Goal: Task Accomplishment & Management: Manage account settings

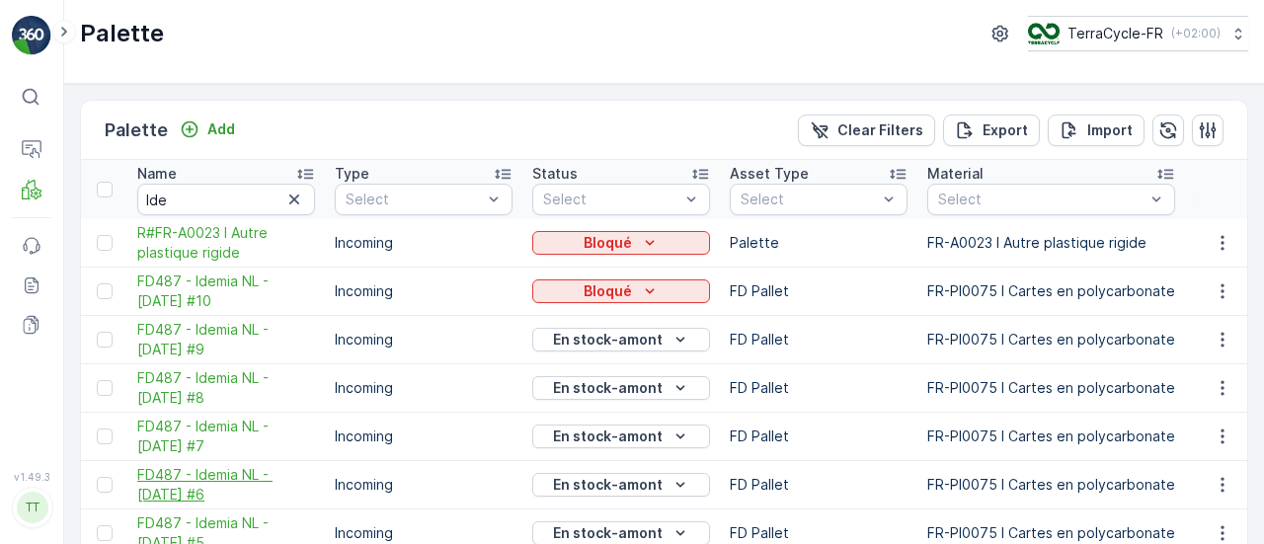
scroll to position [332, 0]
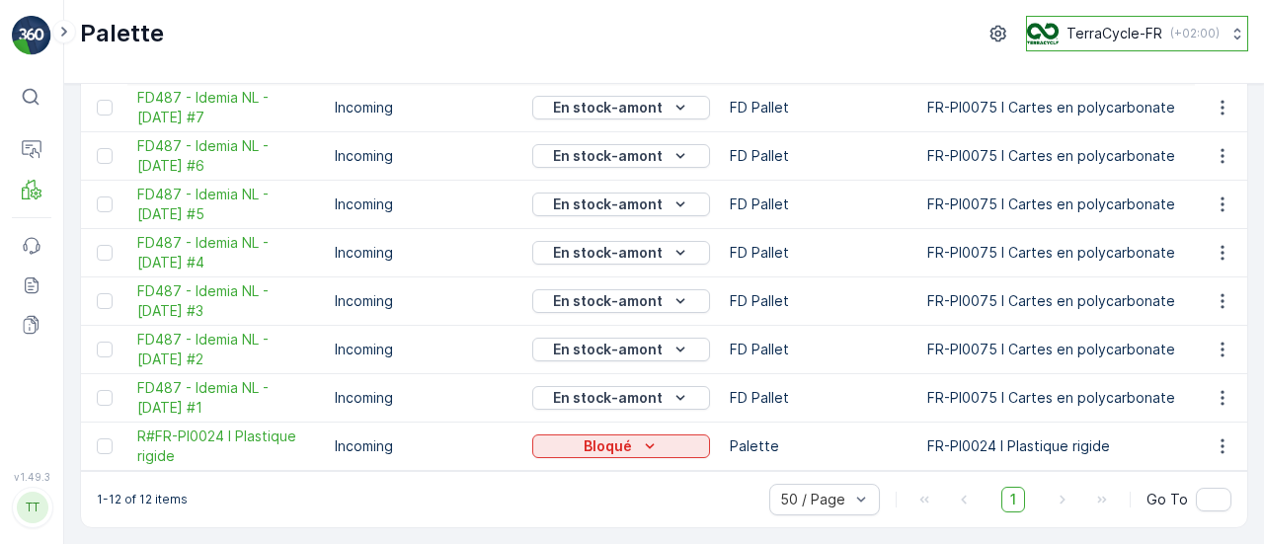
click at [1142, 35] on p "TerraCycle-FR" at bounding box center [1114, 34] width 96 height 20
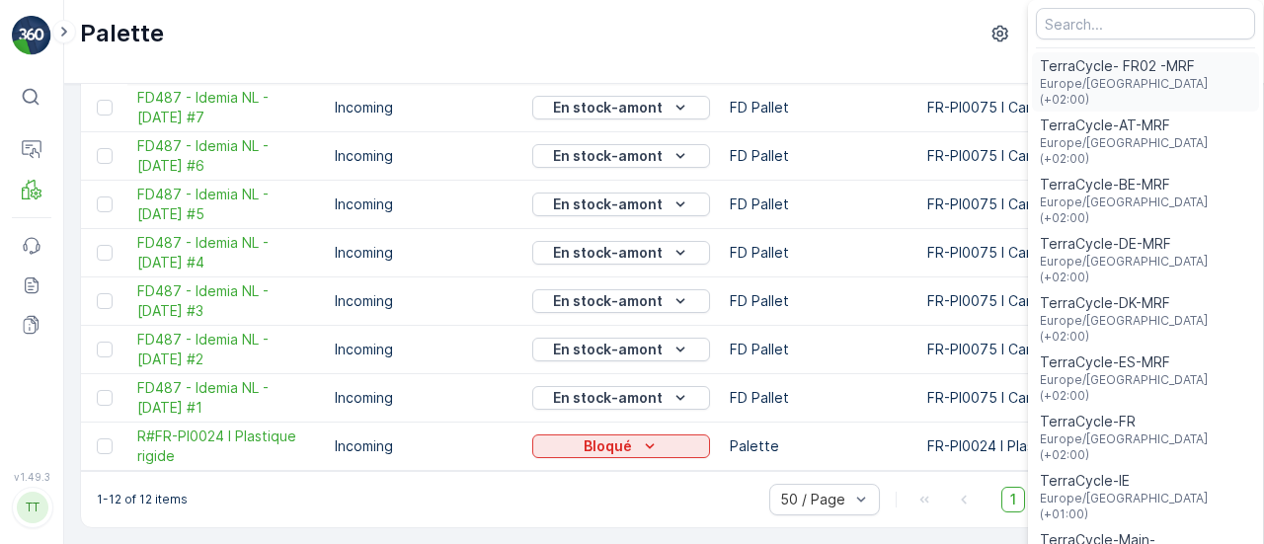
click at [1108, 66] on span "TerraCycle- FR02 -MRF" at bounding box center [1145, 66] width 211 height 20
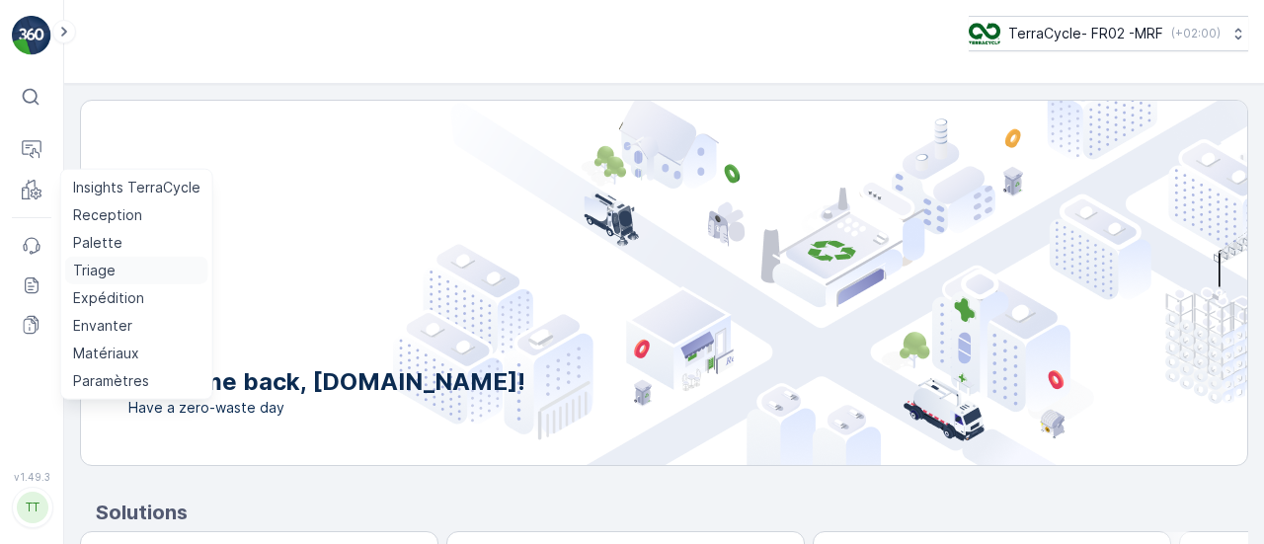
click at [101, 276] on p "Triage" at bounding box center [94, 271] width 42 height 20
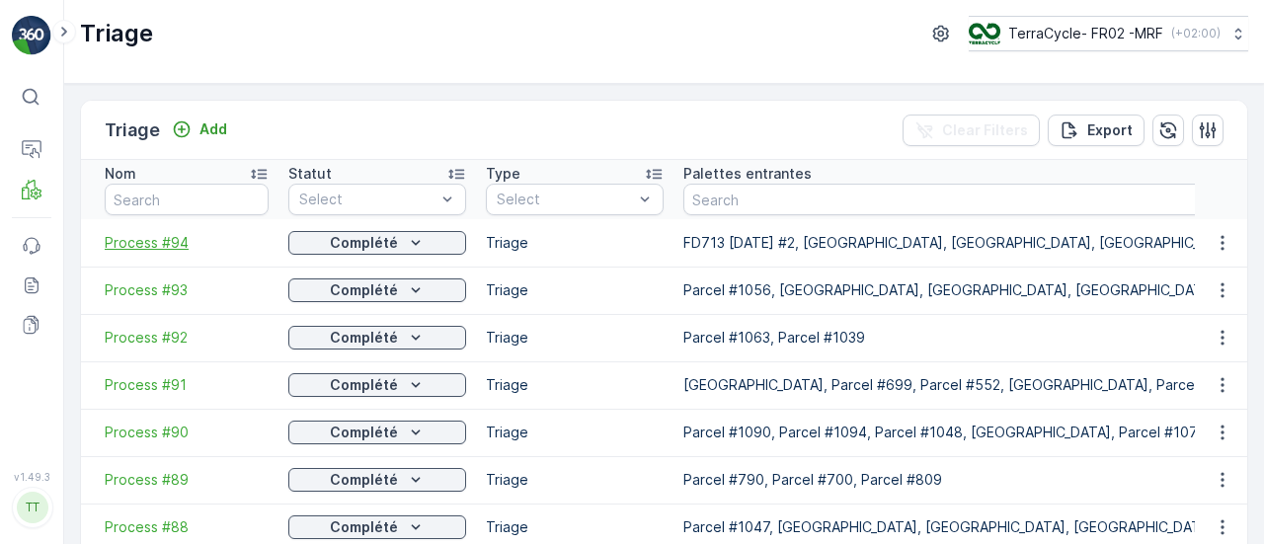
click at [116, 251] on span "Process #94" at bounding box center [187, 243] width 164 height 20
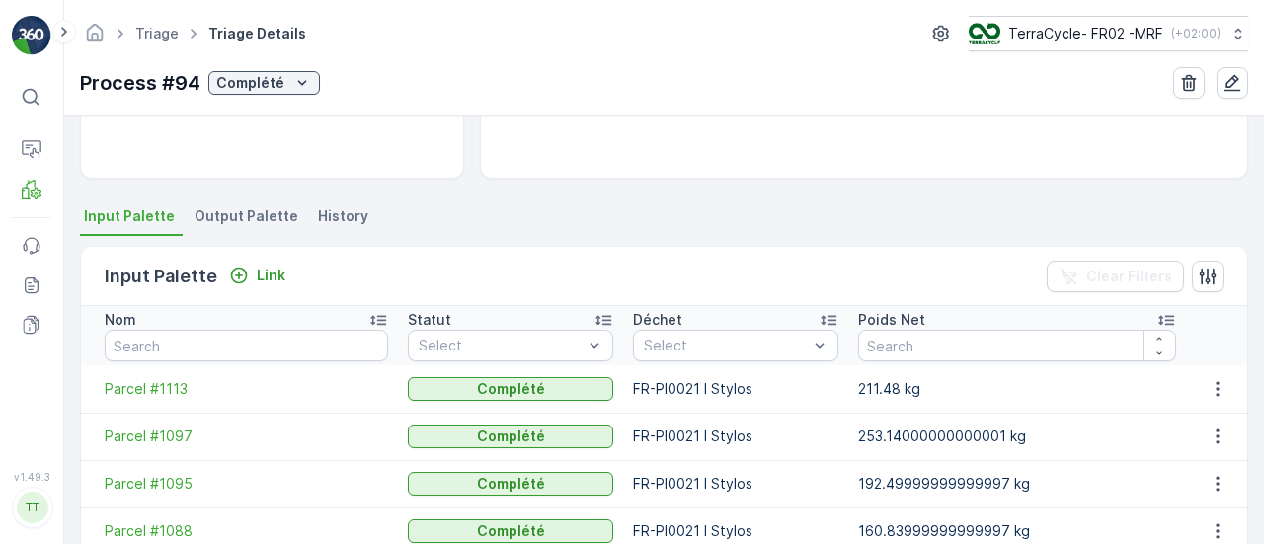
scroll to position [581, 0]
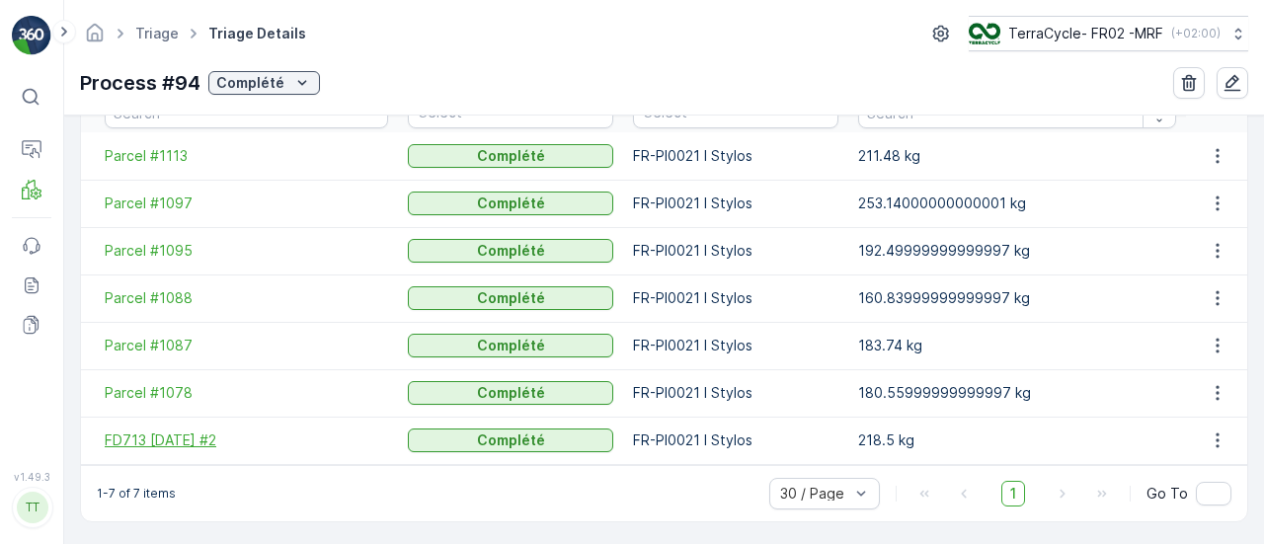
click at [199, 435] on span "FD713 [DATE] #2" at bounding box center [246, 441] width 283 height 20
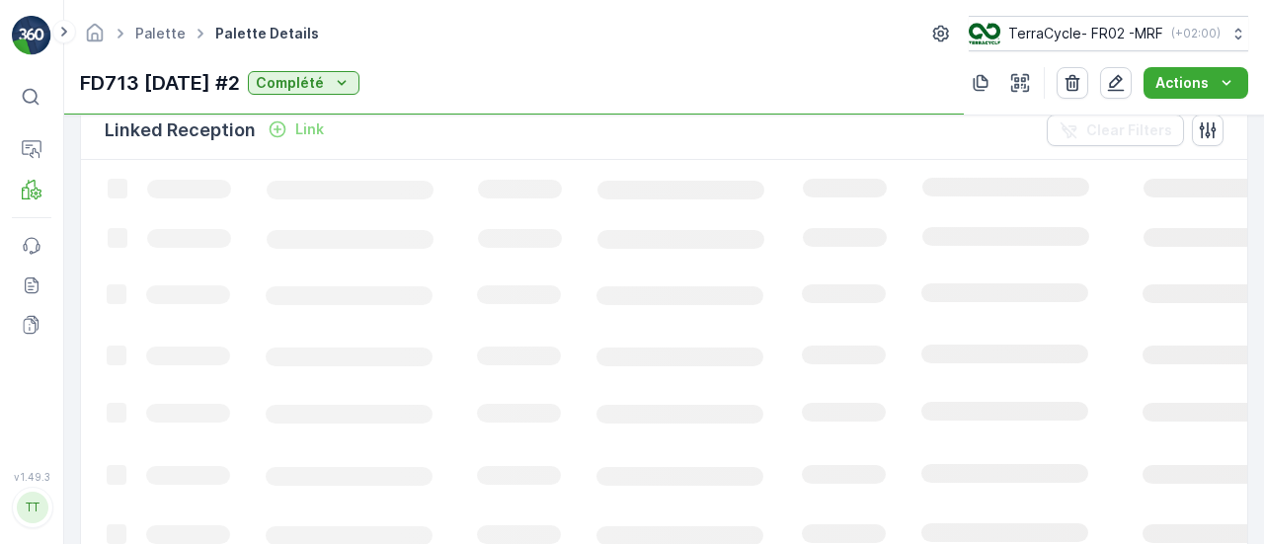
scroll to position [889, 0]
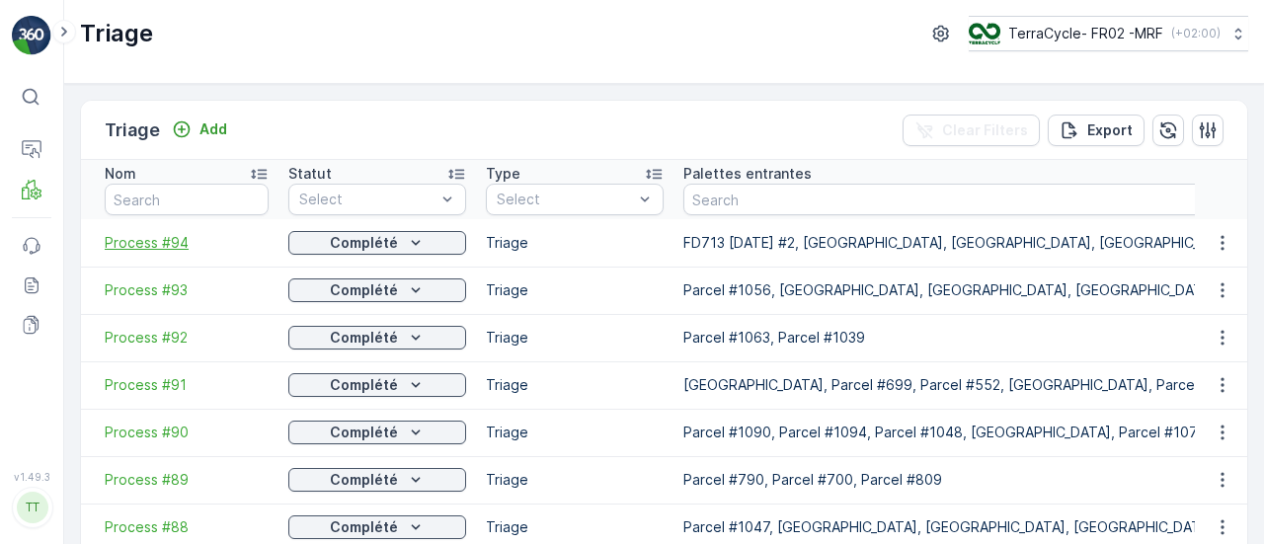
click at [151, 246] on span "Process #94" at bounding box center [187, 243] width 164 height 20
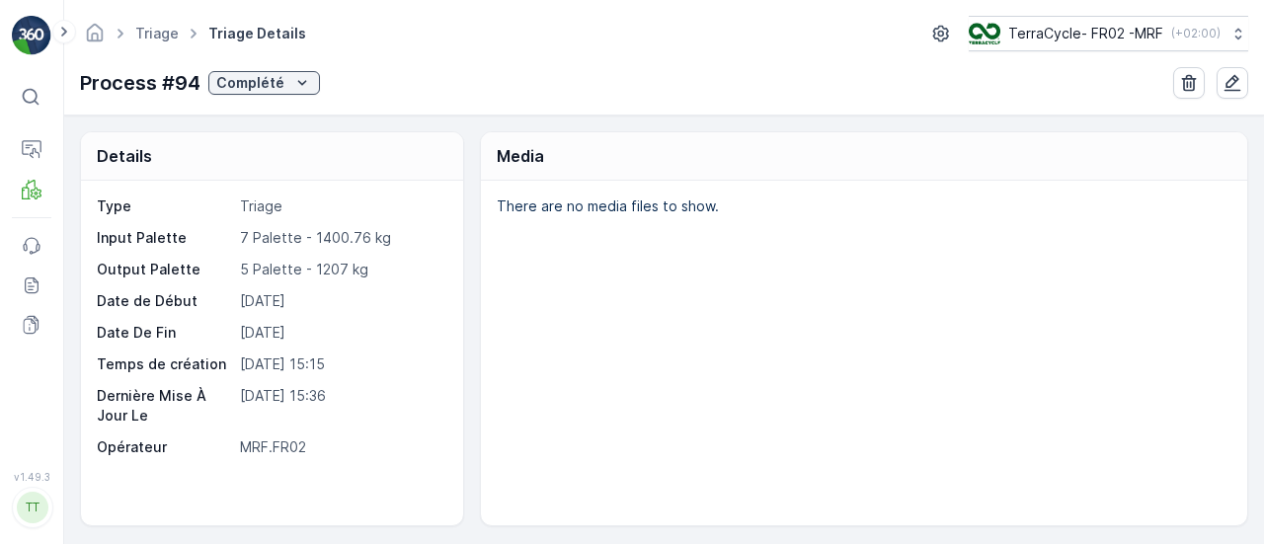
scroll to position [581, 0]
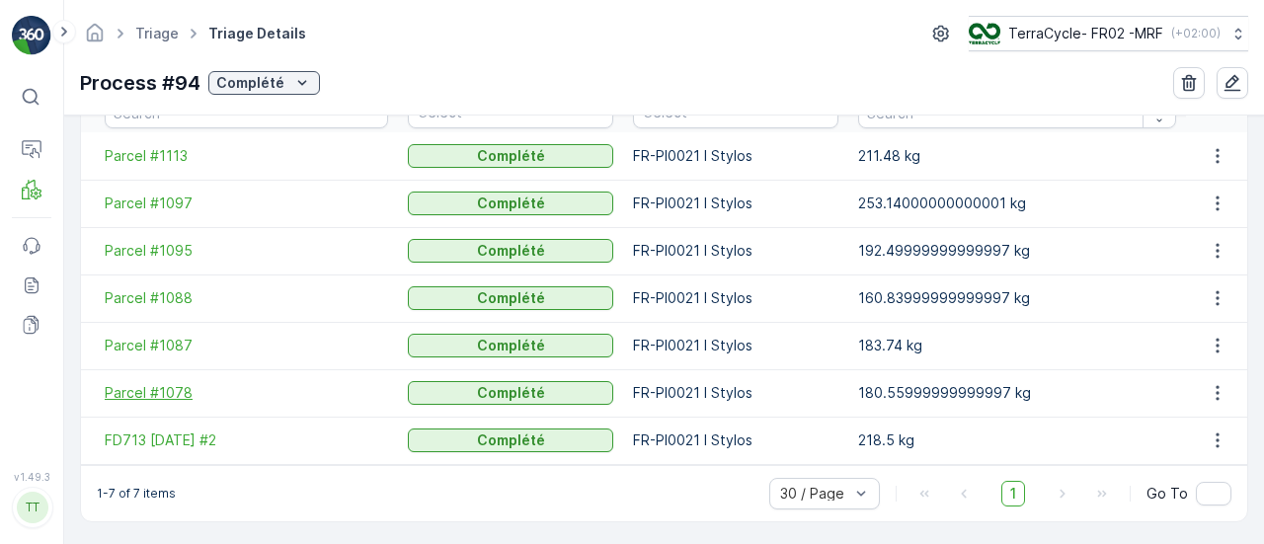
click at [178, 398] on span "Parcel #1078" at bounding box center [246, 393] width 283 height 20
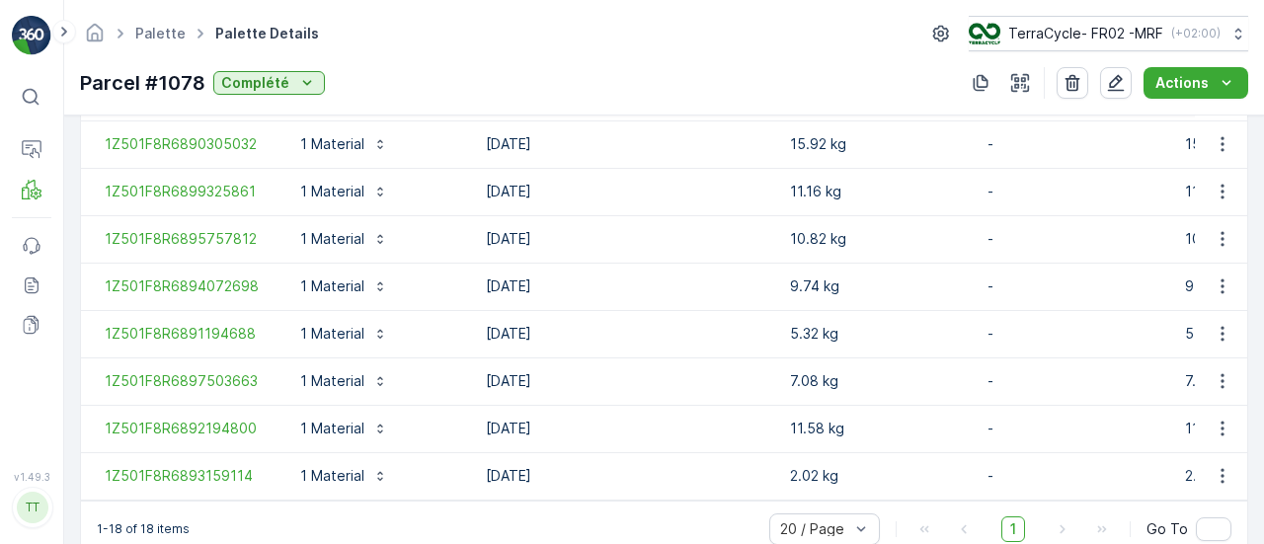
scroll to position [1133, 0]
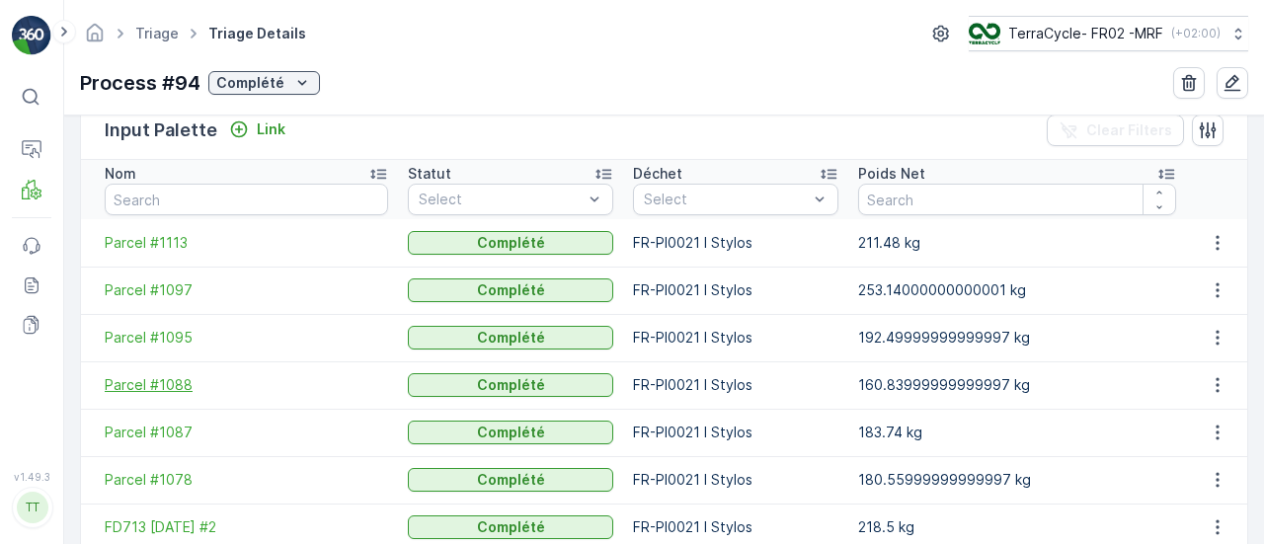
scroll to position [581, 0]
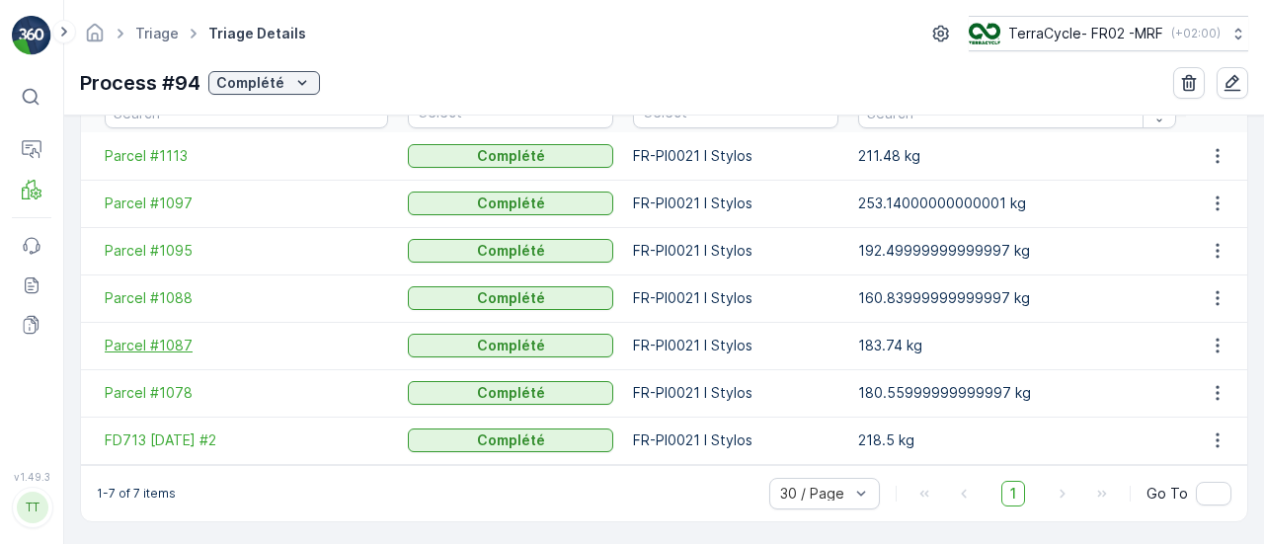
click at [150, 345] on span "Parcel #1087" at bounding box center [246, 346] width 283 height 20
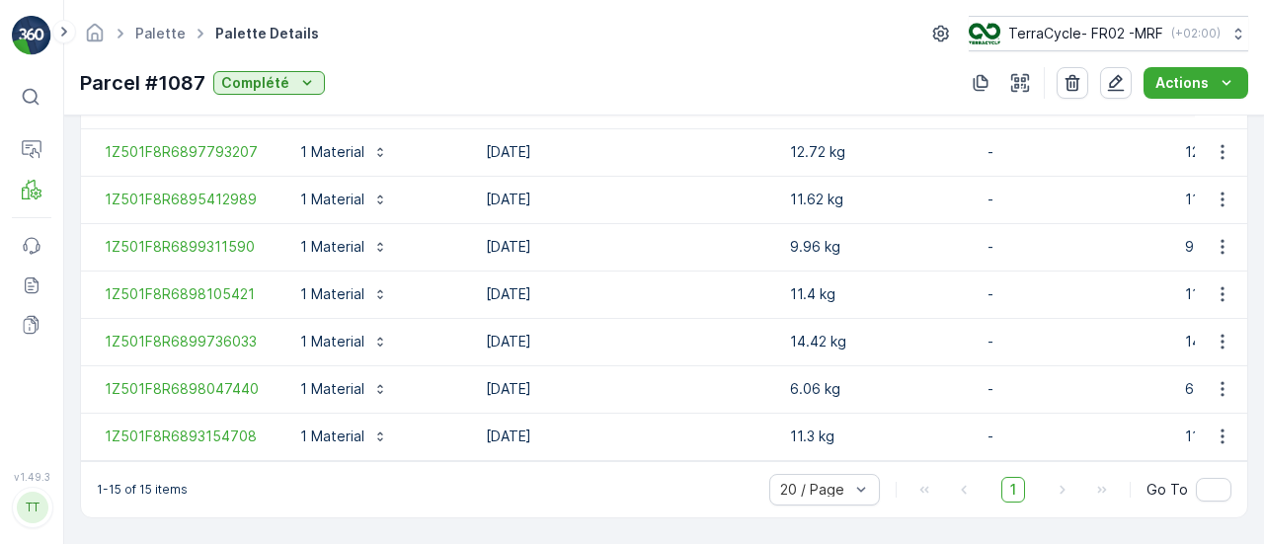
scroll to position [990, 0]
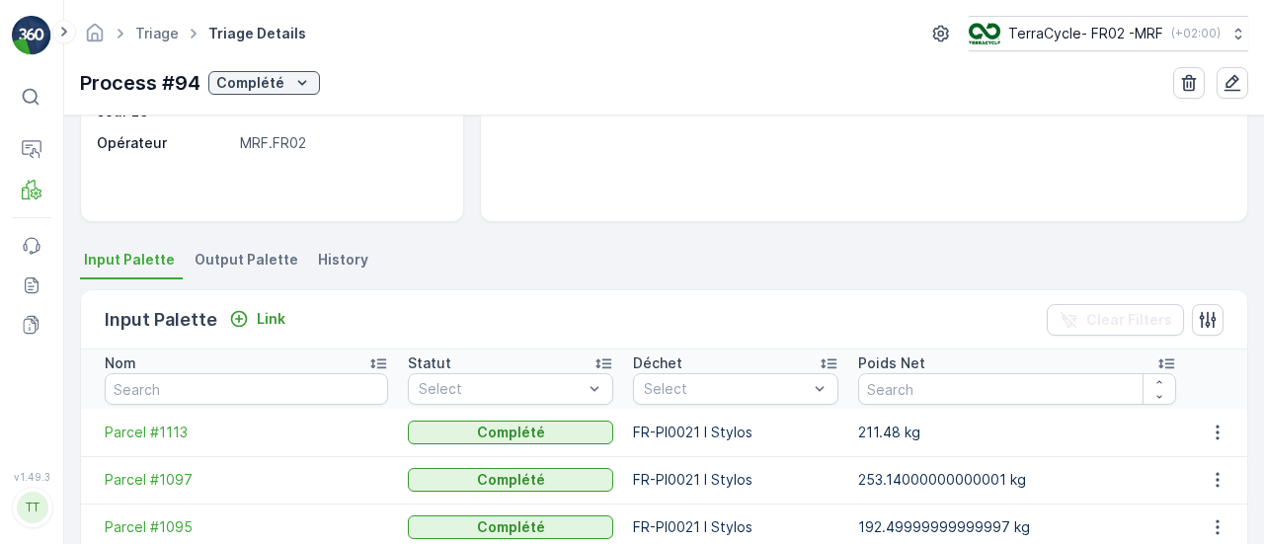
scroll to position [581, 0]
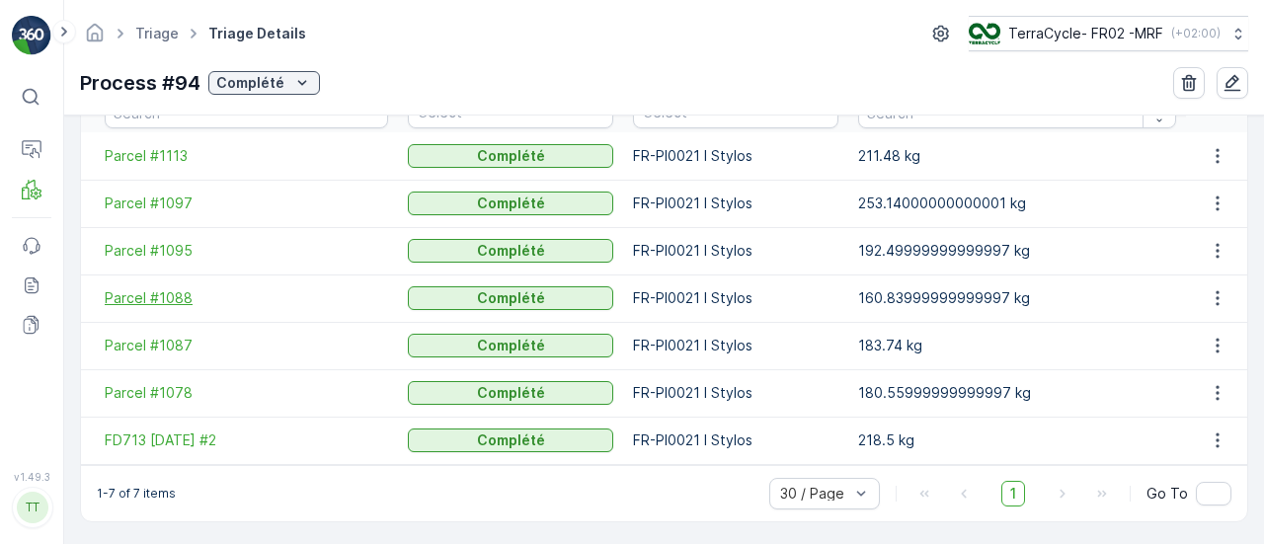
click at [141, 288] on span "Parcel #1088" at bounding box center [246, 298] width 283 height 20
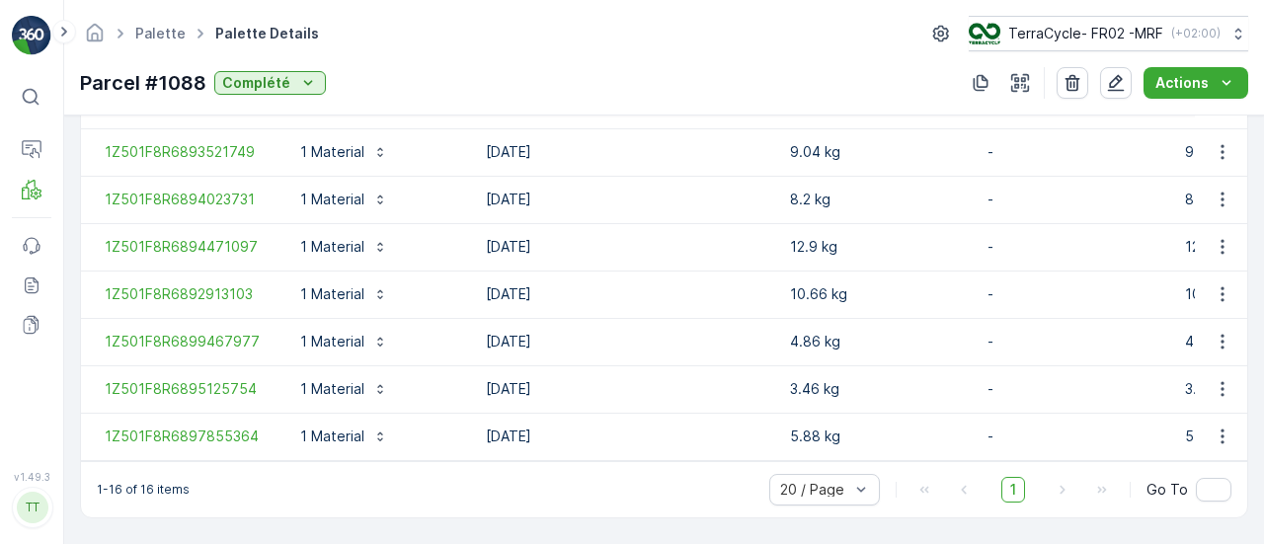
scroll to position [1038, 0]
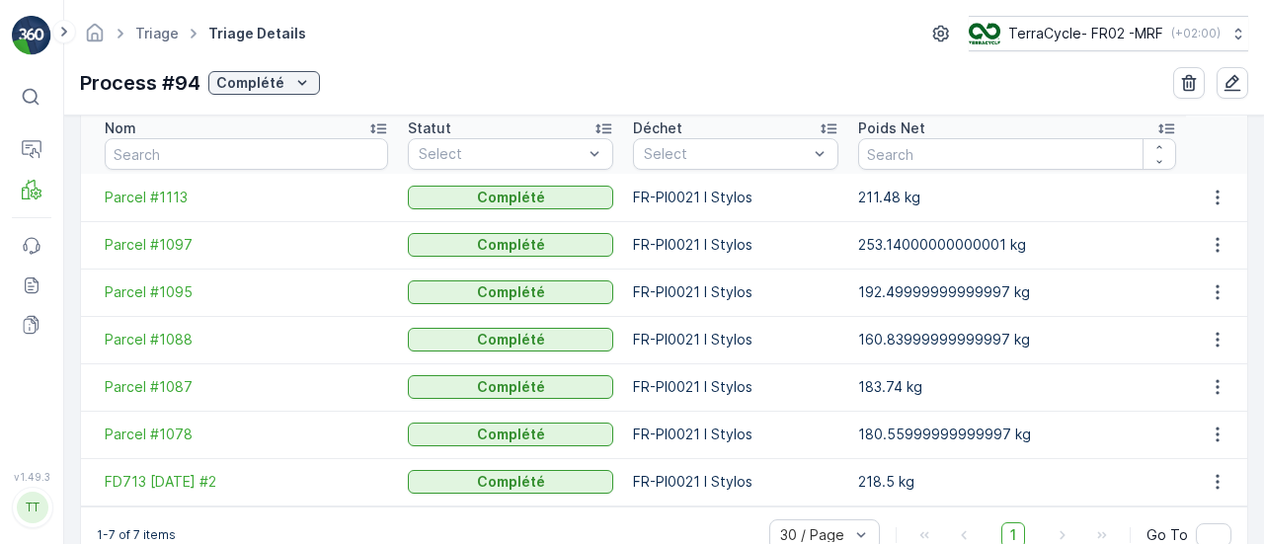
scroll to position [581, 0]
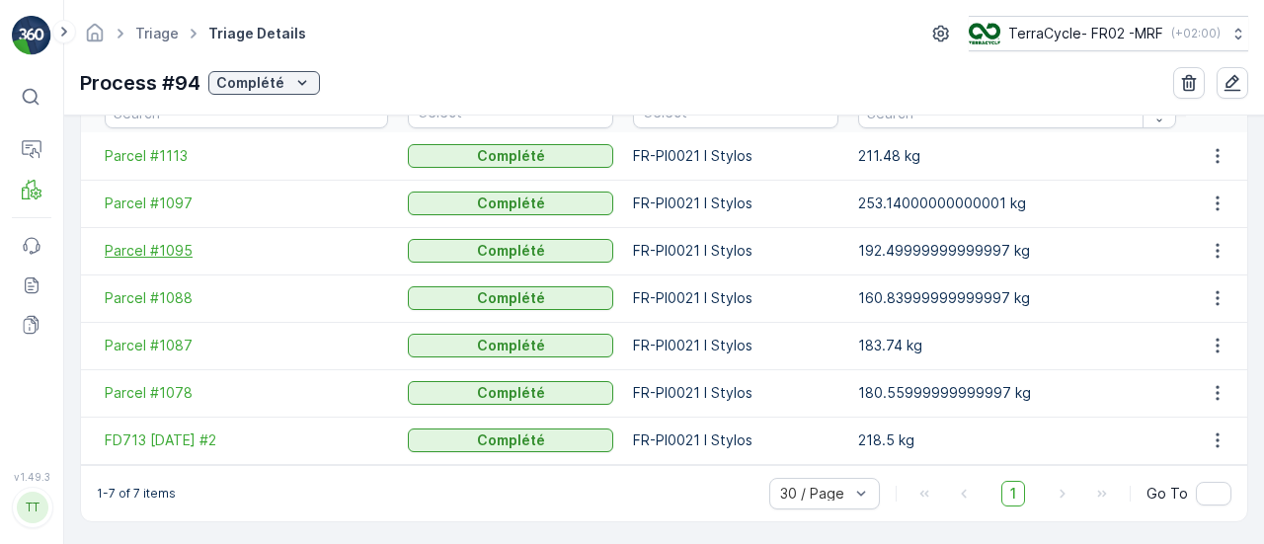
click at [160, 252] on span "Parcel #1095" at bounding box center [246, 251] width 283 height 20
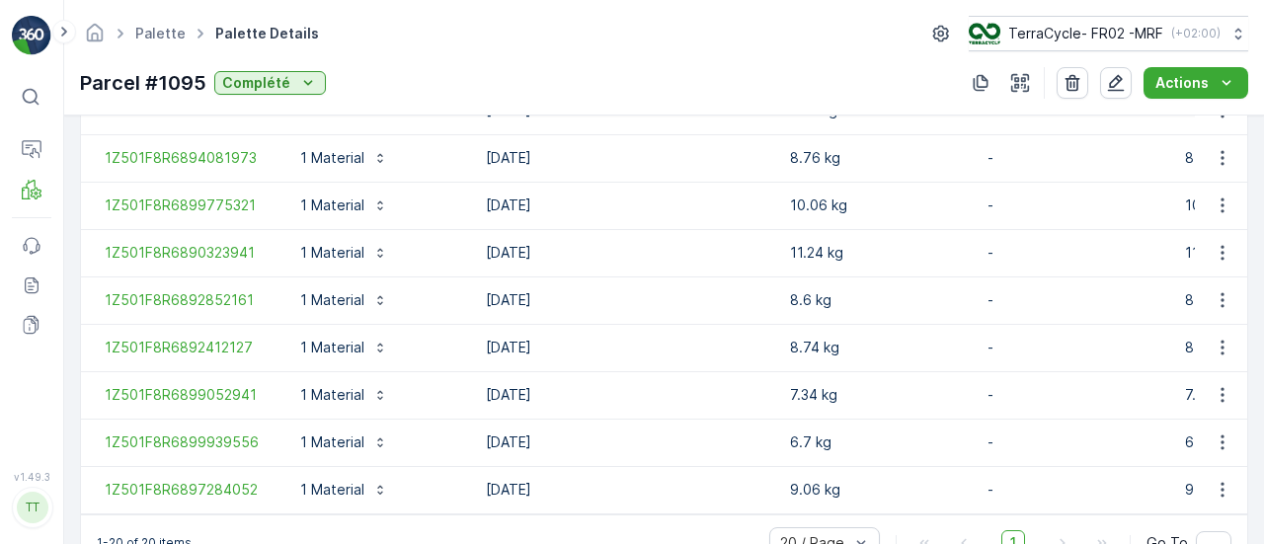
scroll to position [1227, 0]
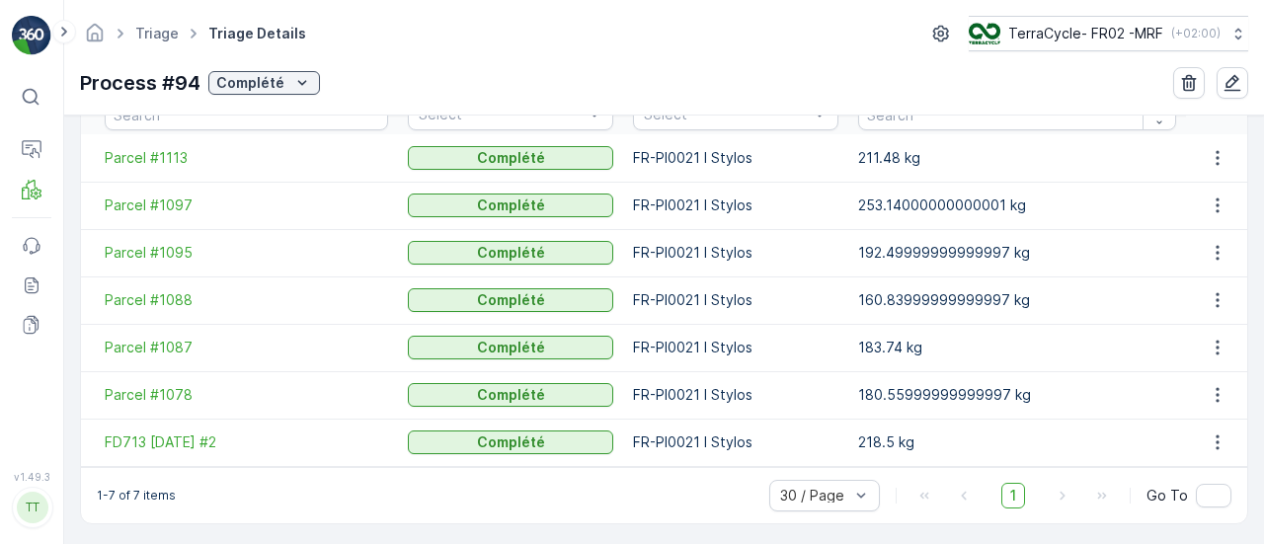
scroll to position [581, 0]
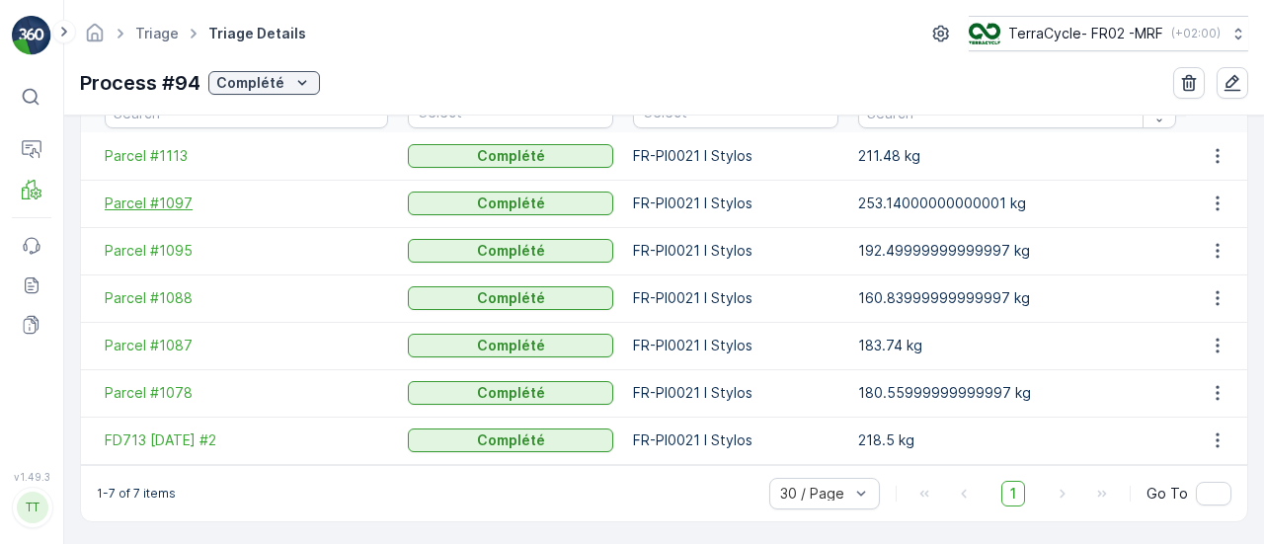
click at [152, 194] on span "Parcel #1097" at bounding box center [246, 204] width 283 height 20
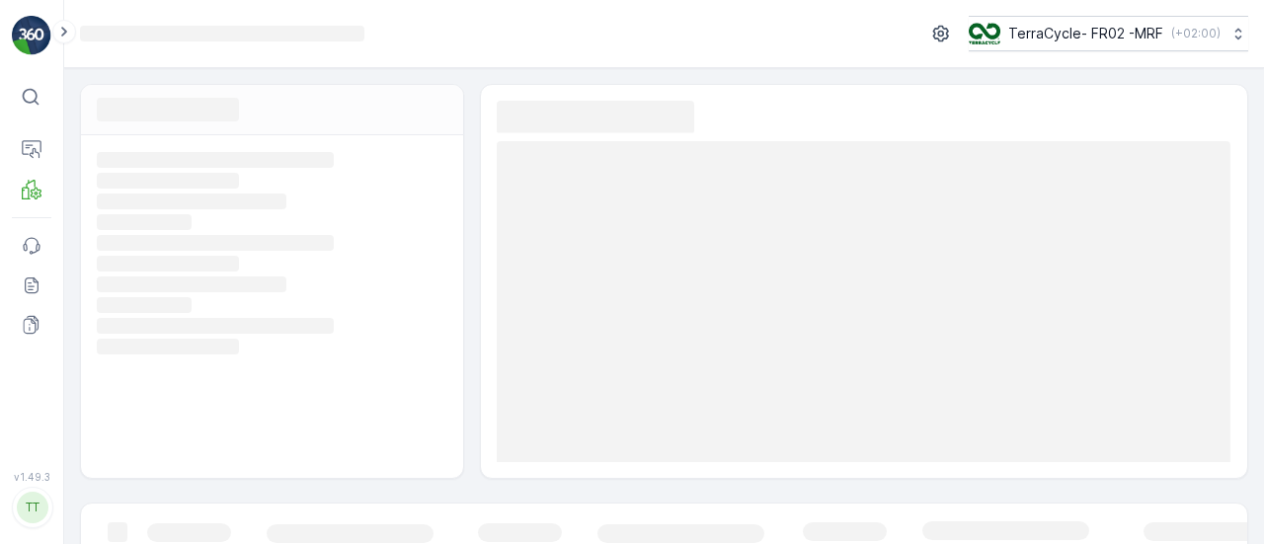
scroll to position [367, 0]
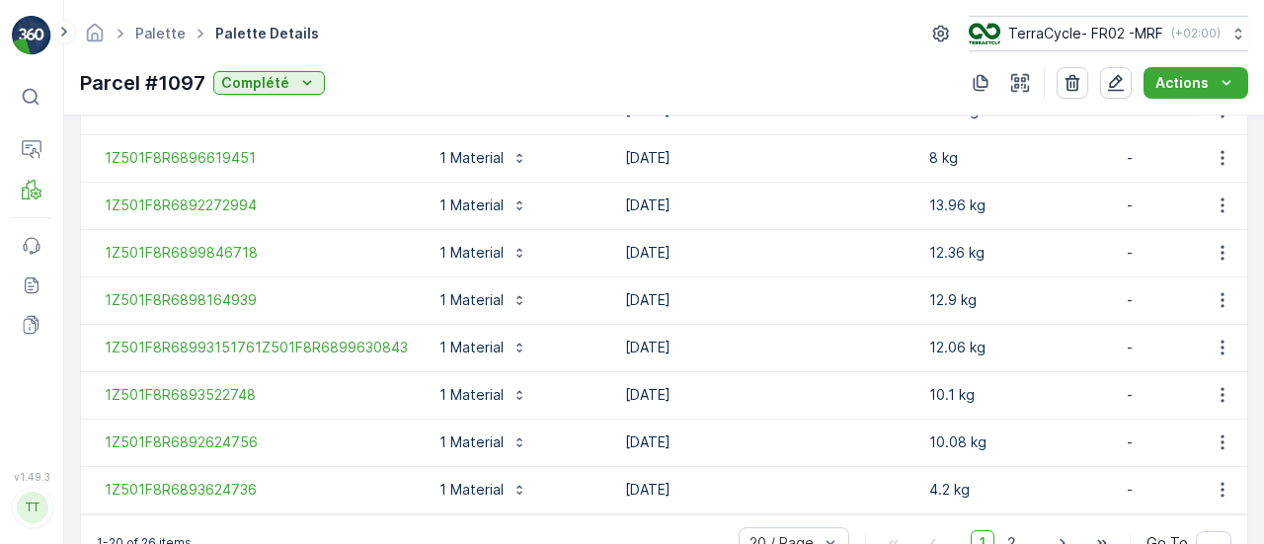
scroll to position [1227, 0]
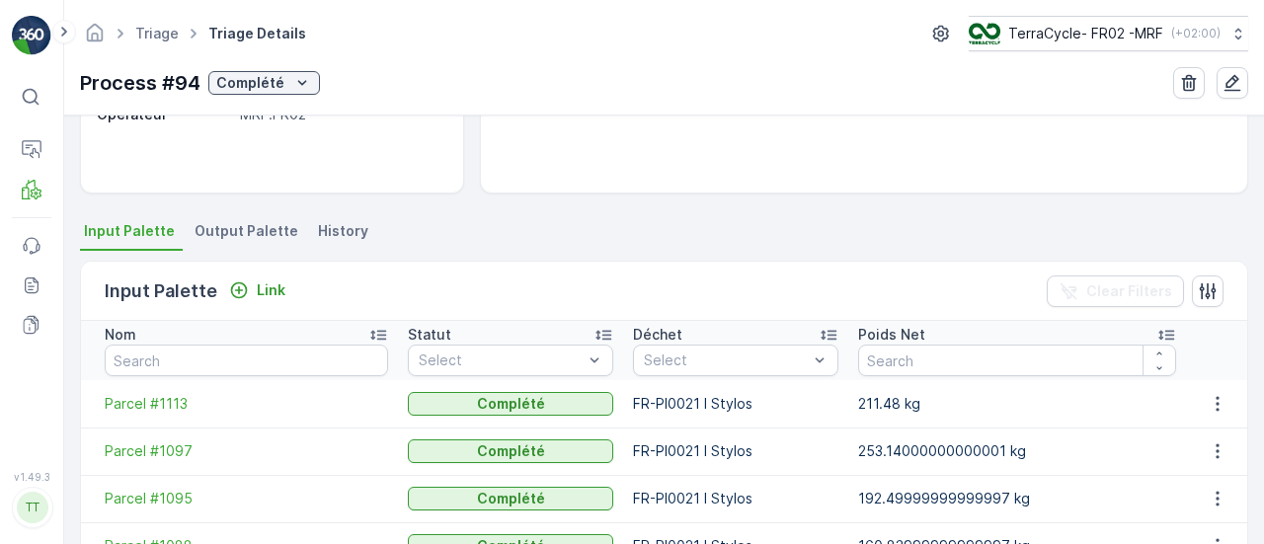
scroll to position [494, 0]
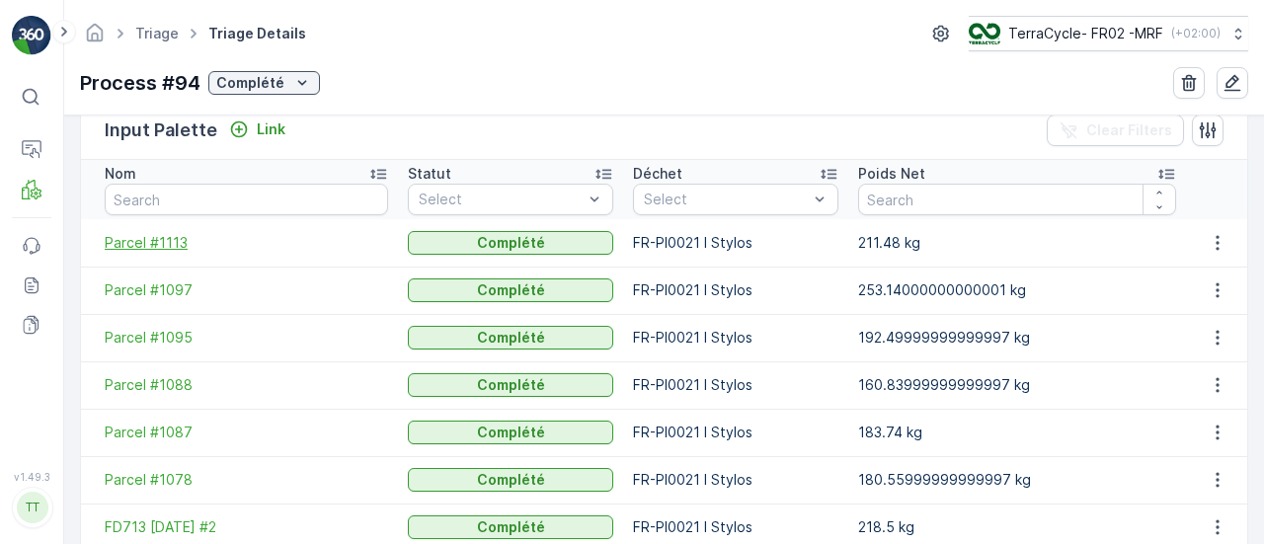
click at [153, 236] on span "Parcel #1113" at bounding box center [246, 243] width 283 height 20
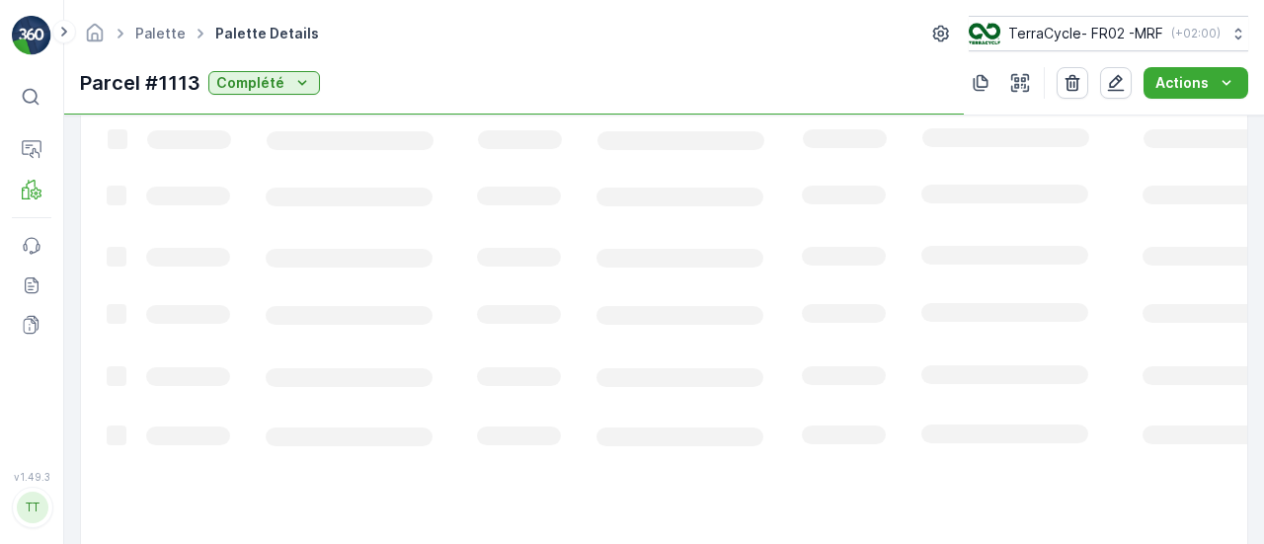
scroll to position [1086, 0]
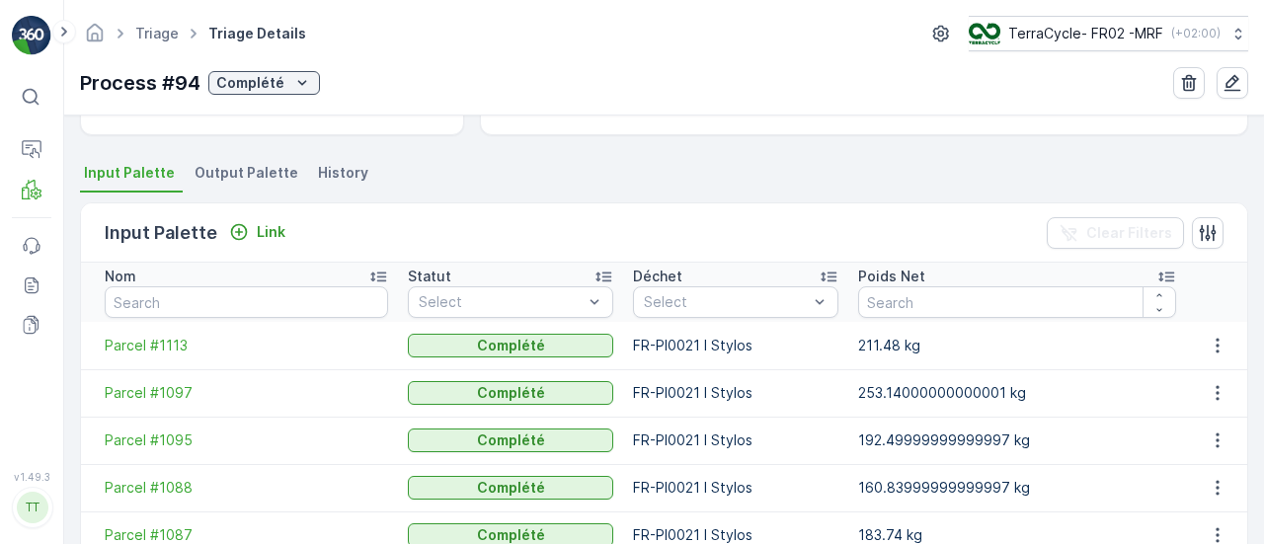
scroll to position [395, 0]
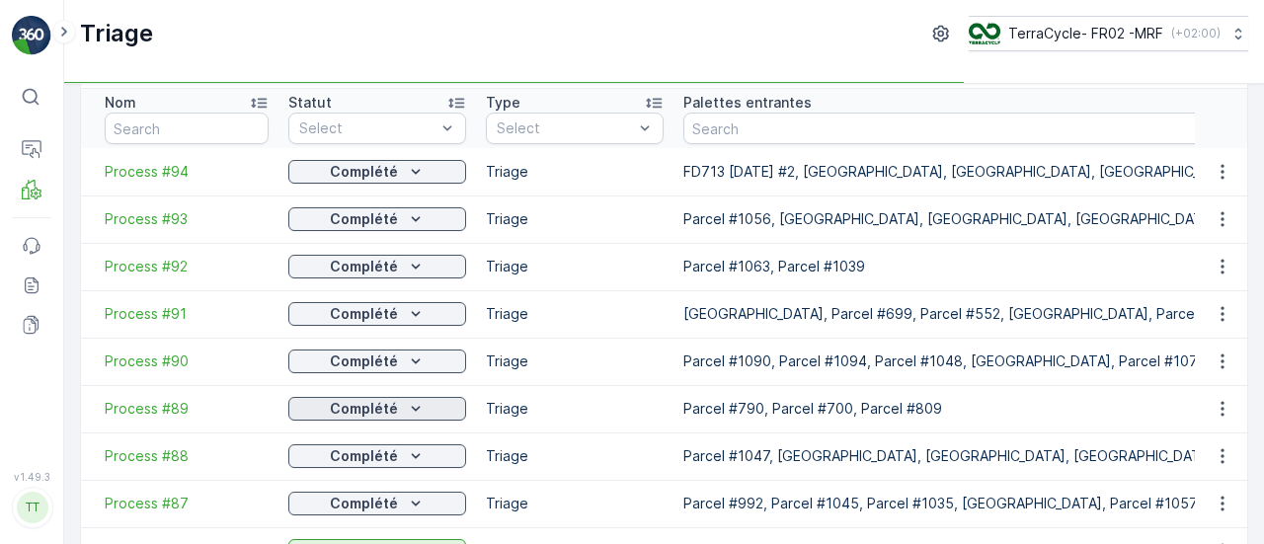
scroll to position [99, 0]
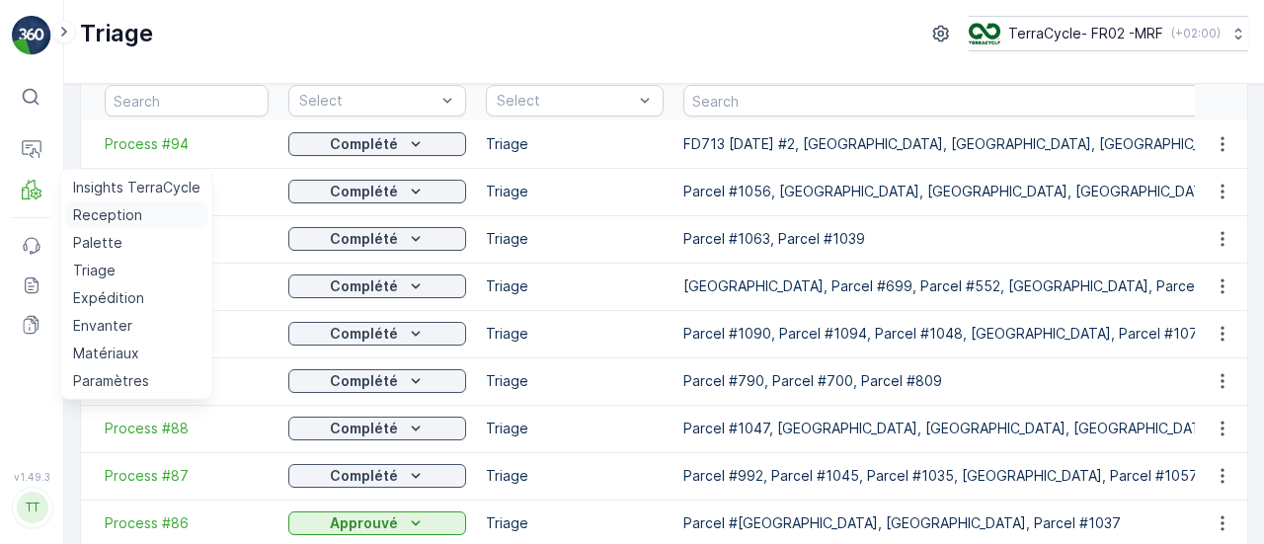
click at [92, 205] on p "Reception" at bounding box center [107, 215] width 69 height 20
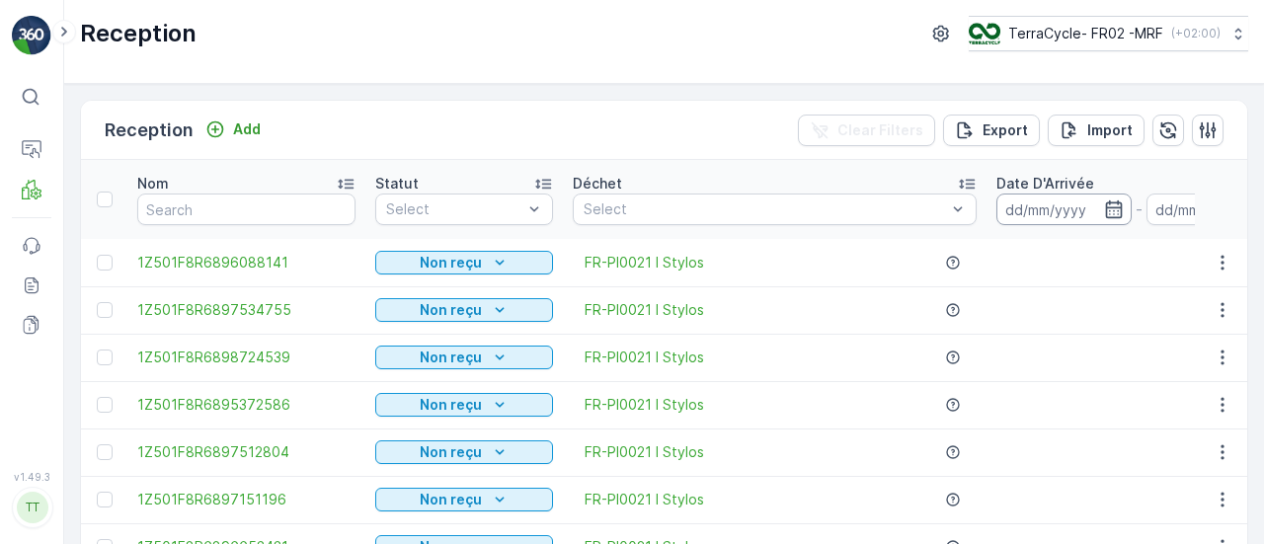
click at [1031, 202] on input at bounding box center [1063, 210] width 135 height 32
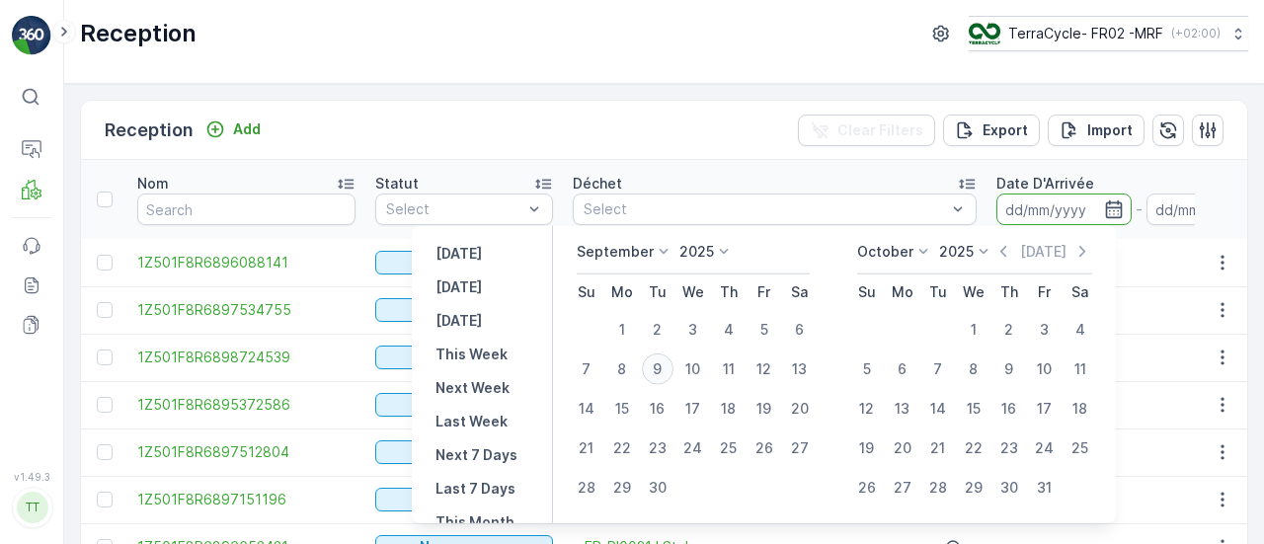
click at [658, 371] on div "9" at bounding box center [658, 370] width 32 height 32
type input "[DATE]"
click at [658, 371] on div "9" at bounding box center [658, 370] width 32 height 32
type input "[DATE]"
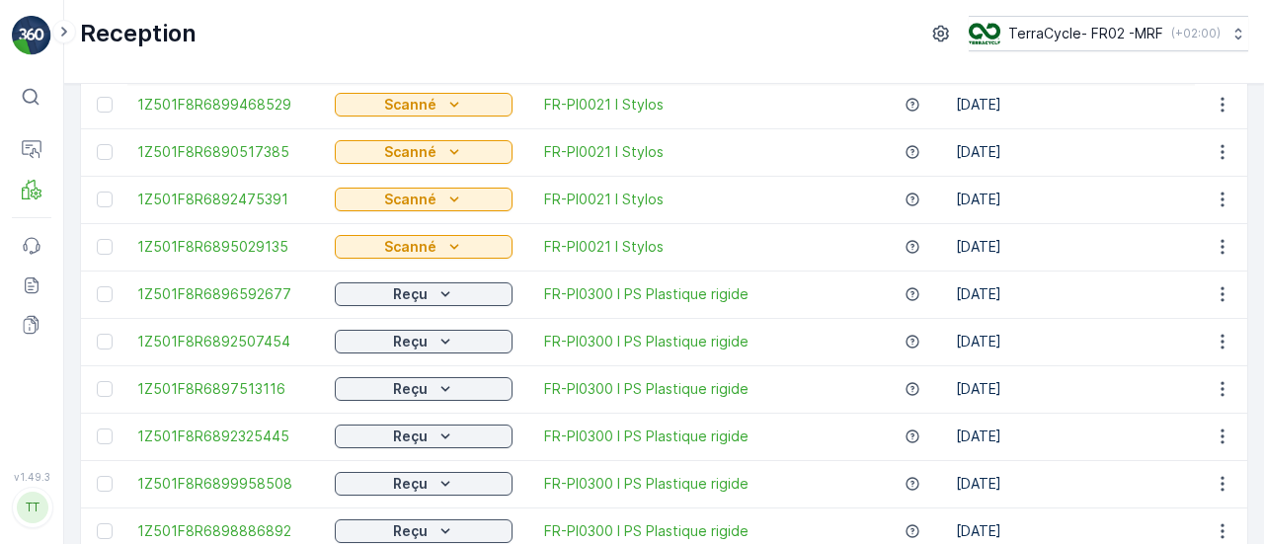
scroll to position [2146, 0]
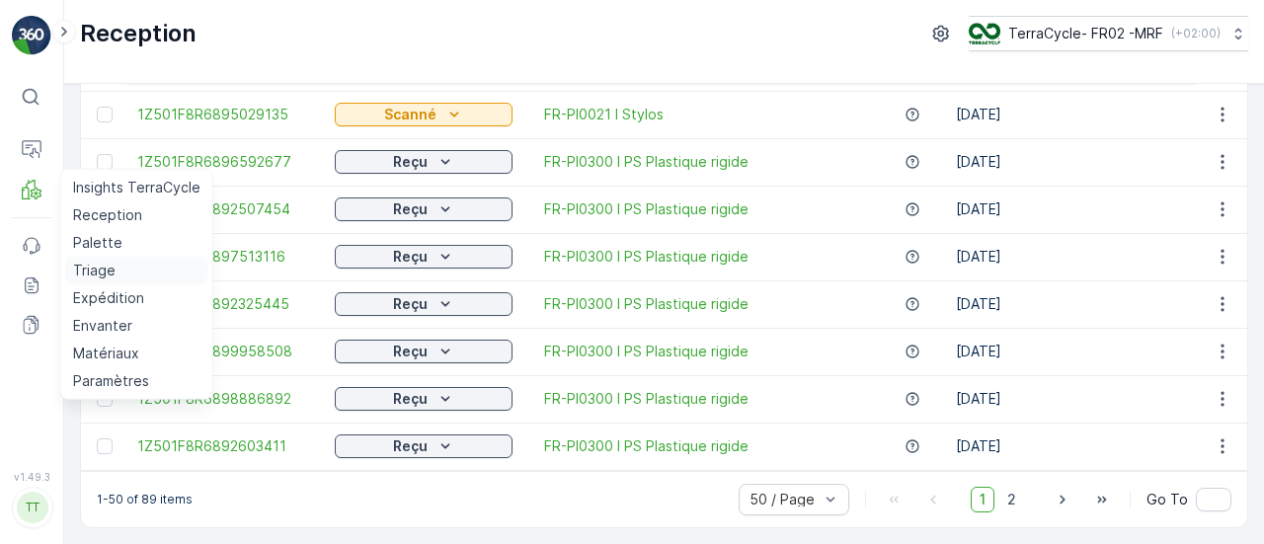
click at [102, 270] on p "Triage" at bounding box center [94, 271] width 42 height 20
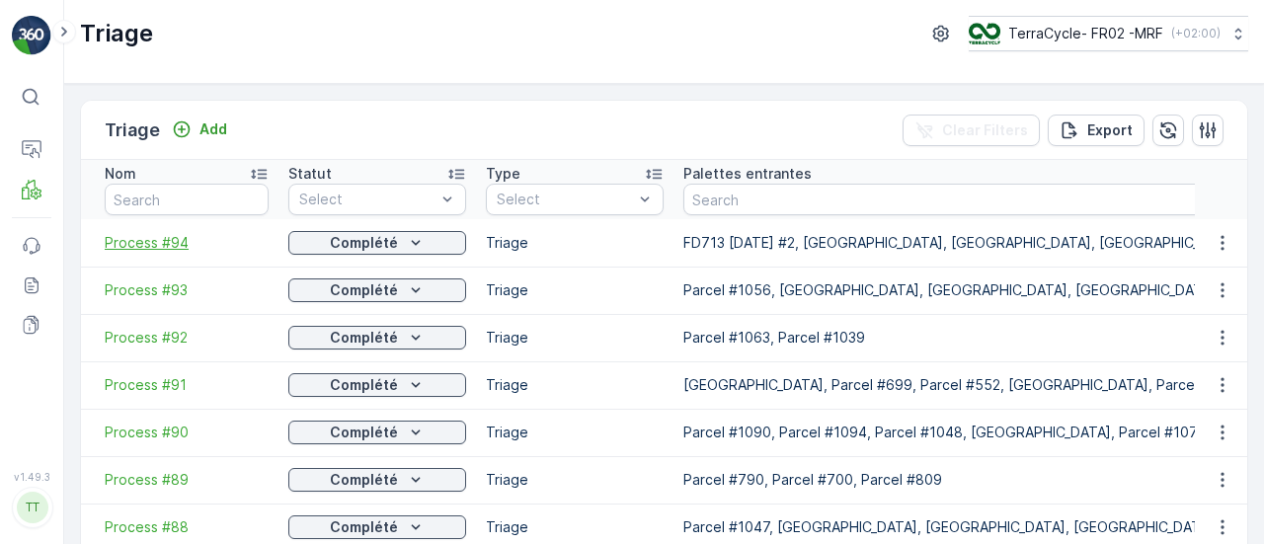
click at [163, 235] on span "Process #94" at bounding box center [187, 243] width 164 height 20
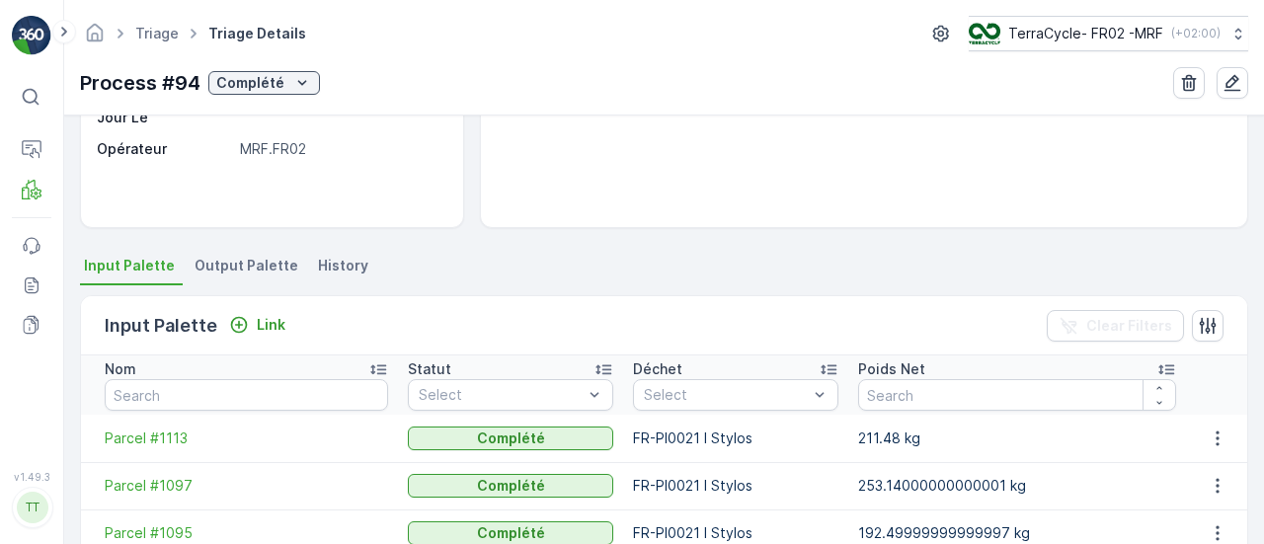
scroll to position [383, 0]
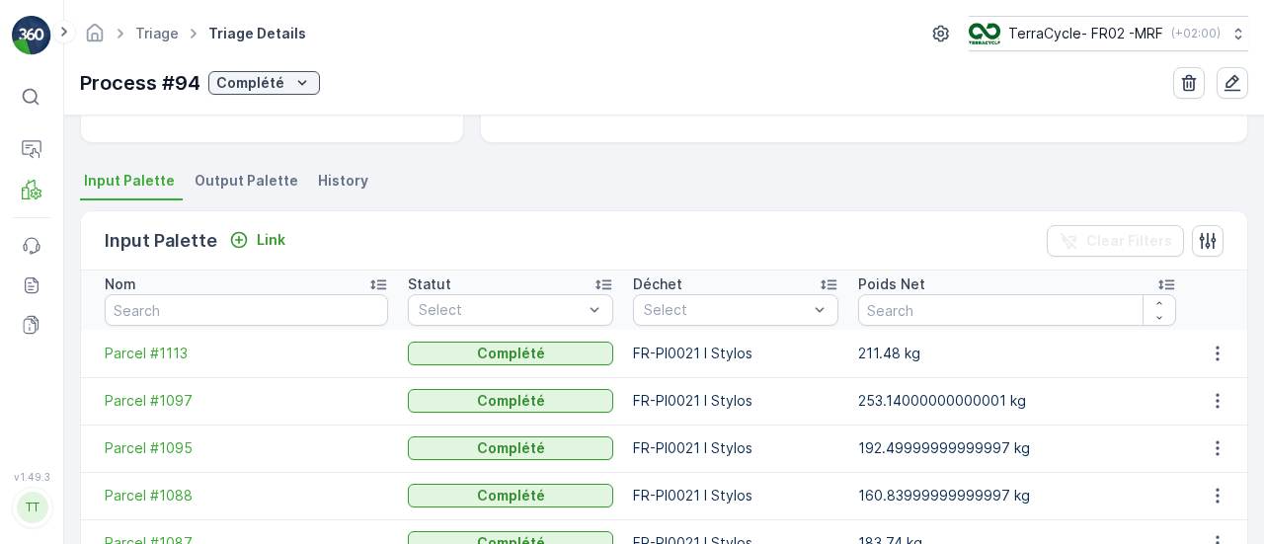
click at [239, 191] on li "Output Palette" at bounding box center [249, 184] width 116 height 34
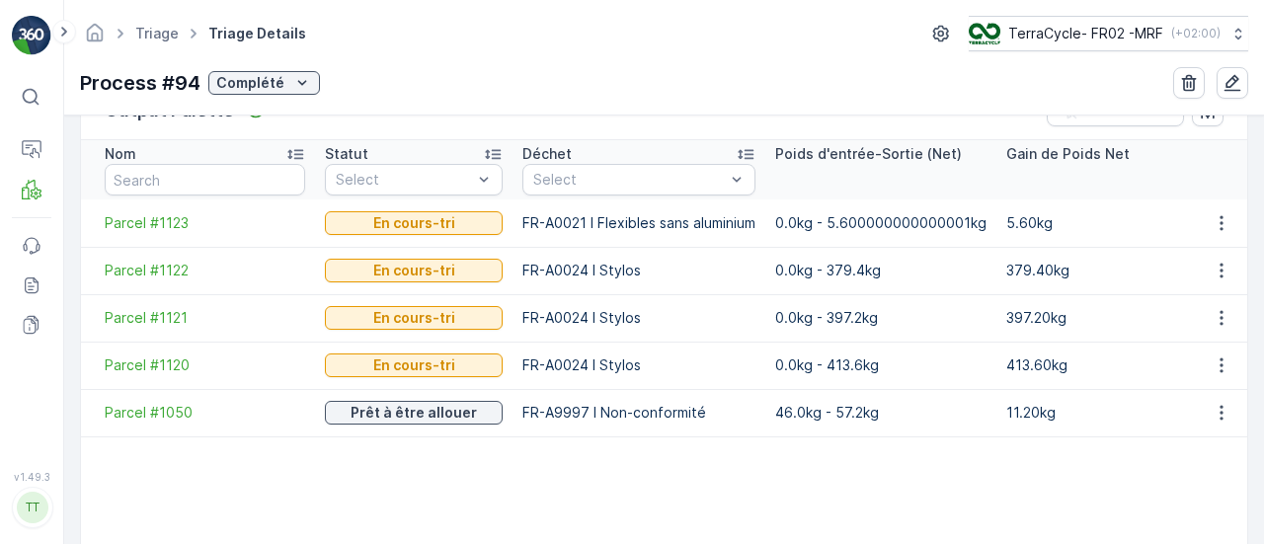
scroll to position [482, 0]
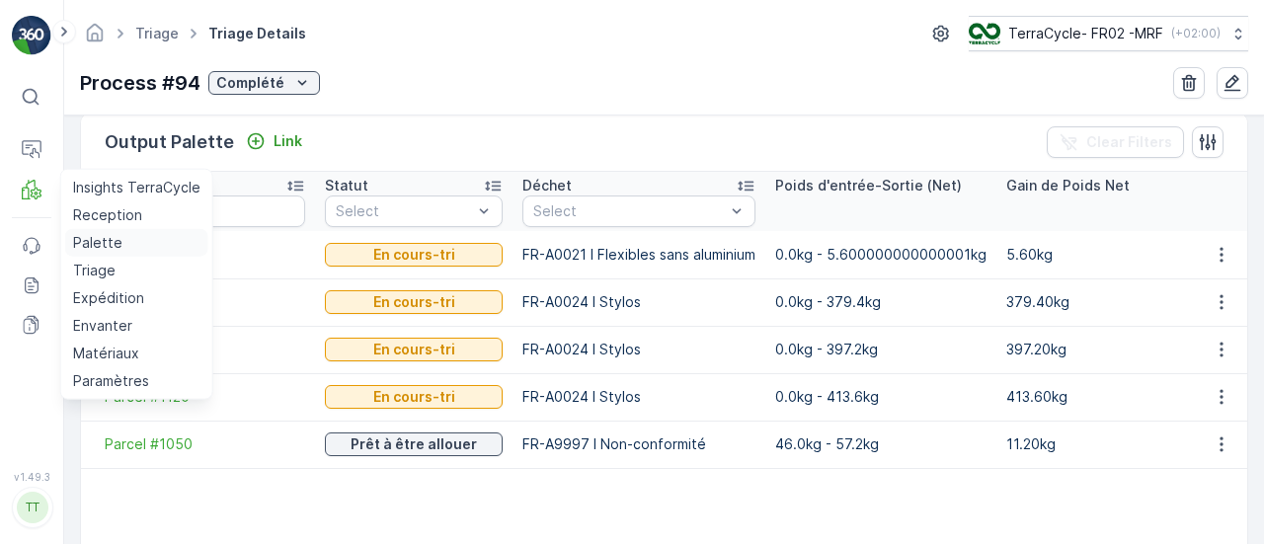
click at [114, 246] on p "Palette" at bounding box center [97, 243] width 49 height 20
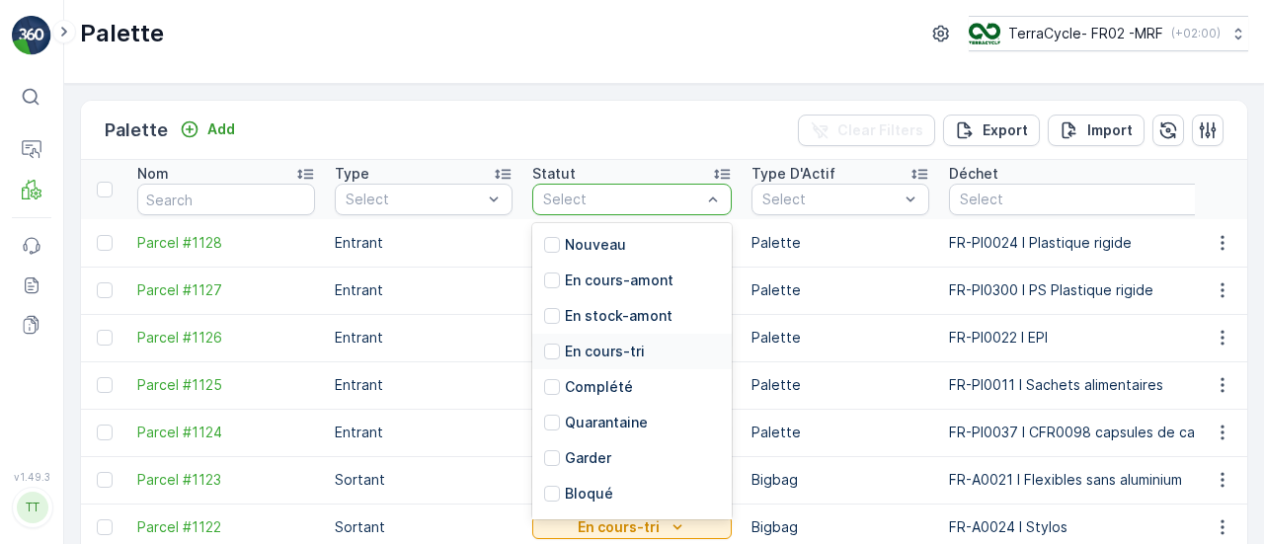
click at [616, 342] on p "En cours-tri" at bounding box center [605, 352] width 80 height 20
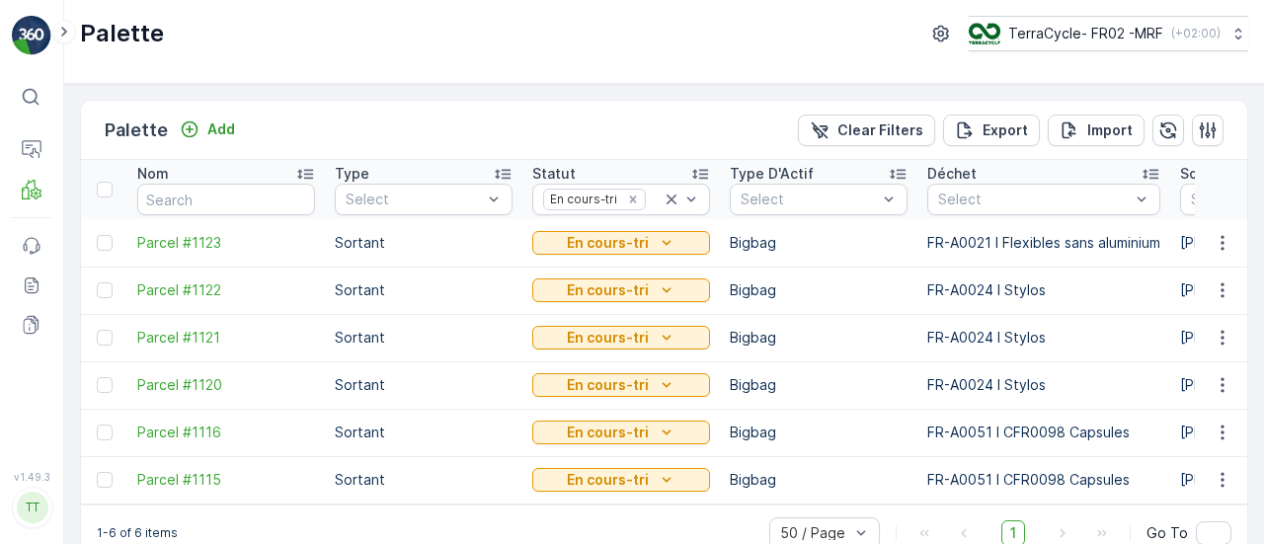
scroll to position [40, 0]
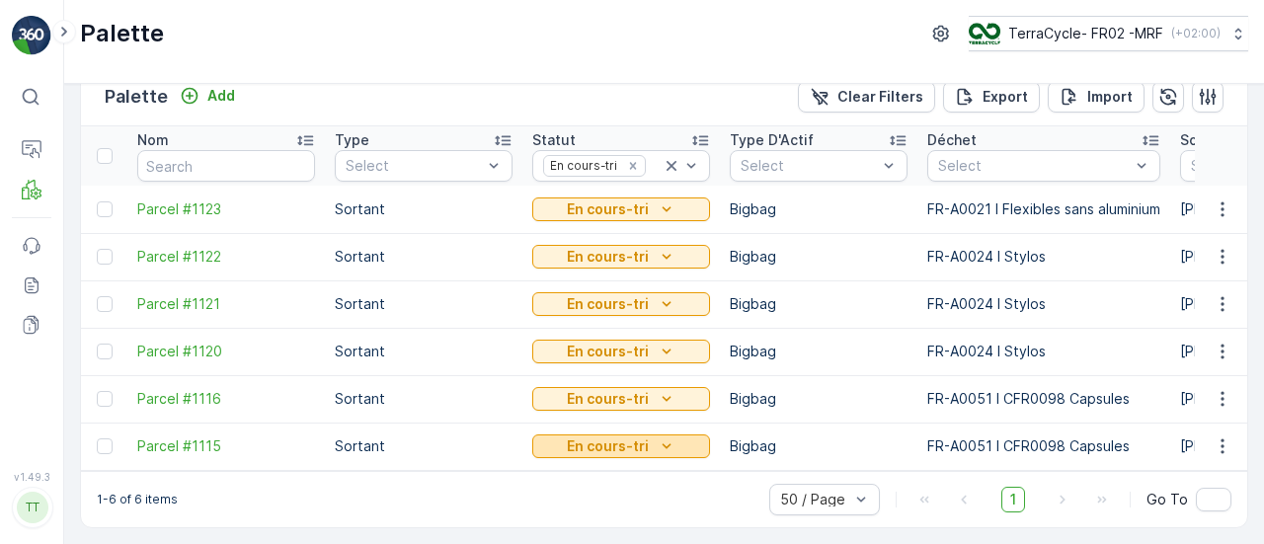
click at [634, 443] on p "En cours-tri" at bounding box center [608, 446] width 82 height 20
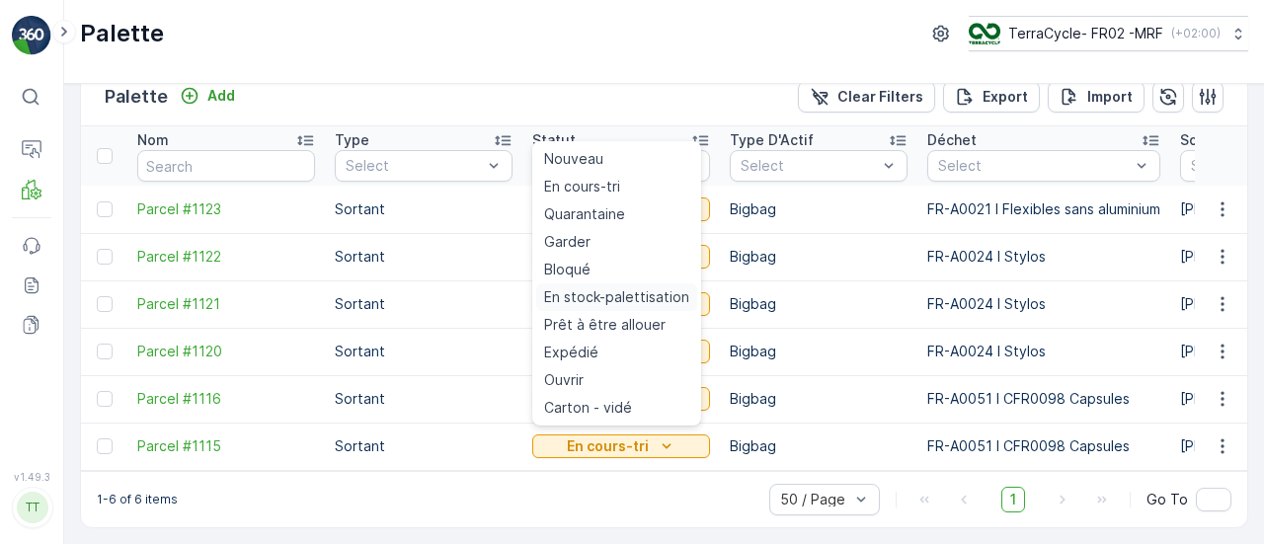
click at [622, 297] on span "En stock-palettisation" at bounding box center [616, 297] width 145 height 20
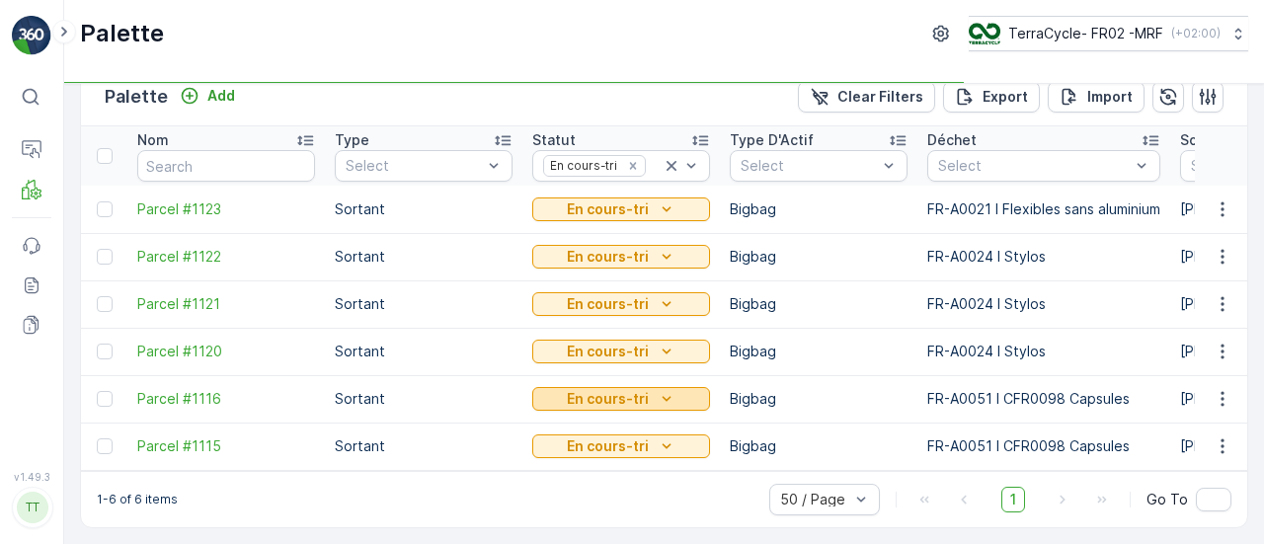
click at [658, 394] on icon "En cours-tri" at bounding box center [667, 399] width 20 height 20
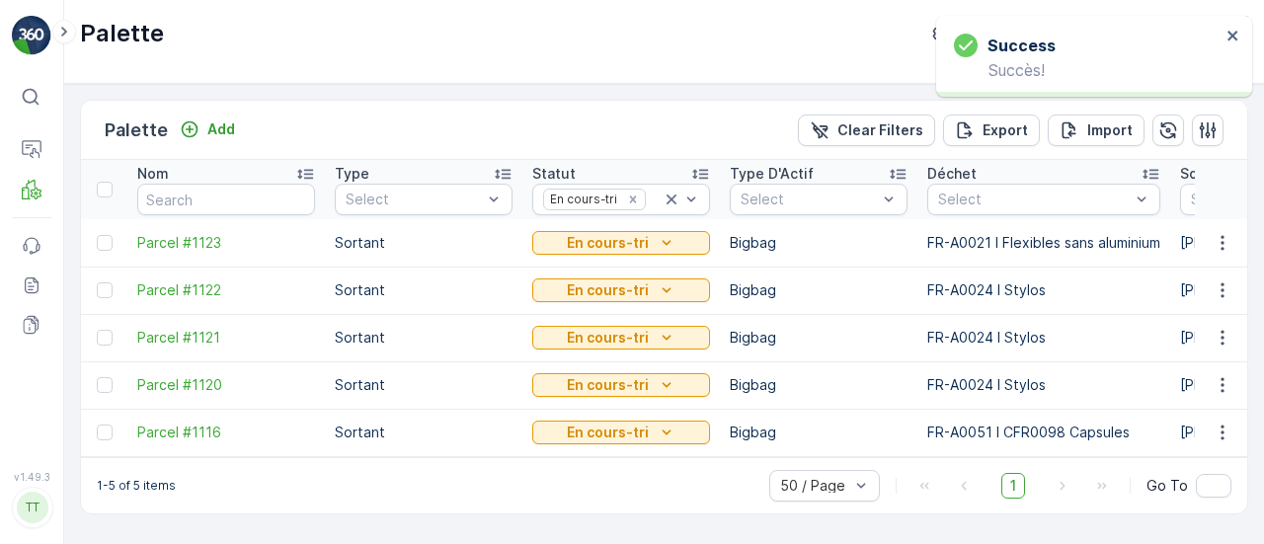
scroll to position [0, 0]
click at [681, 435] on div "En cours-tri" at bounding box center [621, 433] width 162 height 20
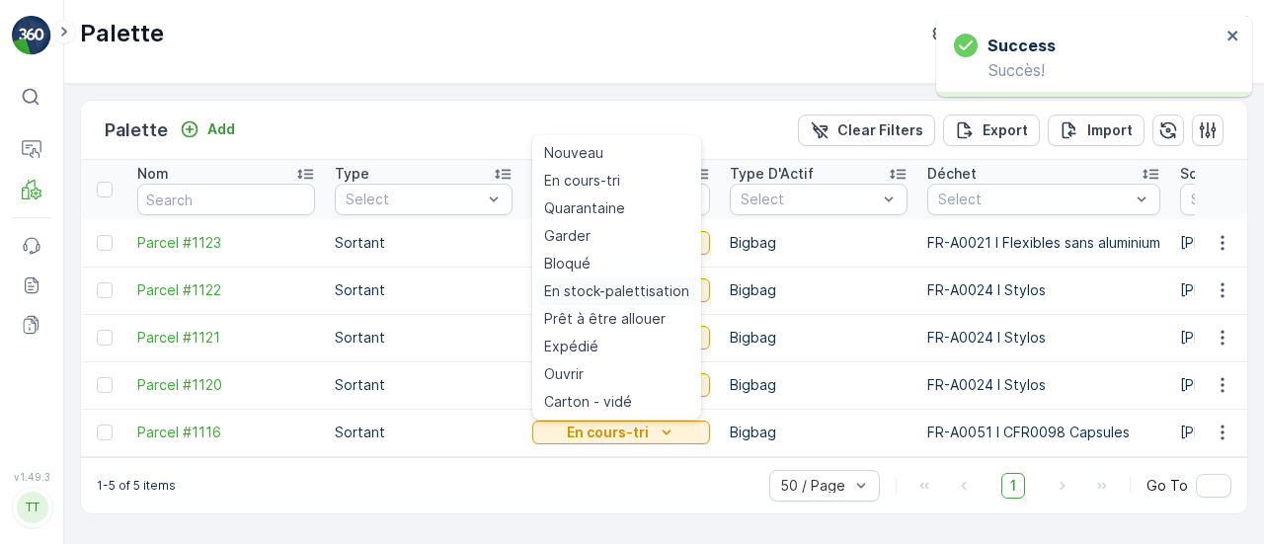
click at [636, 289] on span "En stock-palettisation" at bounding box center [616, 291] width 145 height 20
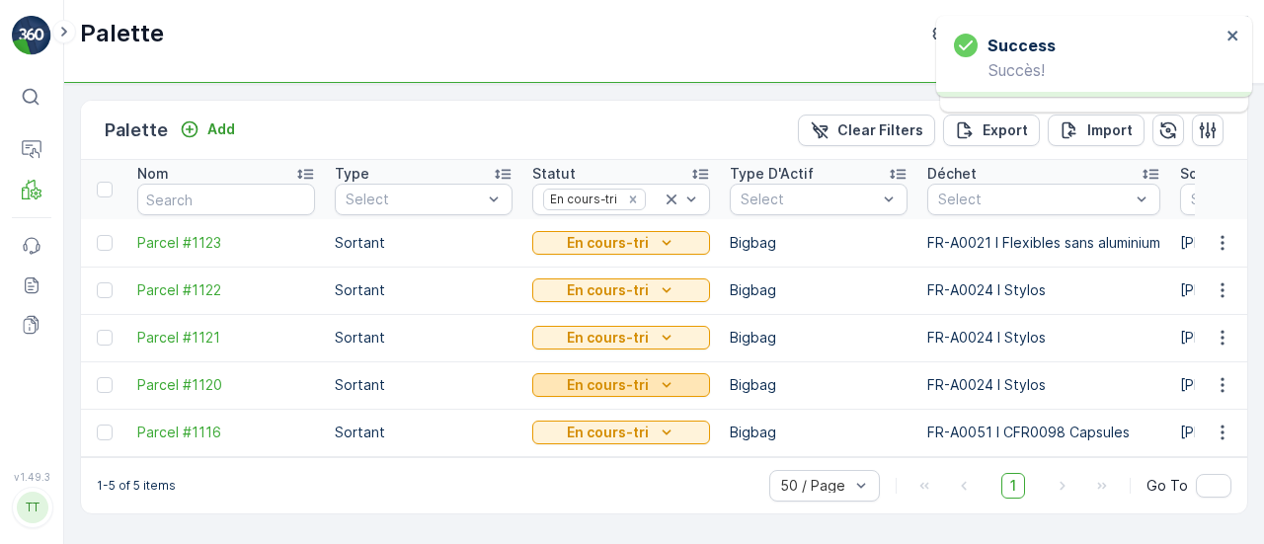
click at [648, 383] on div "En cours-tri" at bounding box center [621, 385] width 162 height 20
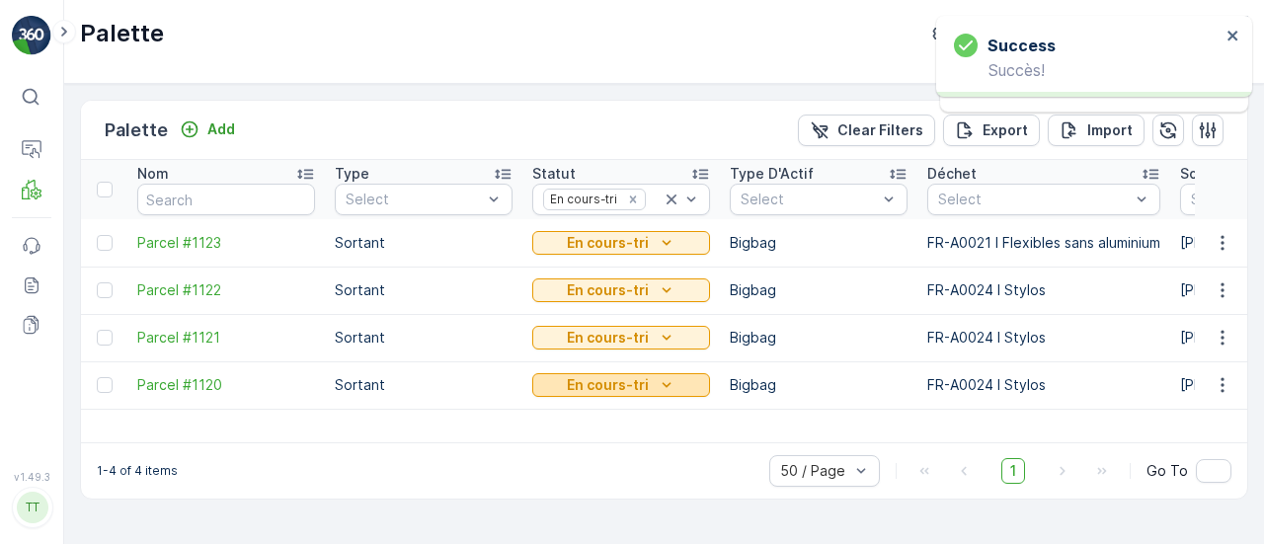
click at [685, 381] on div "En cours-tri" at bounding box center [621, 385] width 162 height 20
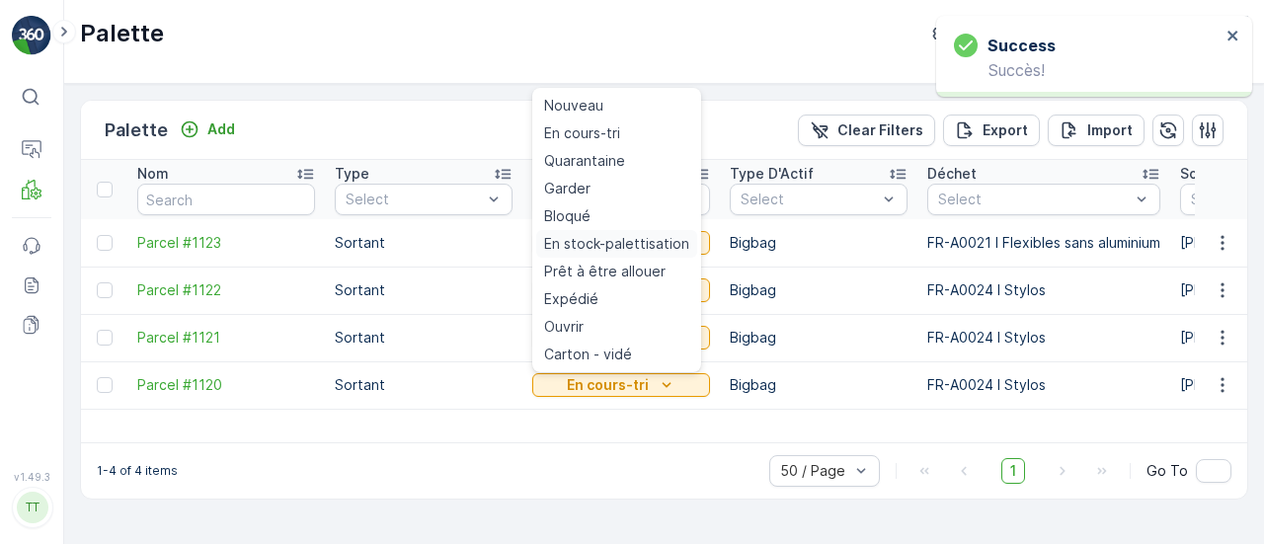
click at [624, 250] on span "En stock-palettisation" at bounding box center [616, 244] width 145 height 20
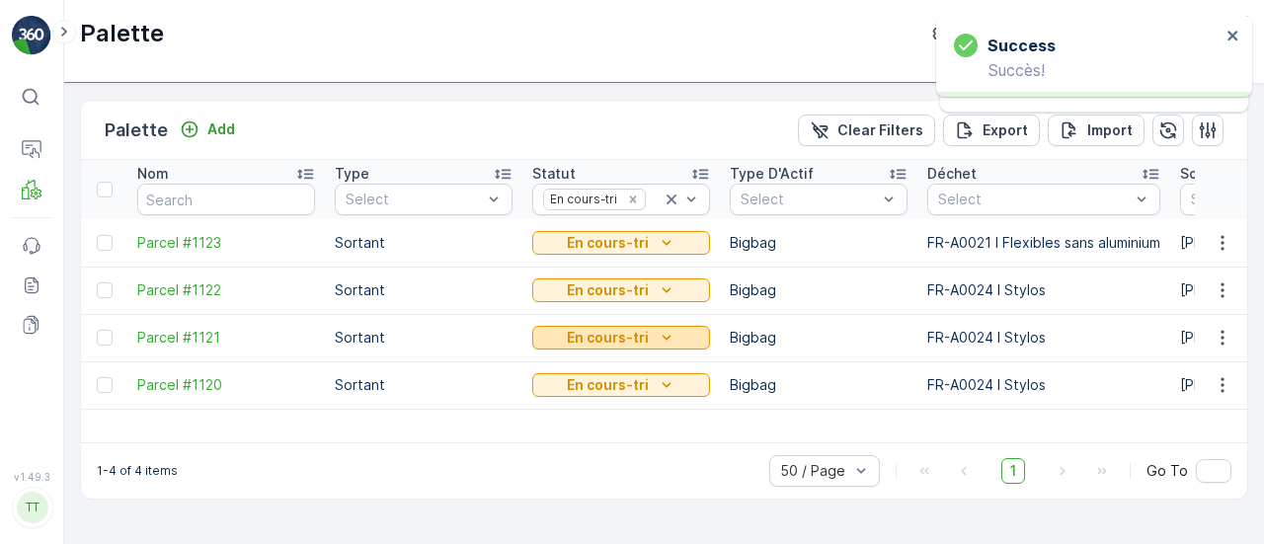
click at [657, 343] on icon "En cours-tri" at bounding box center [667, 338] width 20 height 20
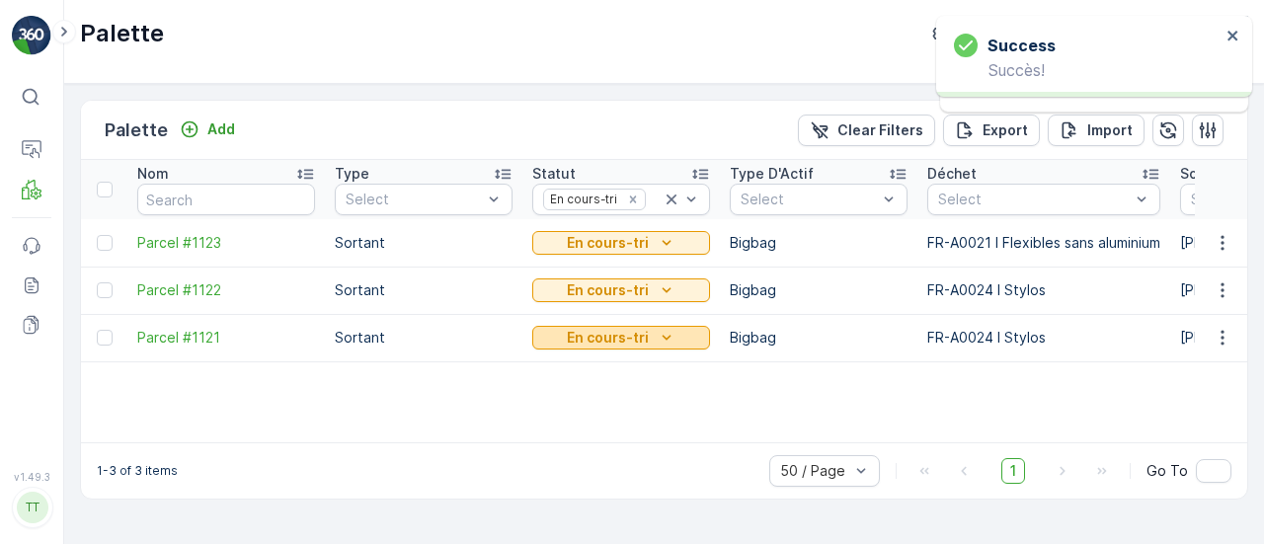
click at [687, 331] on div "En cours-tri" at bounding box center [621, 338] width 162 height 20
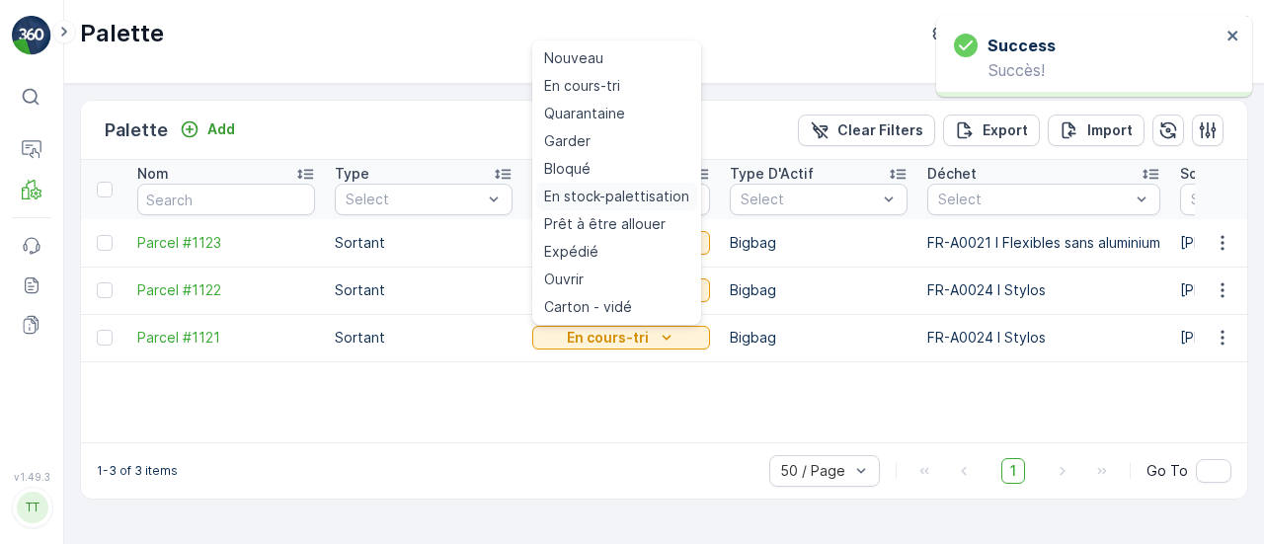
click at [626, 195] on span "En stock-palettisation" at bounding box center [616, 197] width 145 height 20
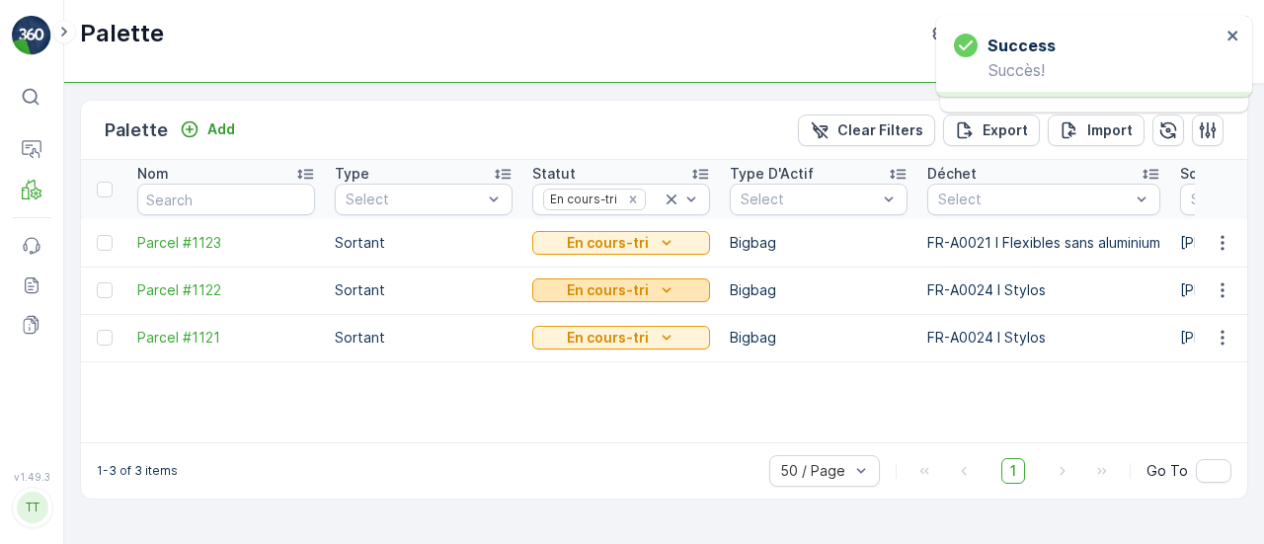
click at [652, 285] on div "En cours-tri" at bounding box center [621, 290] width 162 height 20
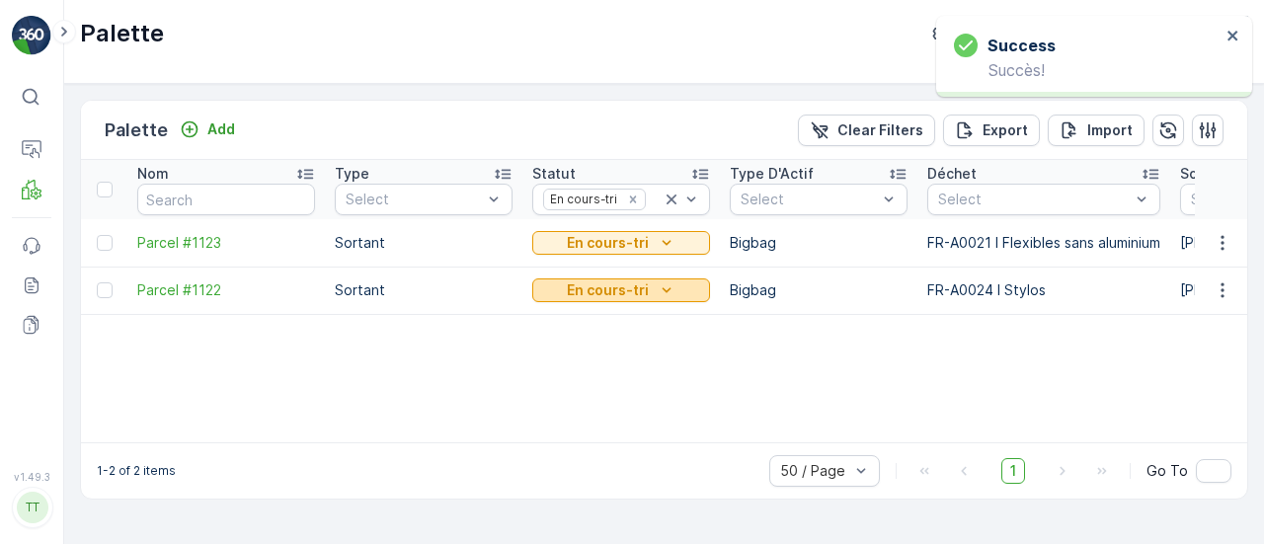
click at [657, 283] on icon "En cours-tri" at bounding box center [667, 290] width 20 height 20
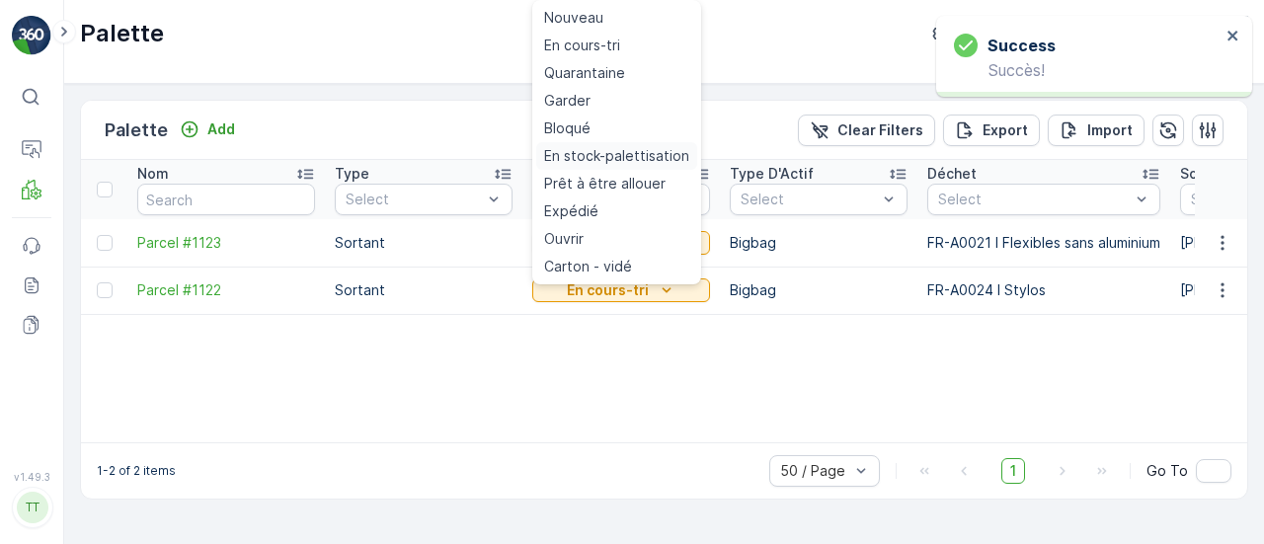
click at [603, 156] on span "En stock-palettisation" at bounding box center [616, 156] width 145 height 20
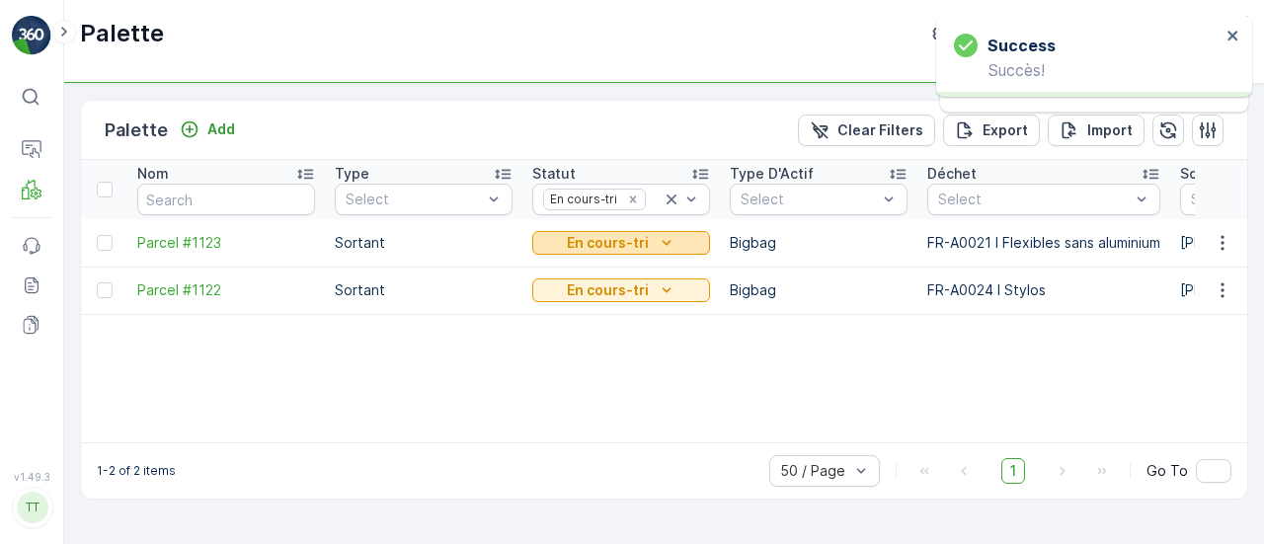
click at [624, 234] on p "En cours-tri" at bounding box center [608, 243] width 82 height 20
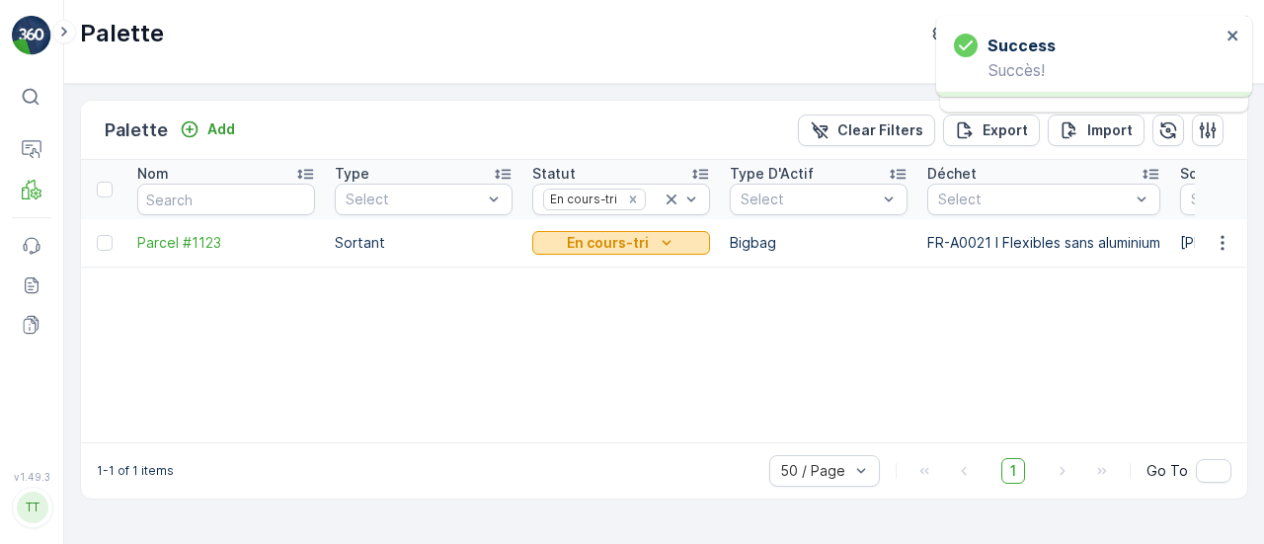
click at [627, 250] on p "En cours-tri" at bounding box center [608, 243] width 82 height 20
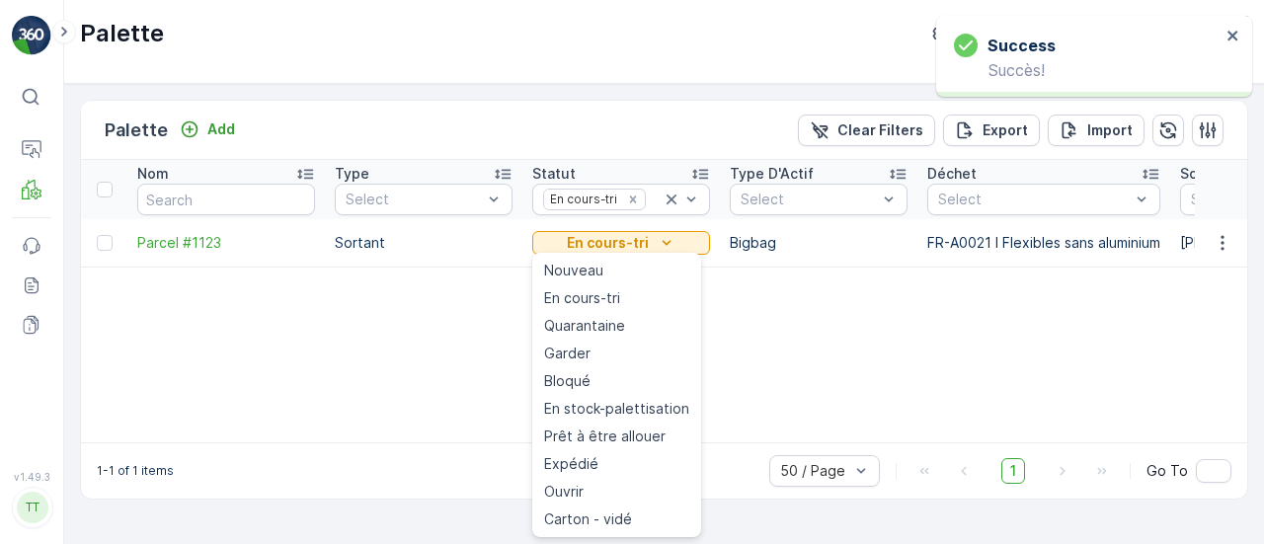
click at [646, 411] on span "En stock-palettisation" at bounding box center [616, 409] width 145 height 20
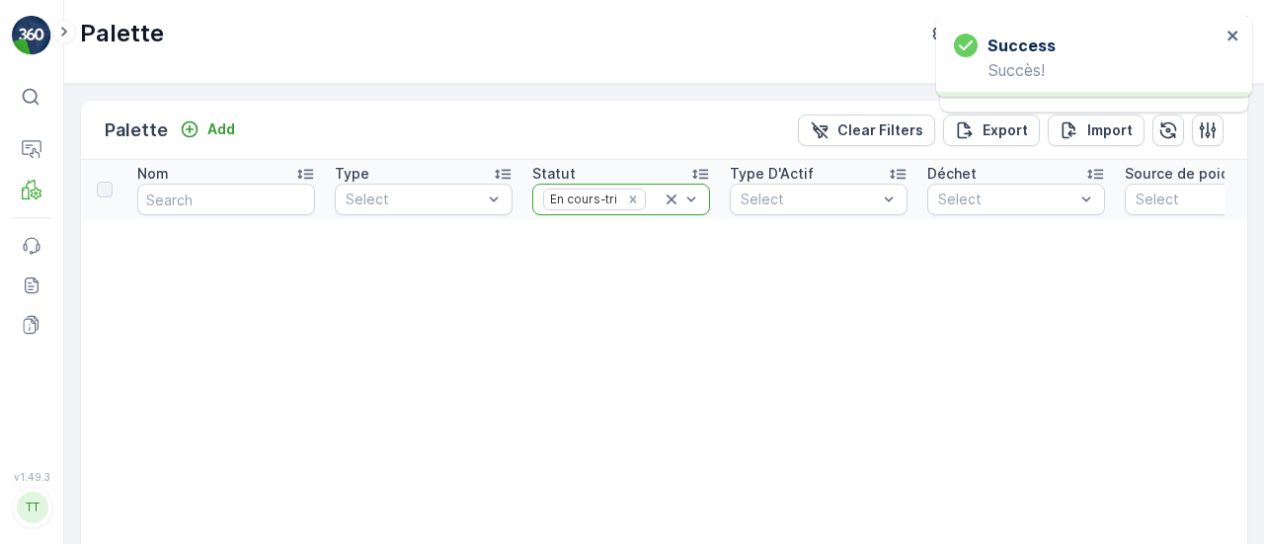
click at [669, 195] on icon at bounding box center [672, 200] width 10 height 10
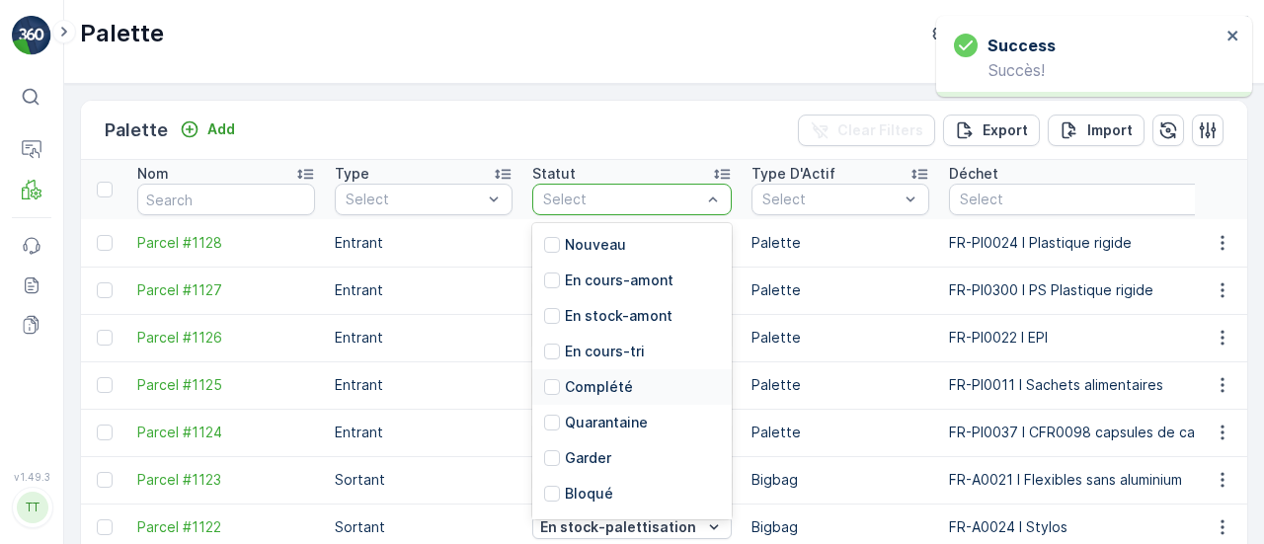
scroll to position [194, 0]
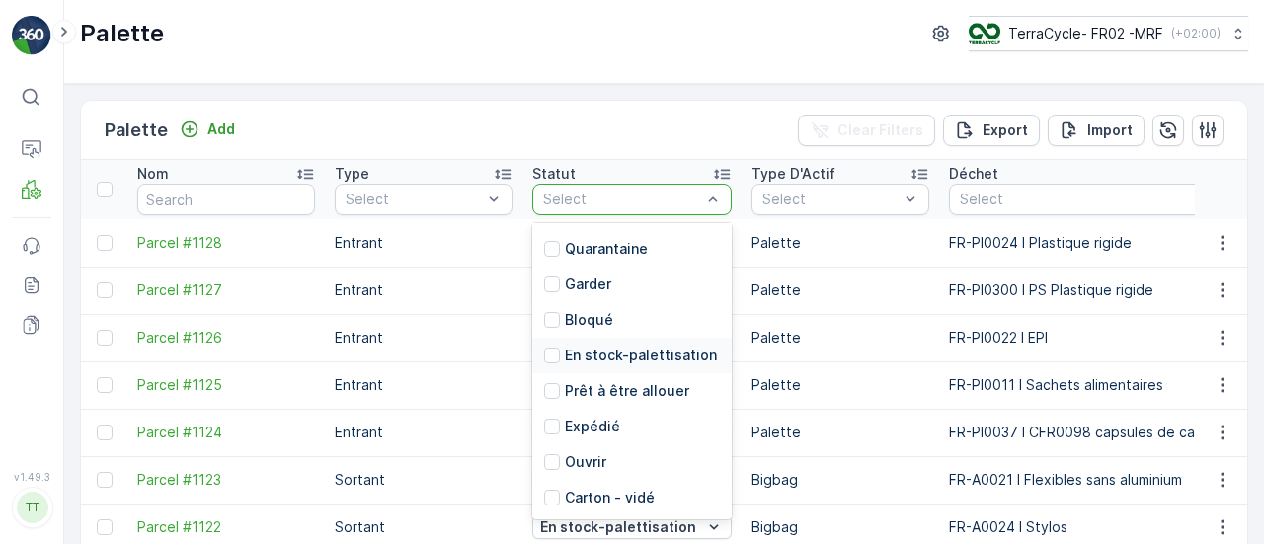
click at [600, 352] on p "En stock-palettisation" at bounding box center [641, 356] width 152 height 20
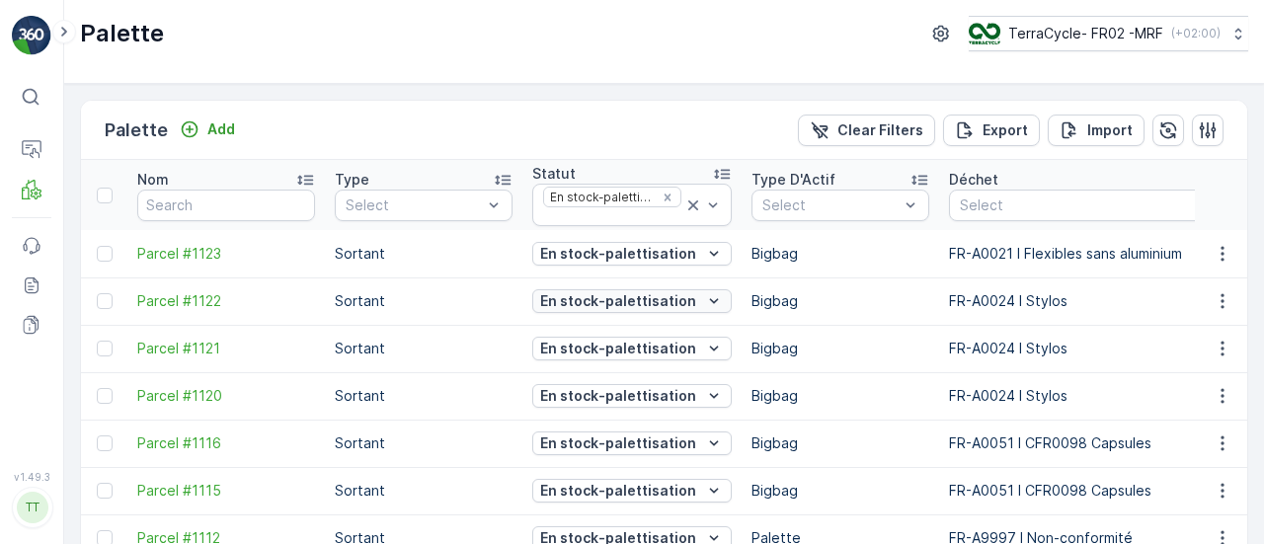
click at [704, 301] on icon "En stock-palettisation" at bounding box center [714, 301] width 20 height 20
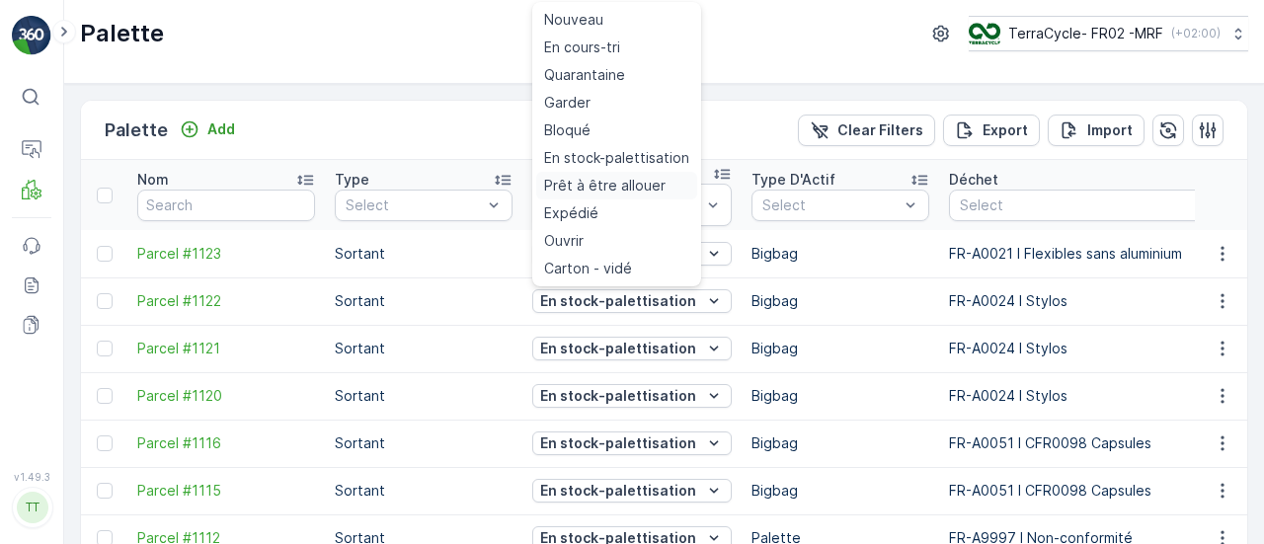
click at [625, 185] on span "Prêt à être allouer" at bounding box center [604, 186] width 121 height 20
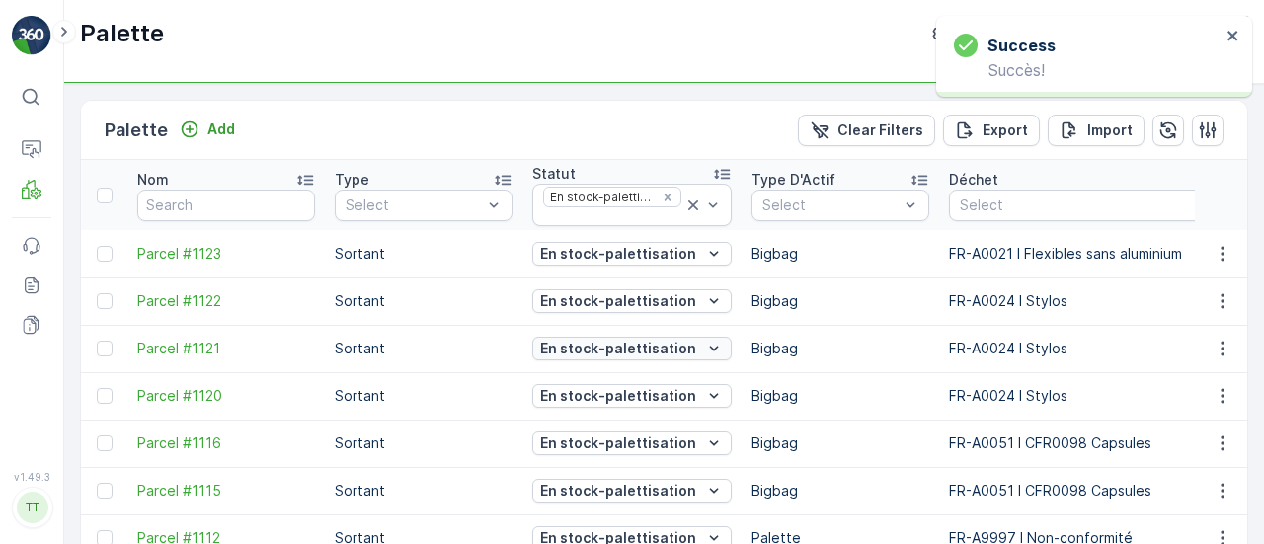
click at [638, 350] on p "En stock-palettisation" at bounding box center [618, 349] width 156 height 20
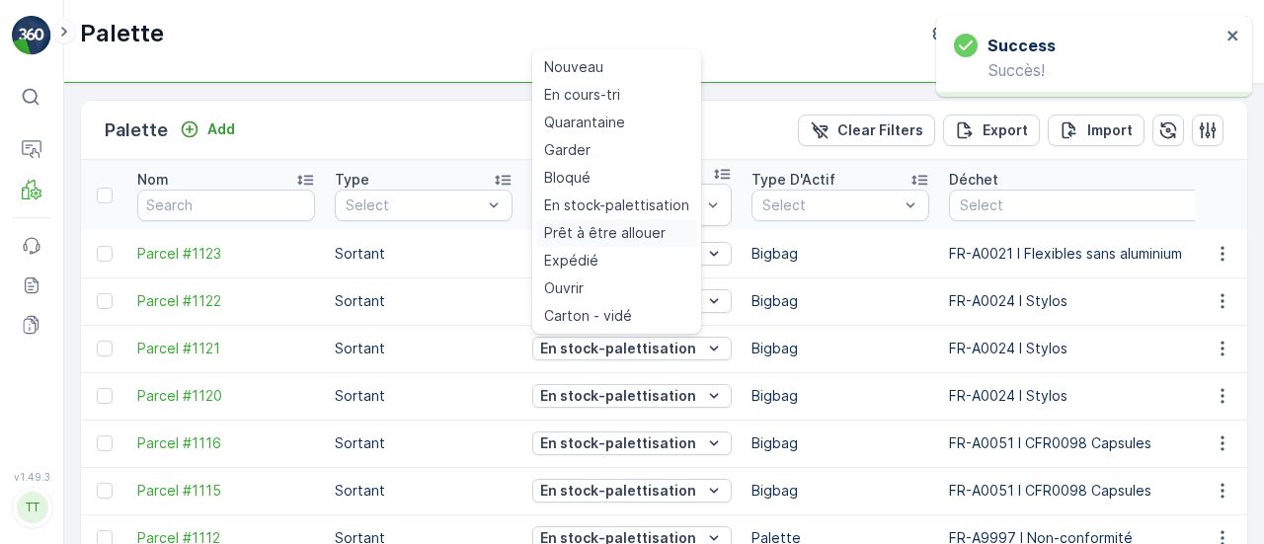
click at [645, 233] on span "Prêt à être allouer" at bounding box center [604, 233] width 121 height 20
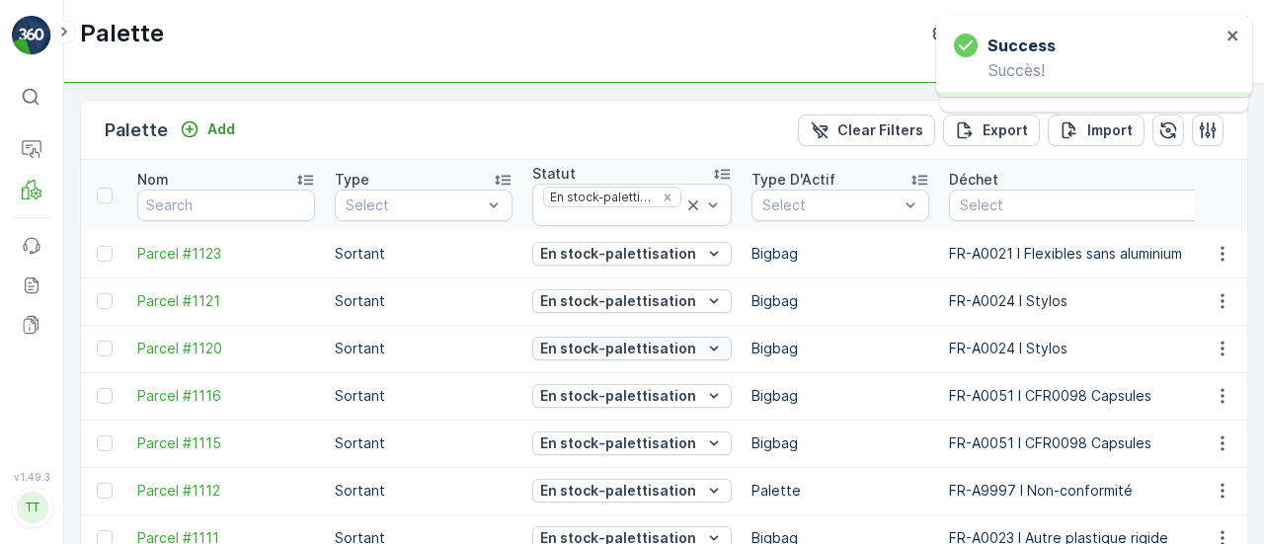
click at [645, 347] on p "En stock-palettisation" at bounding box center [618, 349] width 156 height 20
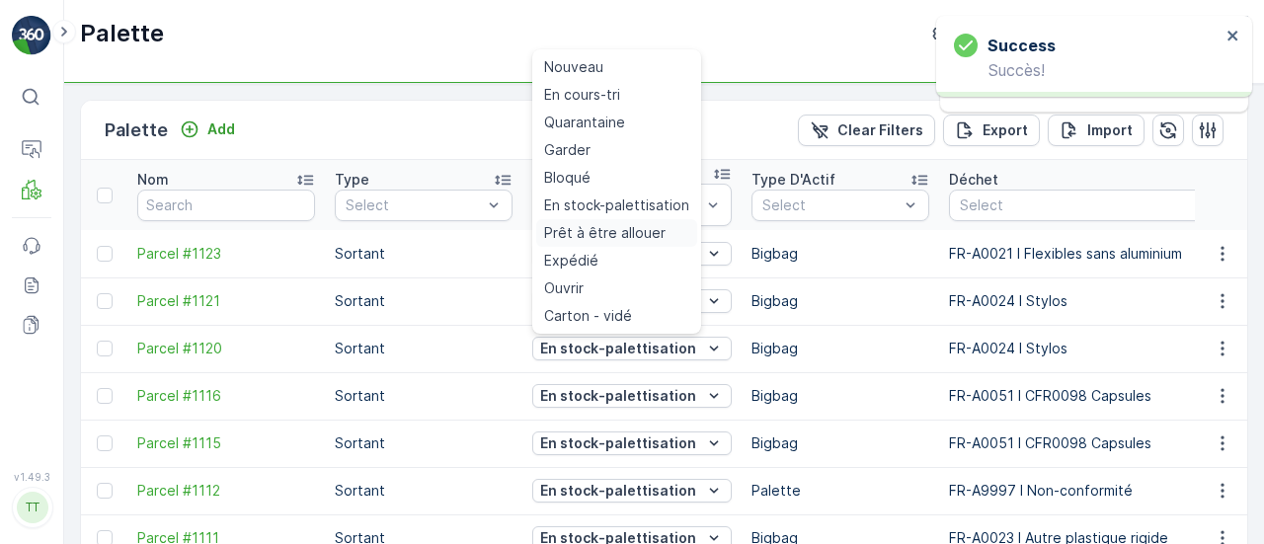
click at [642, 235] on span "Prêt à être allouer" at bounding box center [604, 233] width 121 height 20
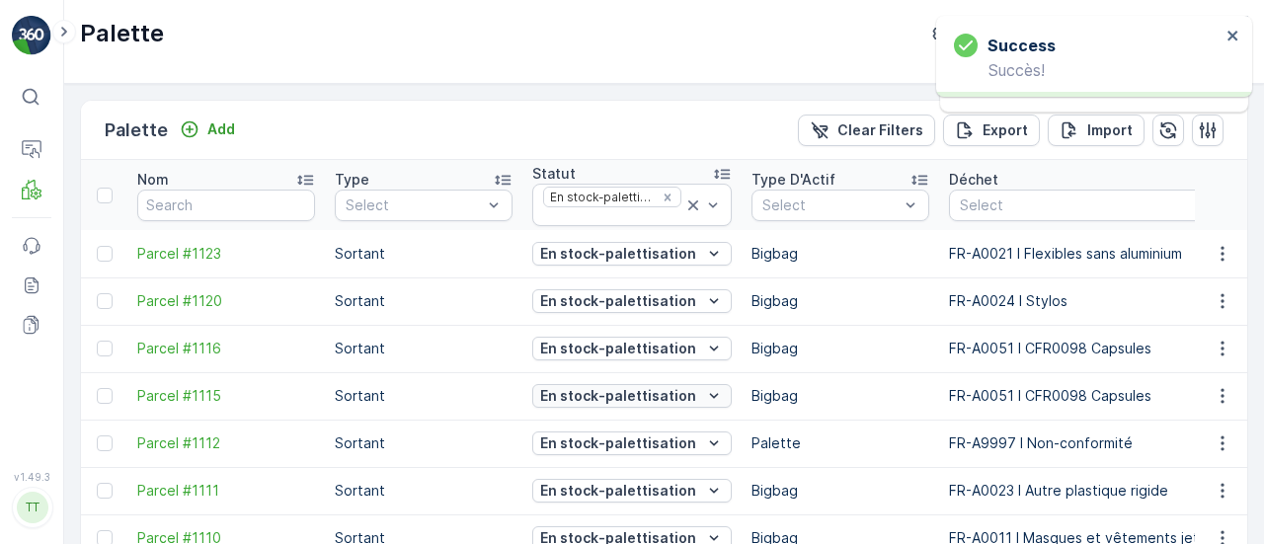
click at [704, 391] on icon "En stock-palettisation" at bounding box center [714, 396] width 20 height 20
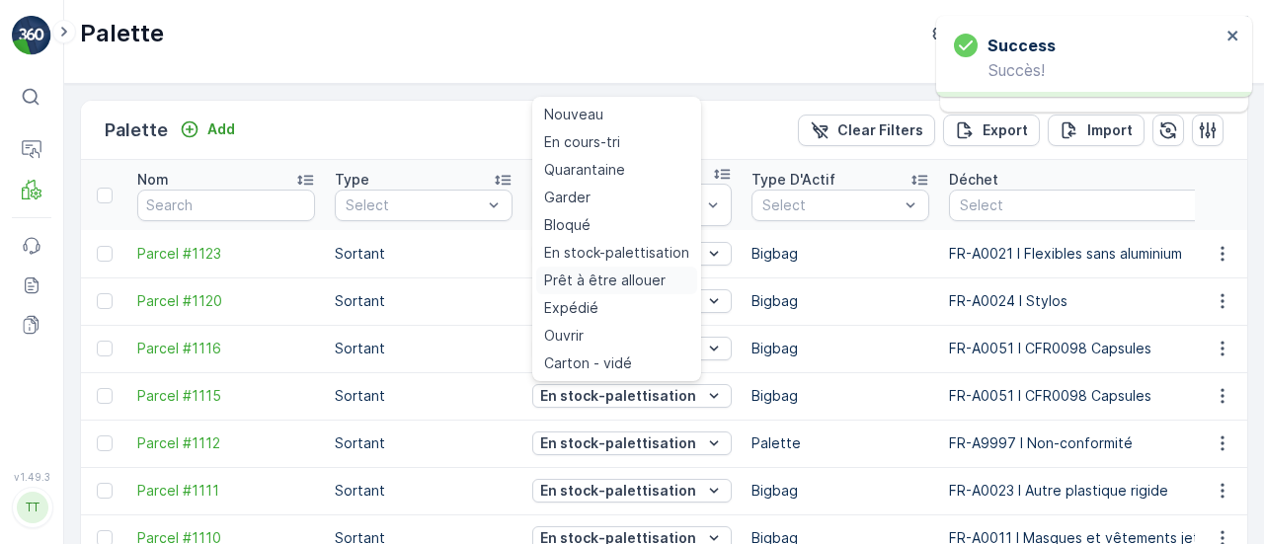
click at [644, 274] on span "Prêt à être allouer" at bounding box center [604, 281] width 121 height 20
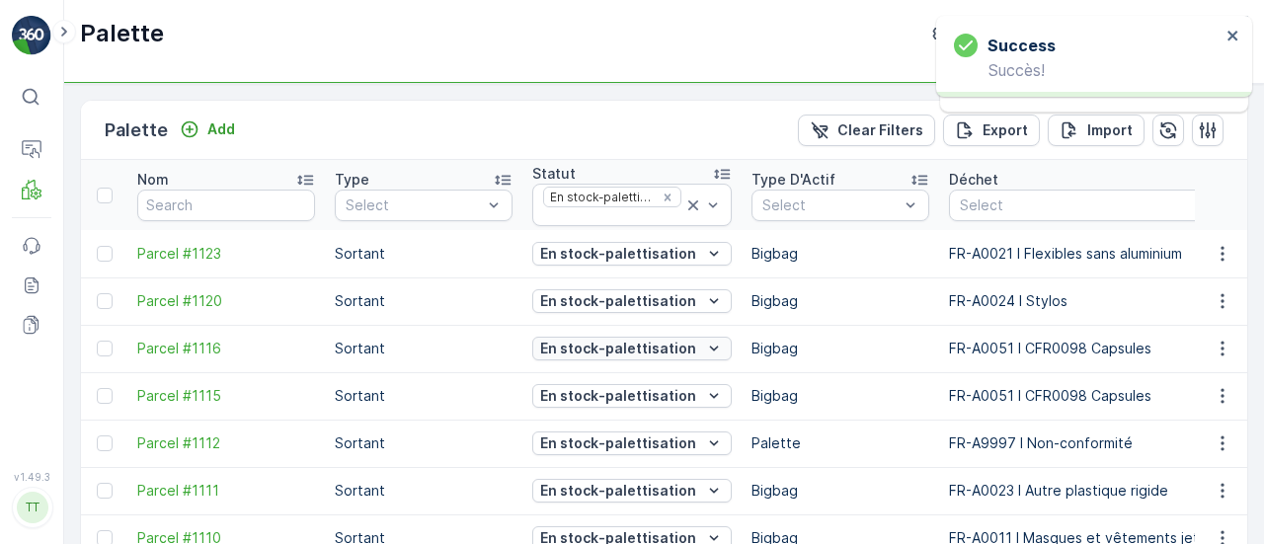
click at [652, 345] on p "En stock-palettisation" at bounding box center [618, 349] width 156 height 20
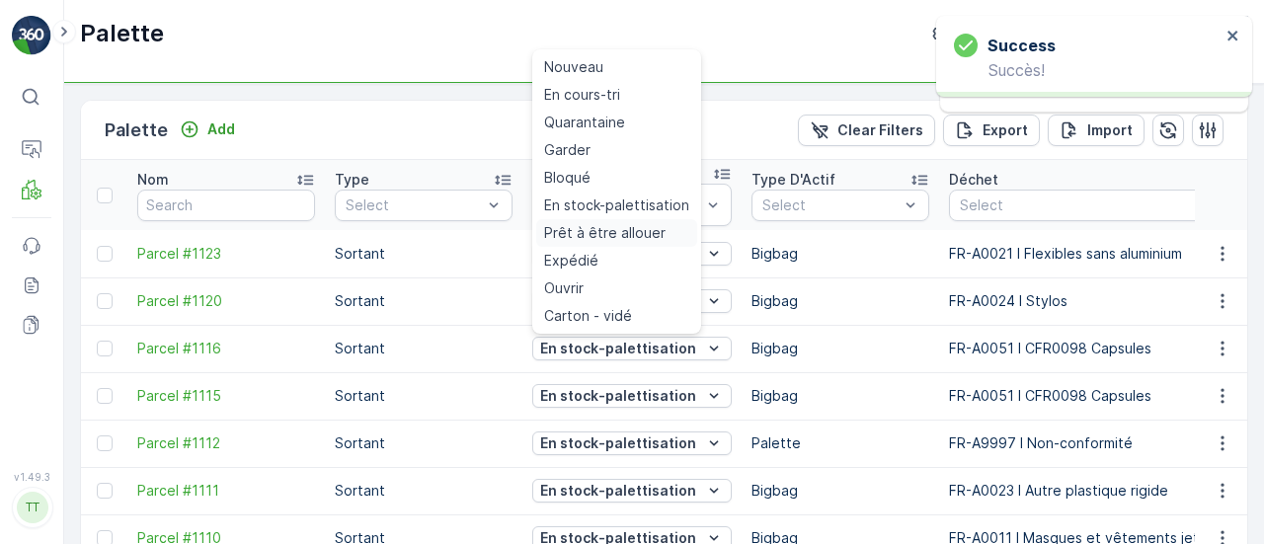
click at [622, 236] on span "Prêt à être allouer" at bounding box center [604, 233] width 121 height 20
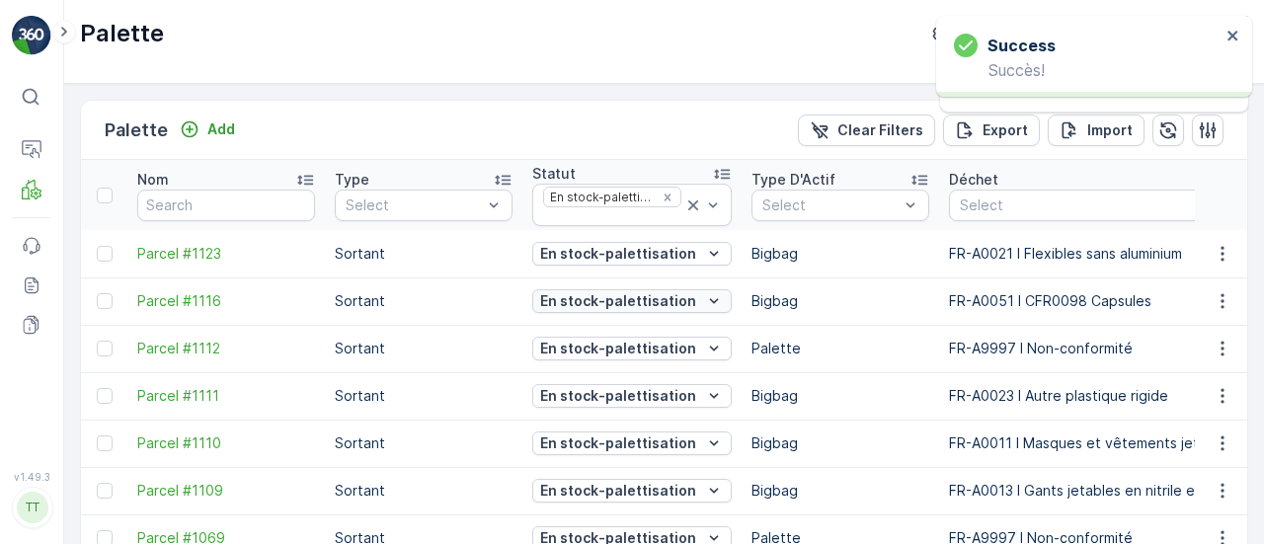
click at [669, 299] on p "En stock-palettisation" at bounding box center [618, 301] width 156 height 20
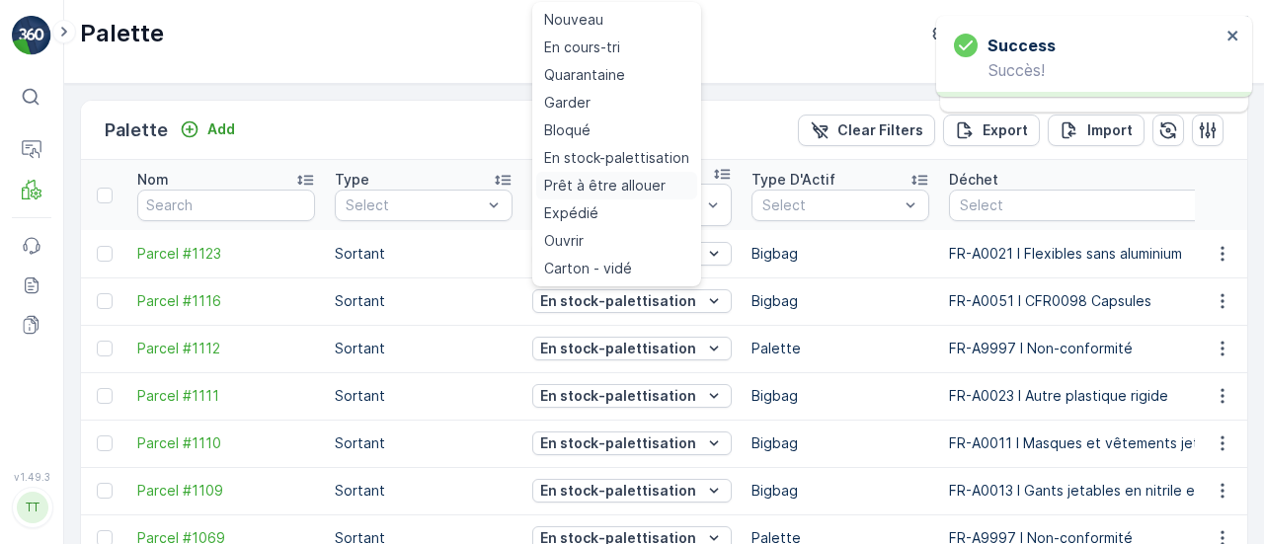
click at [591, 179] on span "Prêt à être allouer" at bounding box center [604, 186] width 121 height 20
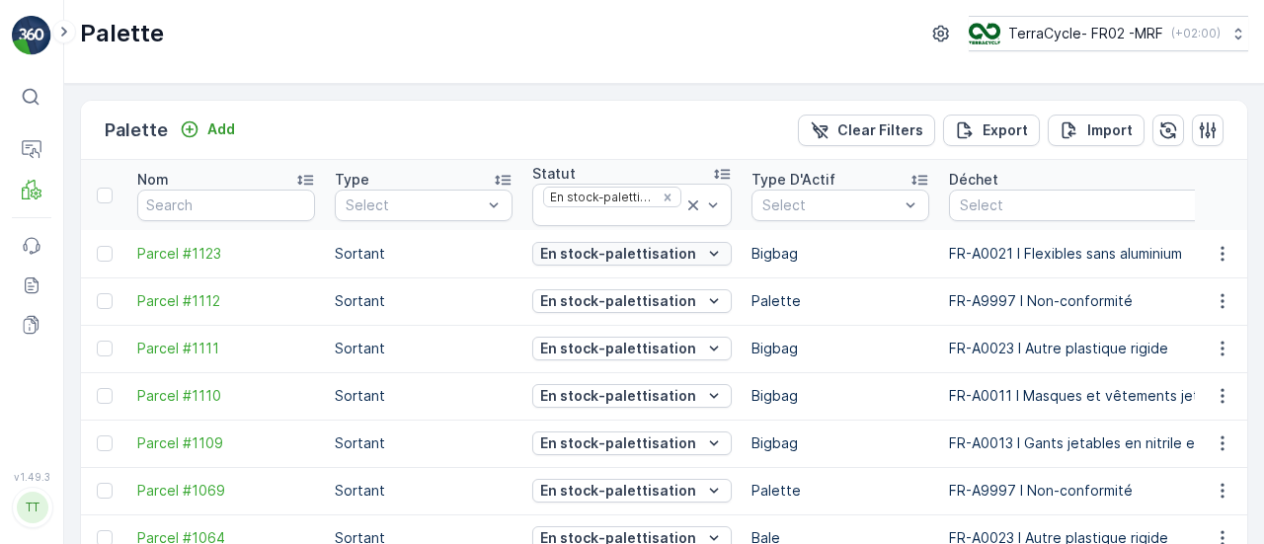
click at [652, 250] on p "En stock-palettisation" at bounding box center [618, 254] width 156 height 20
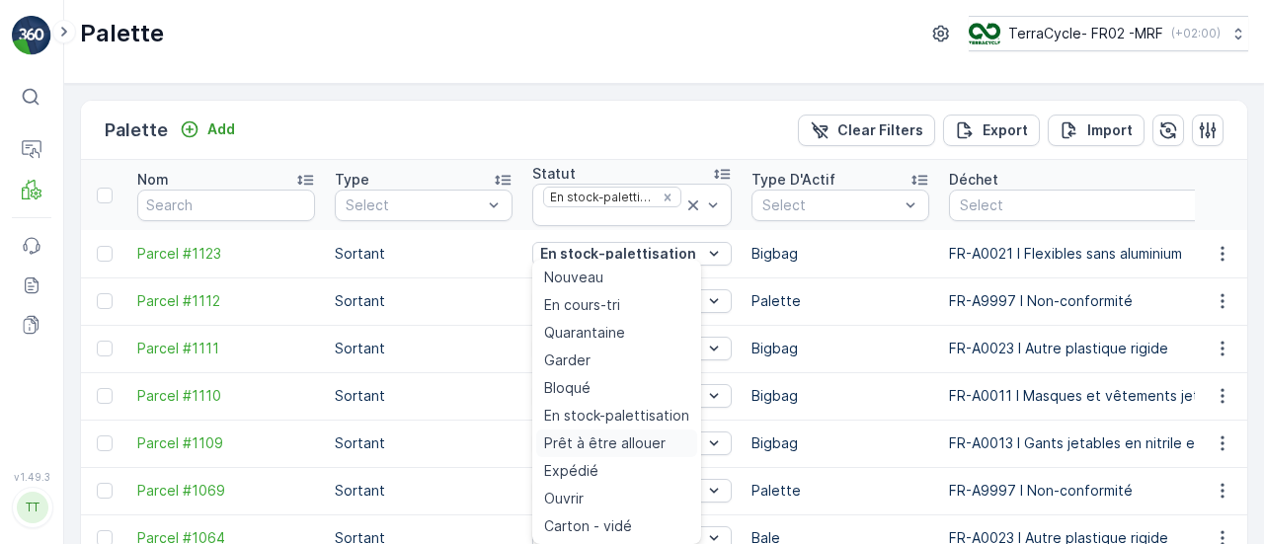
click at [655, 445] on span "Prêt à être allouer" at bounding box center [604, 443] width 121 height 20
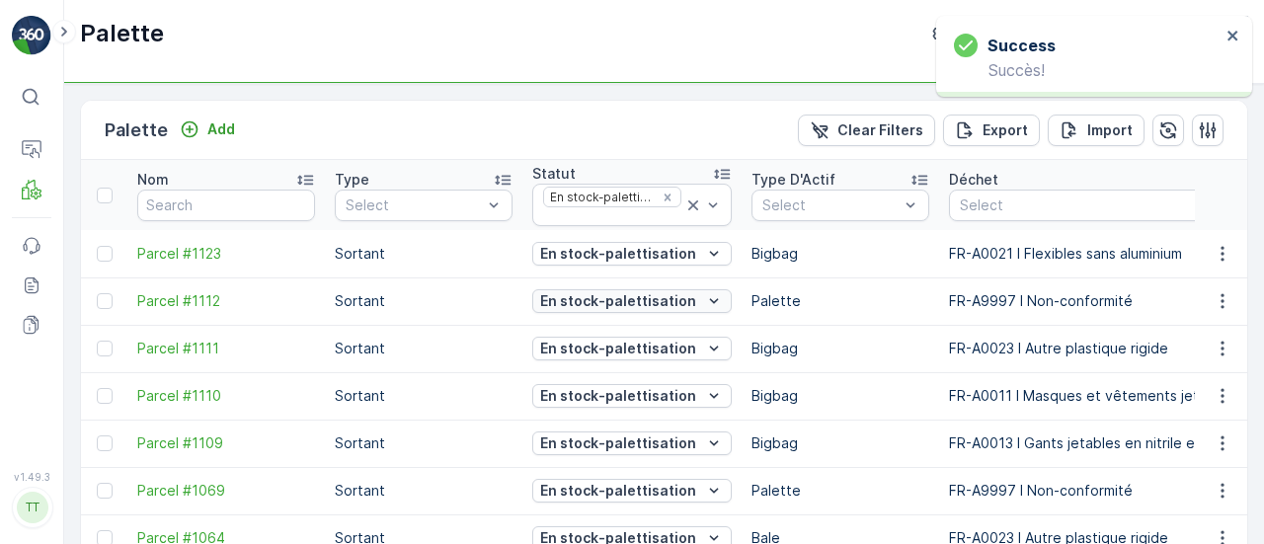
click at [632, 295] on p "En stock-palettisation" at bounding box center [618, 301] width 156 height 20
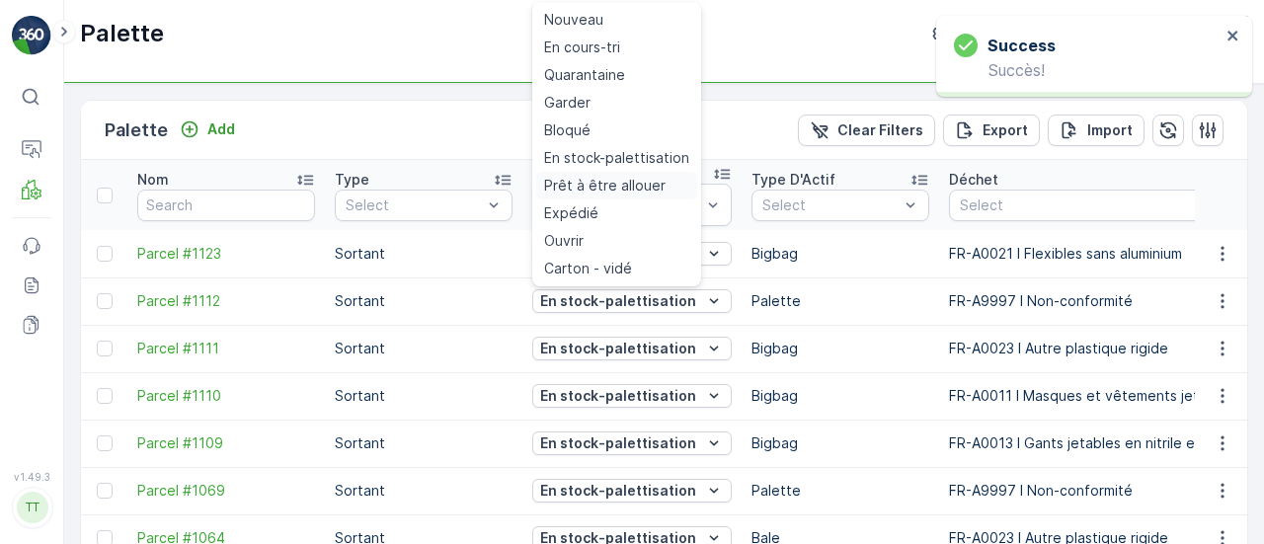
click at [626, 189] on span "Prêt à être allouer" at bounding box center [604, 186] width 121 height 20
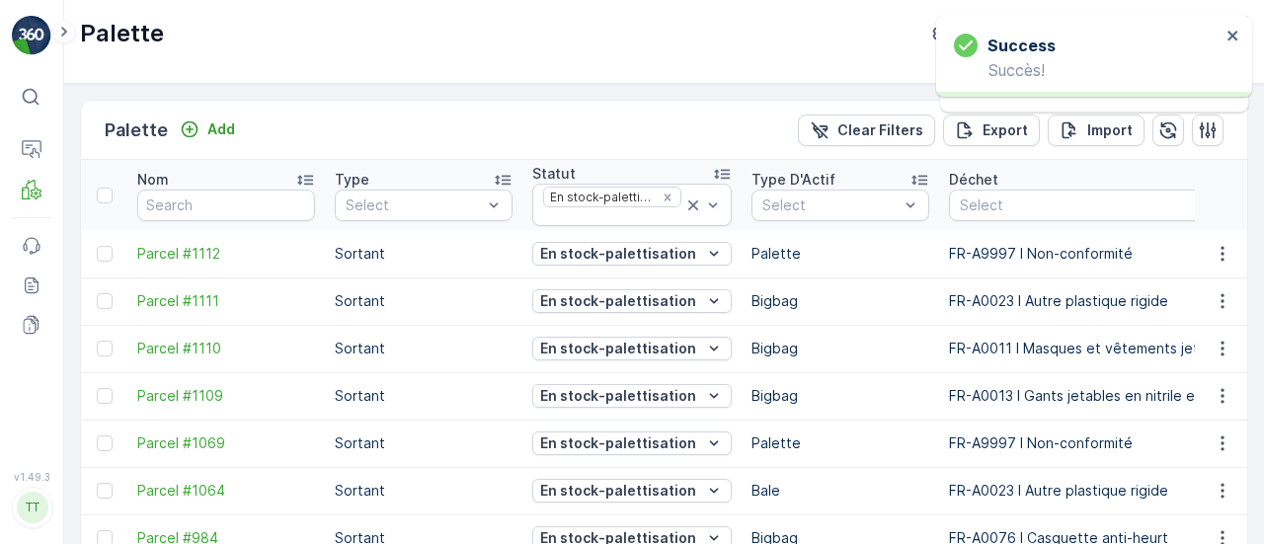
click at [670, 340] on p "En stock-palettisation" at bounding box center [618, 349] width 156 height 20
click at [984, 316] on td "FR-A0023 I Autre plastique rigide" at bounding box center [1093, 300] width 309 height 47
click at [683, 353] on p "En stock-palettisation" at bounding box center [618, 349] width 156 height 20
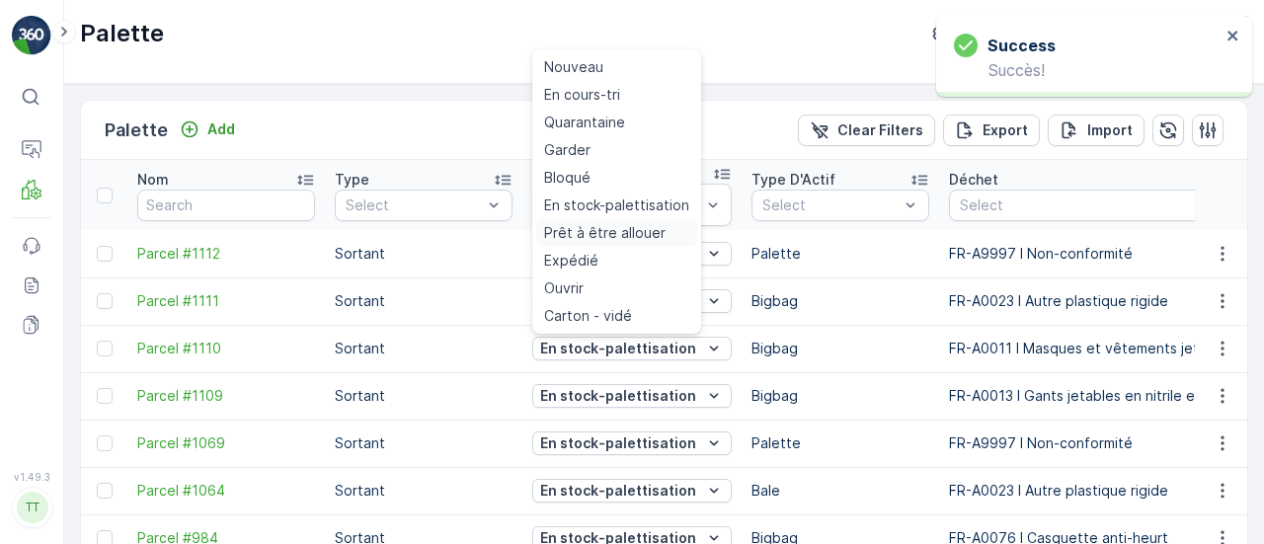
click at [625, 236] on span "Prêt à être allouer" at bounding box center [604, 233] width 121 height 20
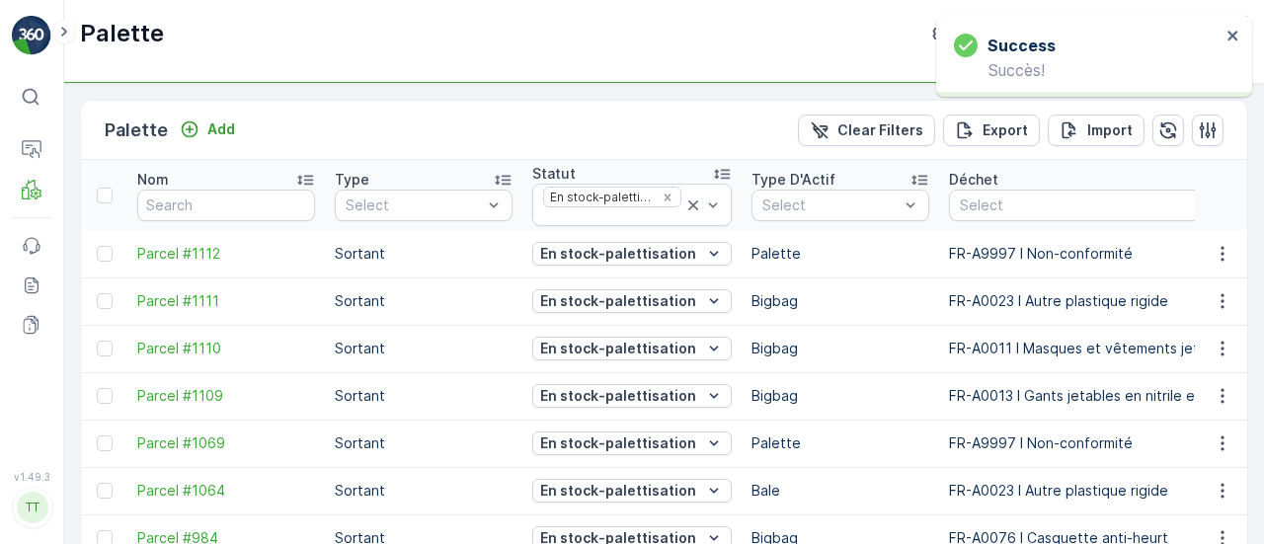
scroll to position [99, 0]
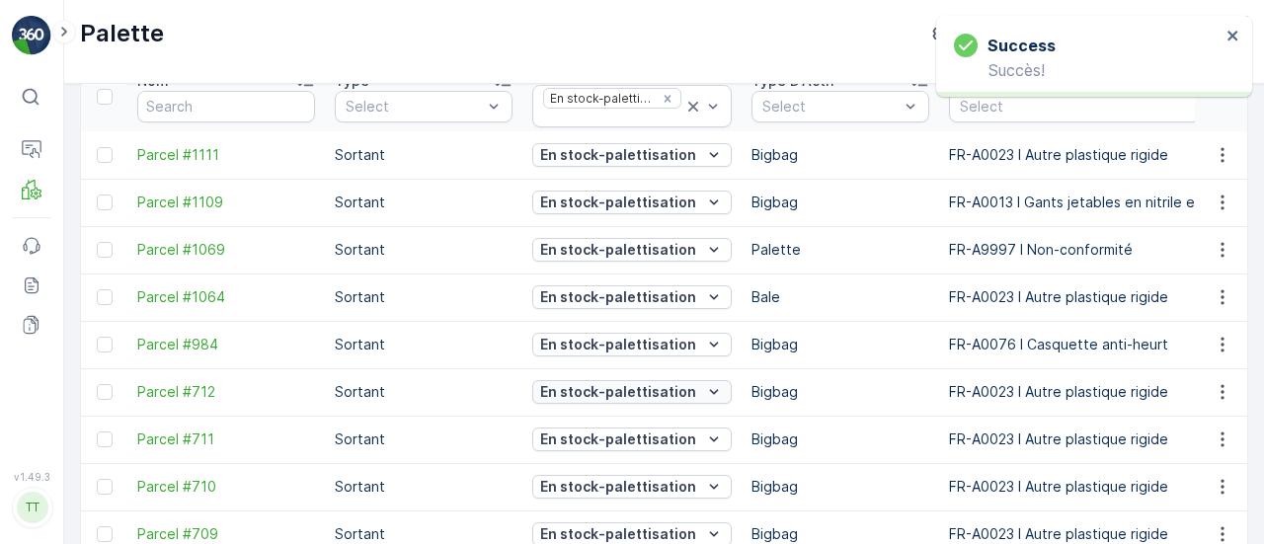
click at [685, 388] on p "En stock-palettisation" at bounding box center [618, 392] width 156 height 20
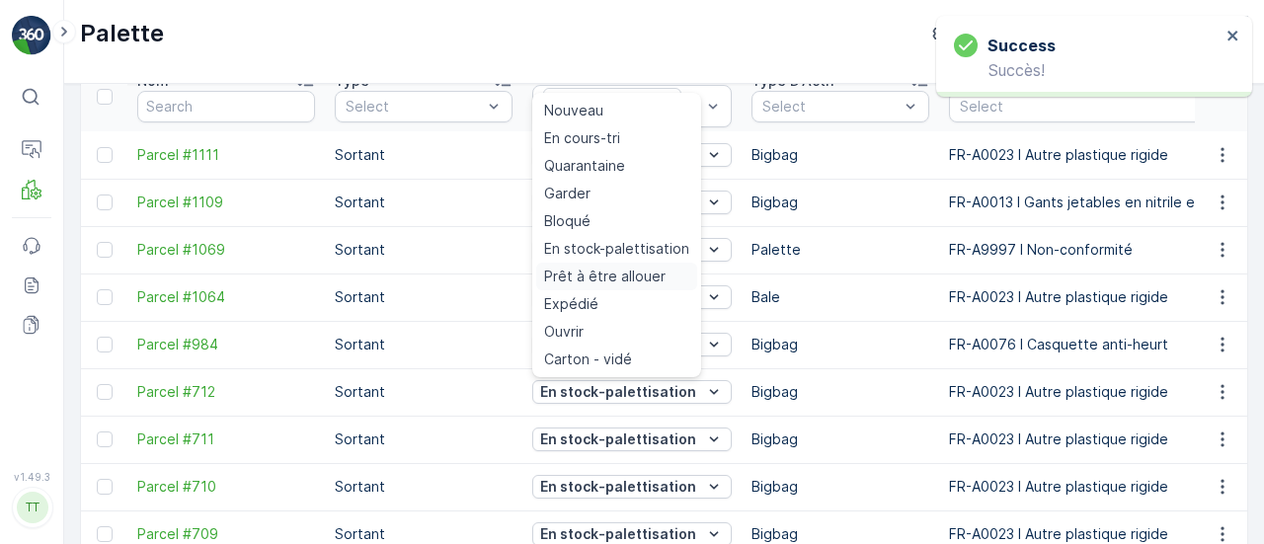
click at [610, 268] on span "Prêt à être allouer" at bounding box center [604, 277] width 121 height 20
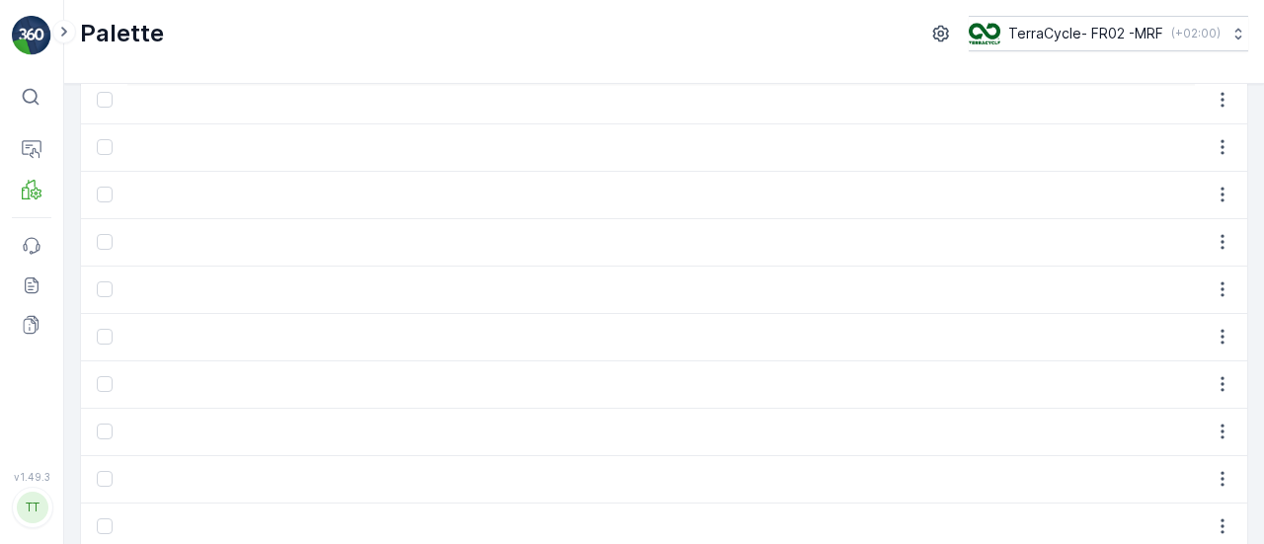
scroll to position [0, 18090]
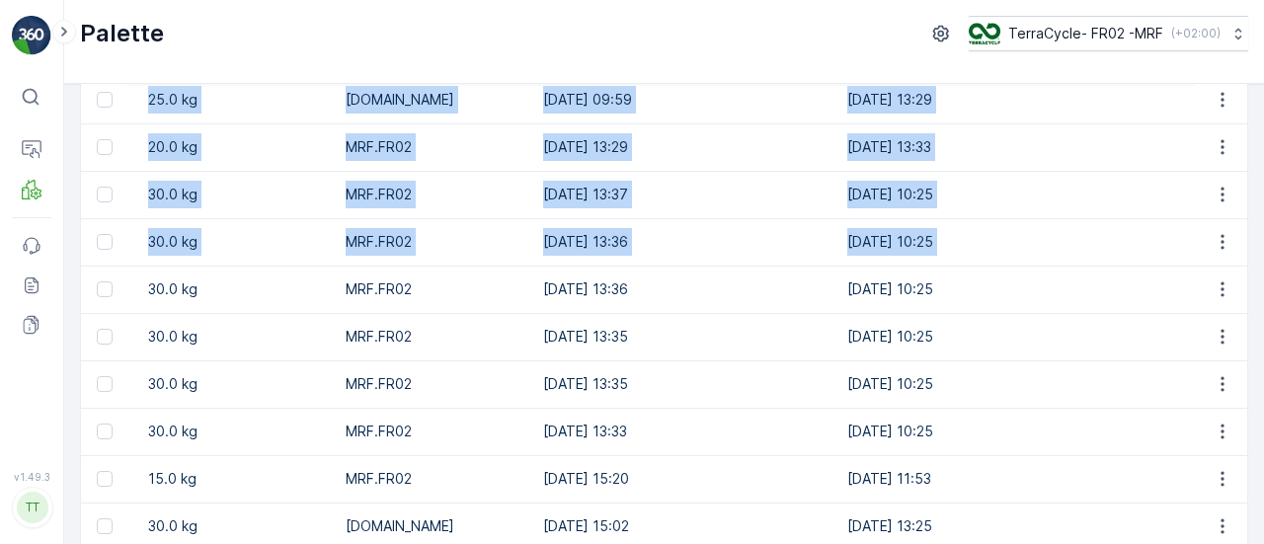
drag, startPoint x: 851, startPoint y: 276, endPoint x: 1290, endPoint y: 346, distance: 444.0
click at [1263, 346] on html "⌘B Operations MRF Events Reports Documents v 1.49.3 TT [DOMAIN_NAME] Palette Te…" at bounding box center [632, 272] width 1264 height 544
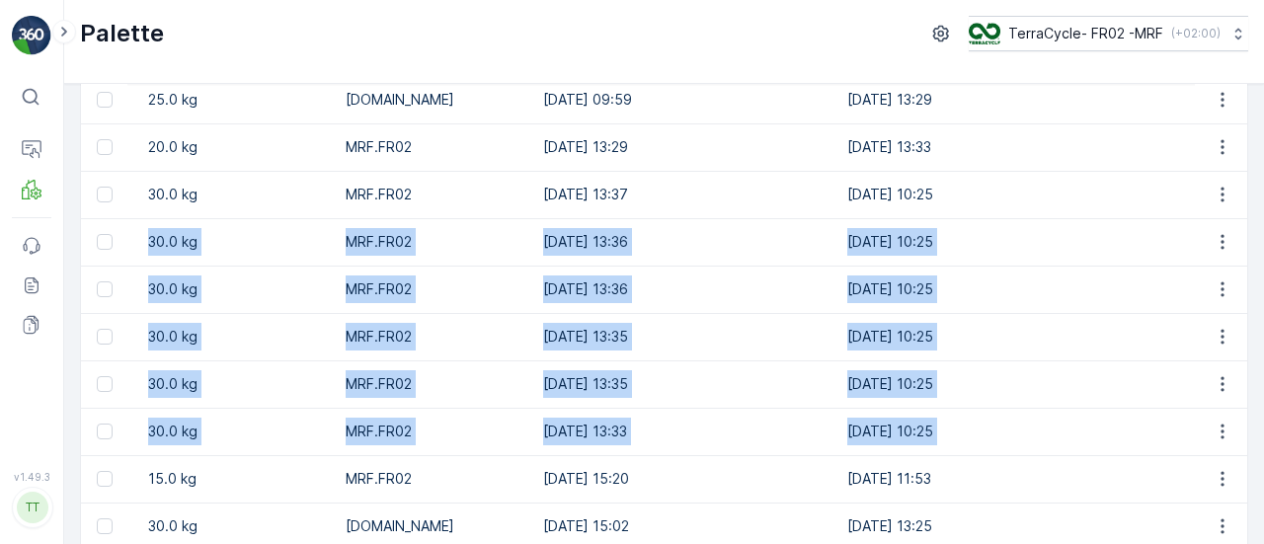
drag, startPoint x: 964, startPoint y: 183, endPoint x: 1105, endPoint y: 424, distance: 279.3
click at [1142, 386] on td at bounding box center [1240, 383] width 197 height 47
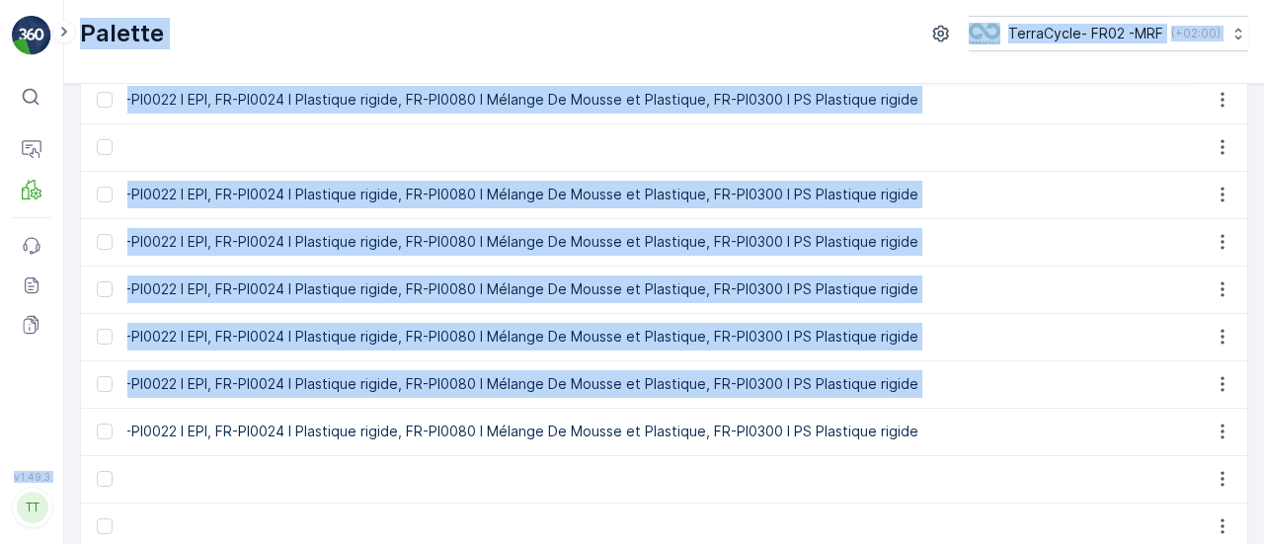
drag, startPoint x: 213, startPoint y: 385, endPoint x: 0, endPoint y: 353, distance: 215.8
click at [0, 353] on div "⌘B Operations MRF Events Reports Documents v 1.49.3 TT [DOMAIN_NAME] Palette Te…" at bounding box center [632, 272] width 1264 height 544
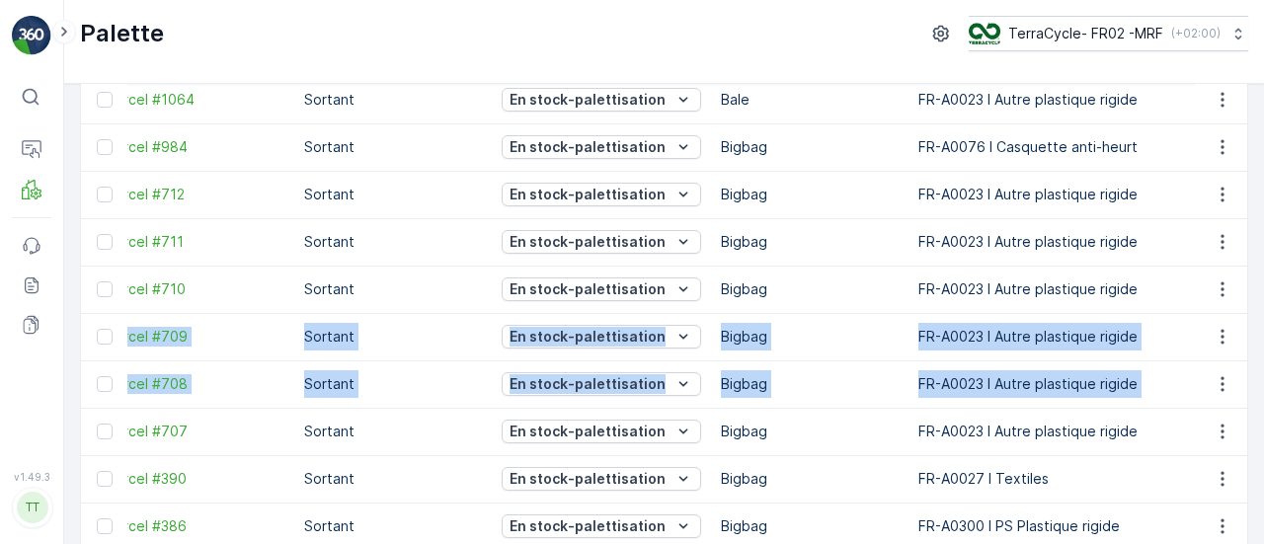
scroll to position [0, 0]
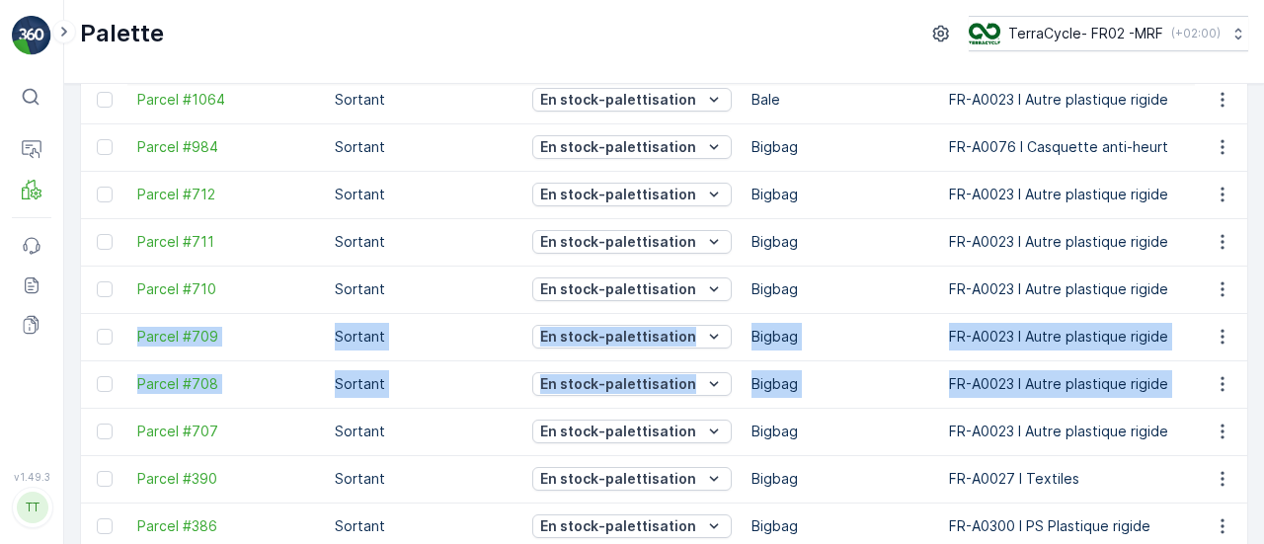
drag, startPoint x: 1055, startPoint y: 396, endPoint x: 81, endPoint y: 351, distance: 974.7
drag, startPoint x: 109, startPoint y: 431, endPoint x: 91, endPoint y: 381, distance: 52.5
click at [109, 430] on div at bounding box center [105, 432] width 16 height 16
click at [97, 424] on input "checkbox" at bounding box center [97, 424] width 0 height 0
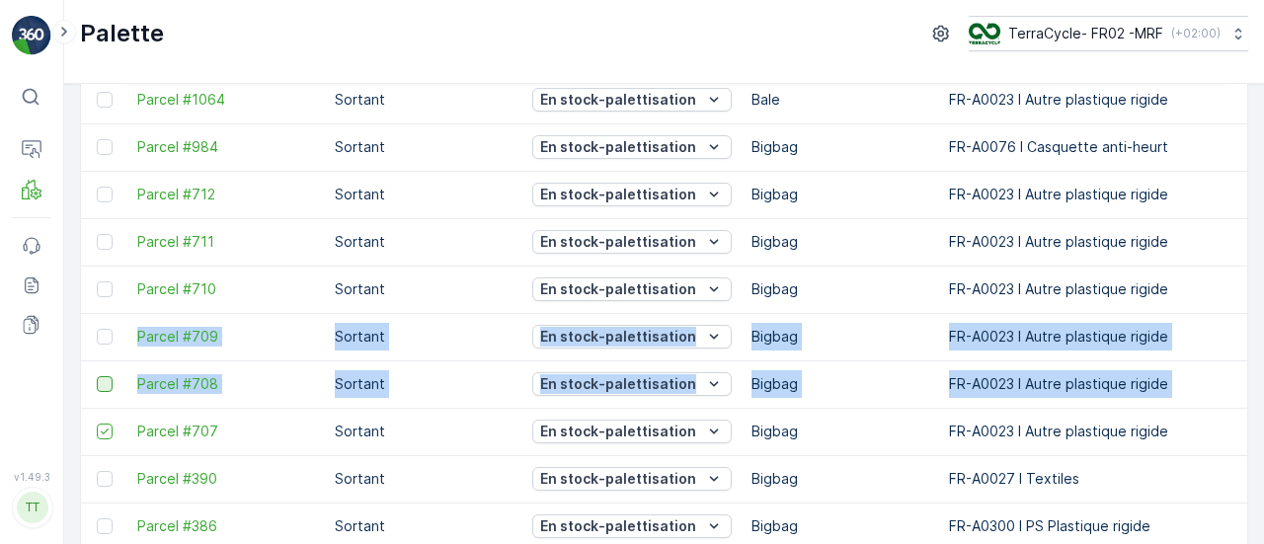
click at [104, 384] on div at bounding box center [105, 384] width 16 height 16
click at [97, 376] on input "checkbox" at bounding box center [97, 376] width 0 height 0
click at [103, 331] on div at bounding box center [105, 337] width 16 height 16
click at [97, 329] on input "checkbox" at bounding box center [97, 329] width 0 height 0
click at [103, 281] on div at bounding box center [105, 289] width 16 height 16
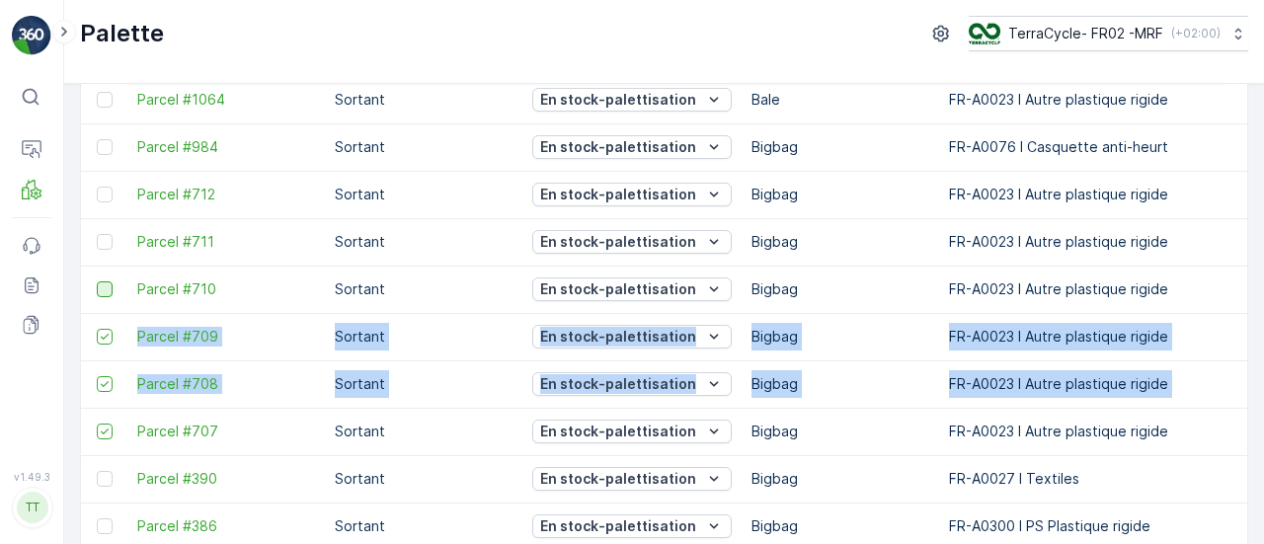
click at [97, 281] on input "checkbox" at bounding box center [97, 281] width 0 height 0
click at [111, 244] on div at bounding box center [105, 242] width 16 height 16
click at [97, 234] on input "checkbox" at bounding box center [97, 234] width 0 height 0
click at [105, 193] on div at bounding box center [105, 195] width 16 height 16
click at [97, 187] on input "checkbox" at bounding box center [97, 187] width 0 height 0
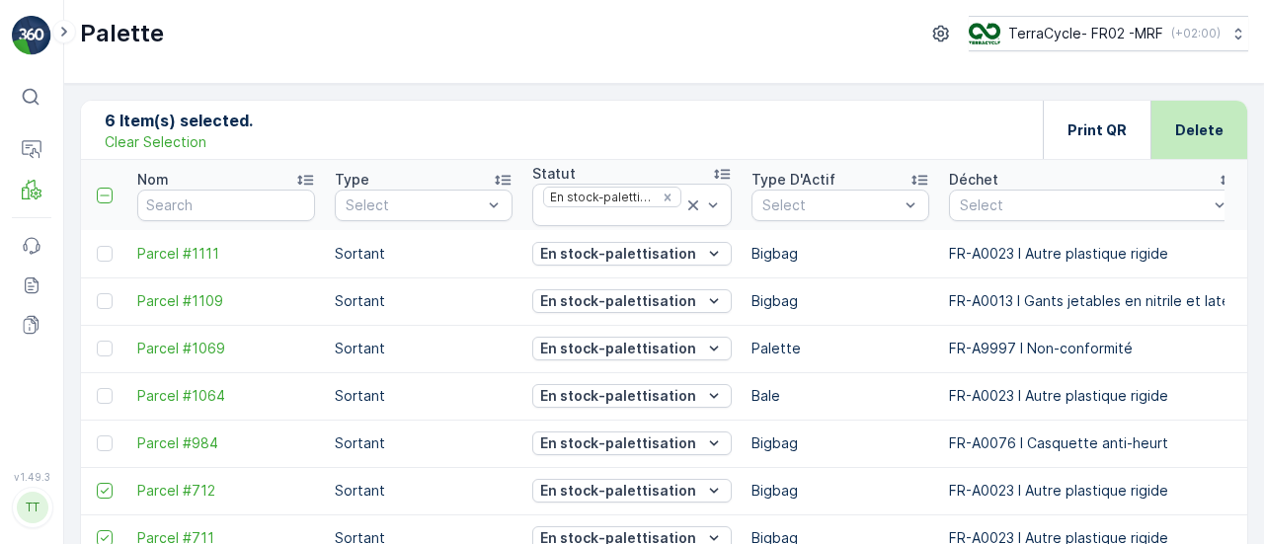
click at [1204, 137] on p "Delete" at bounding box center [1199, 130] width 48 height 20
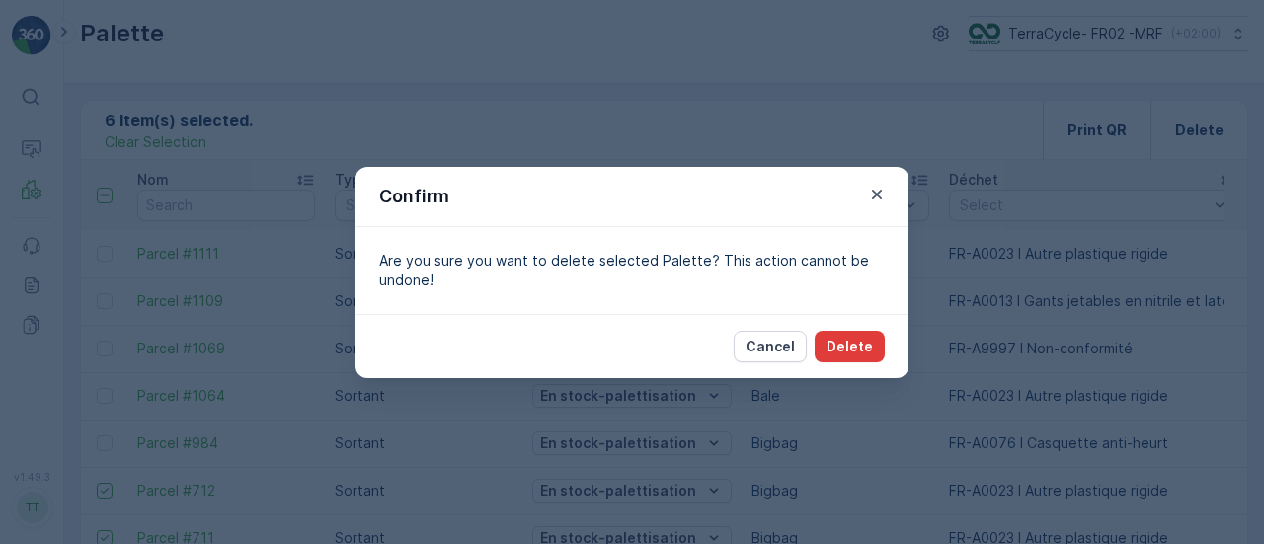
click at [863, 346] on p "Delete" at bounding box center [850, 347] width 46 height 20
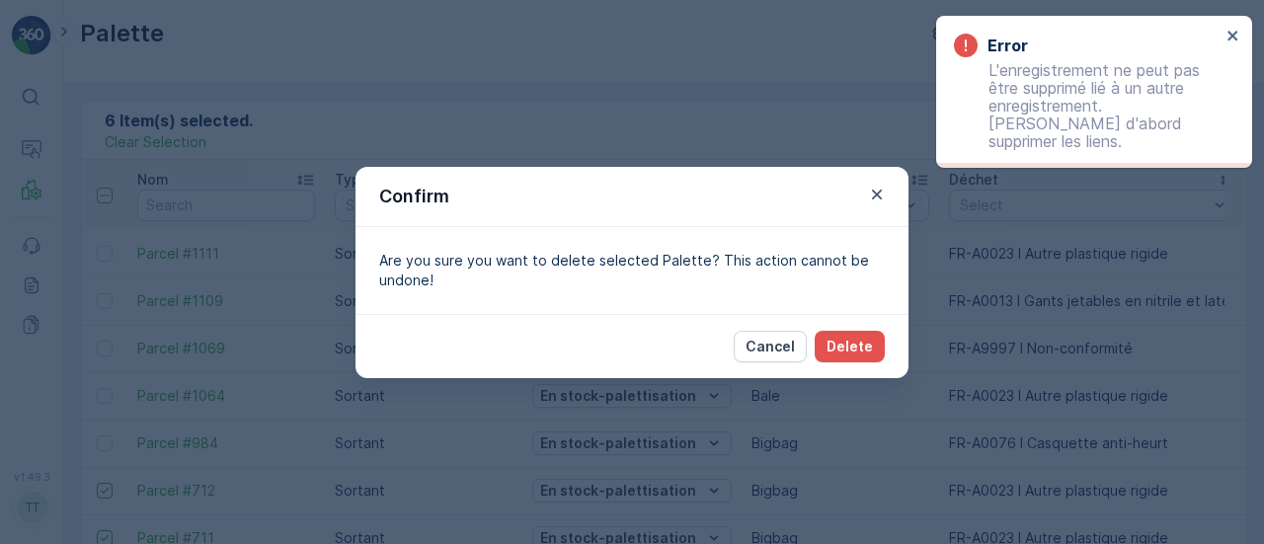
click at [1019, 356] on div "Confirm Are you sure you want to delete selected Palette? This action cannot be…" at bounding box center [632, 272] width 1264 height 544
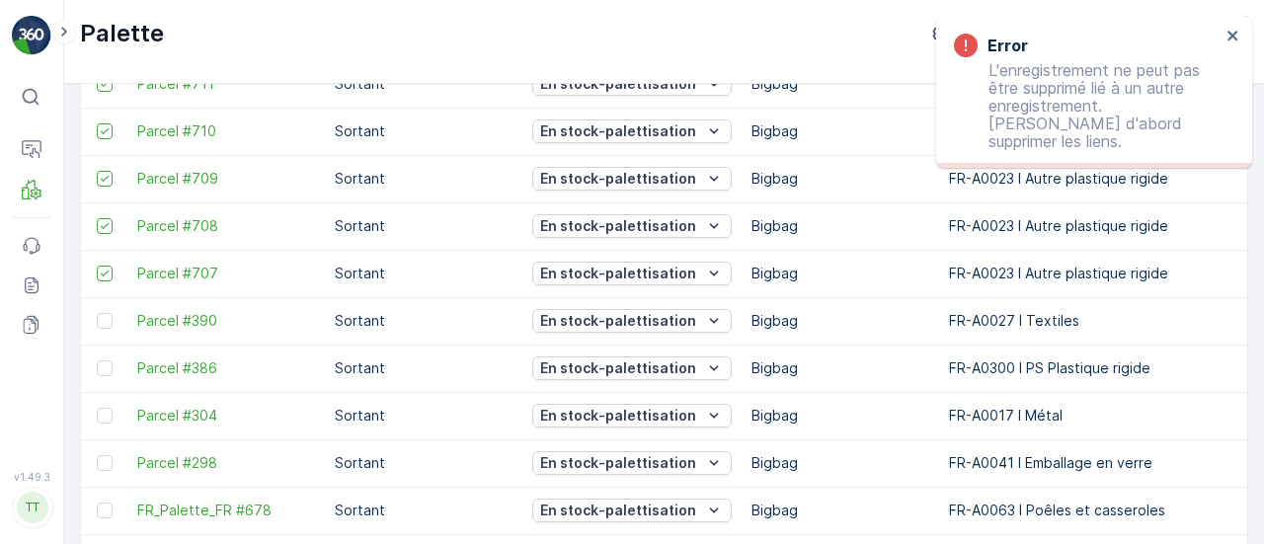
scroll to position [296, 0]
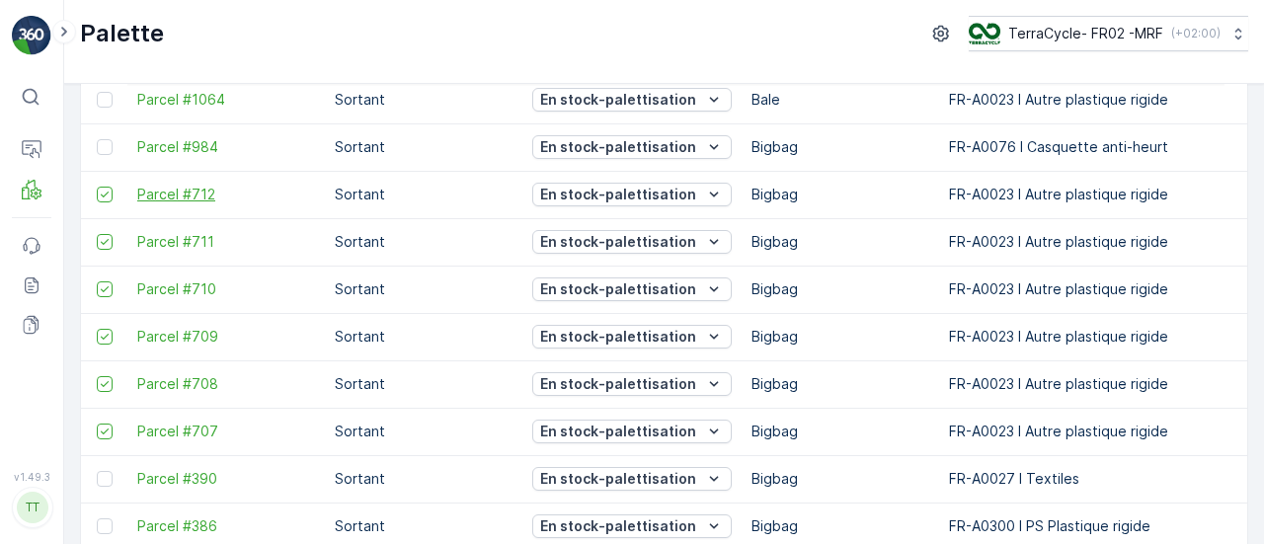
click at [166, 189] on span "Parcel #712" at bounding box center [226, 195] width 178 height 20
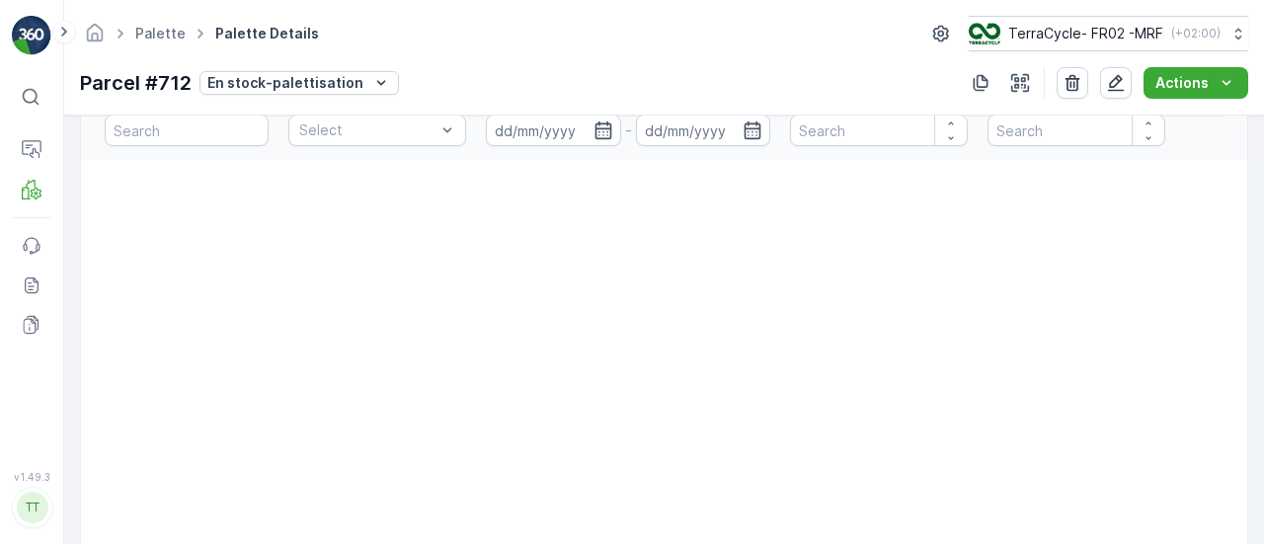
scroll to position [395, 0]
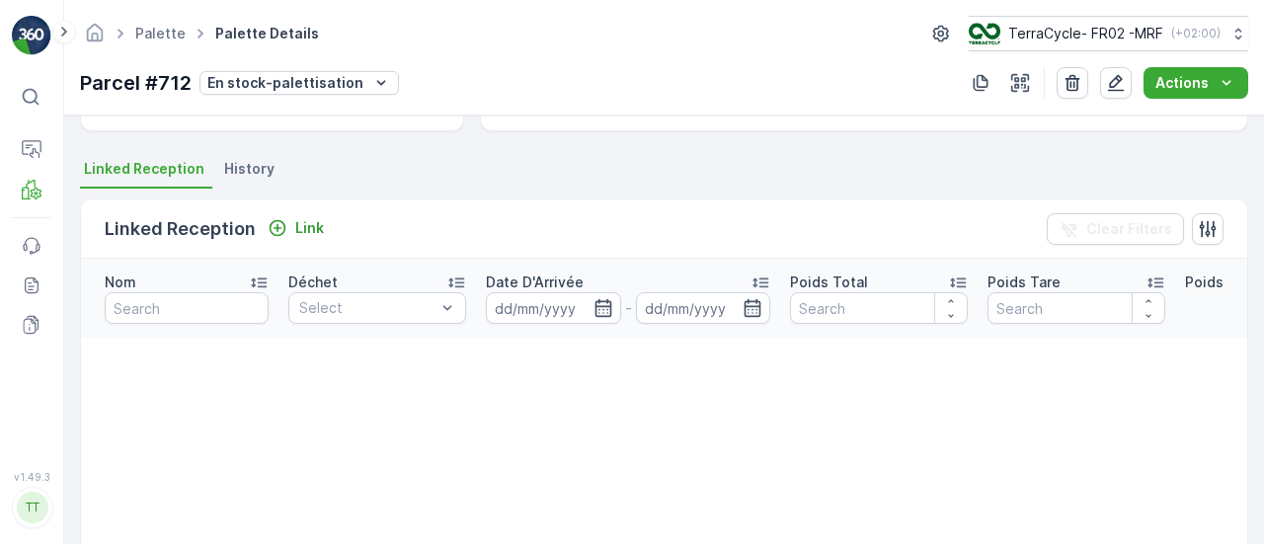
click at [230, 170] on span "History" at bounding box center [249, 169] width 50 height 20
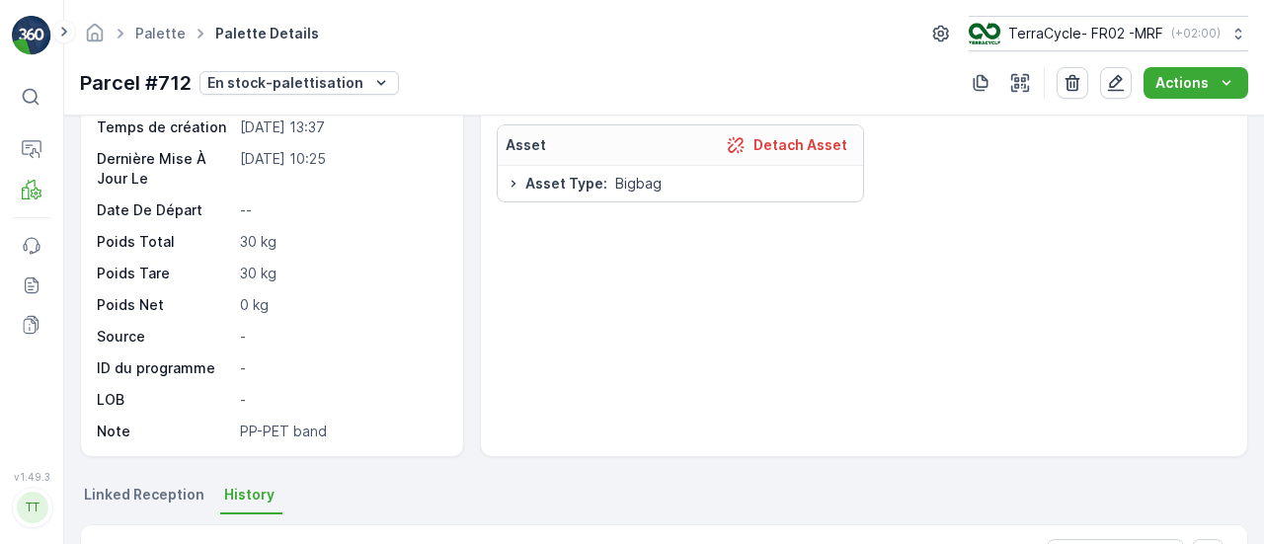
scroll to position [0, 0]
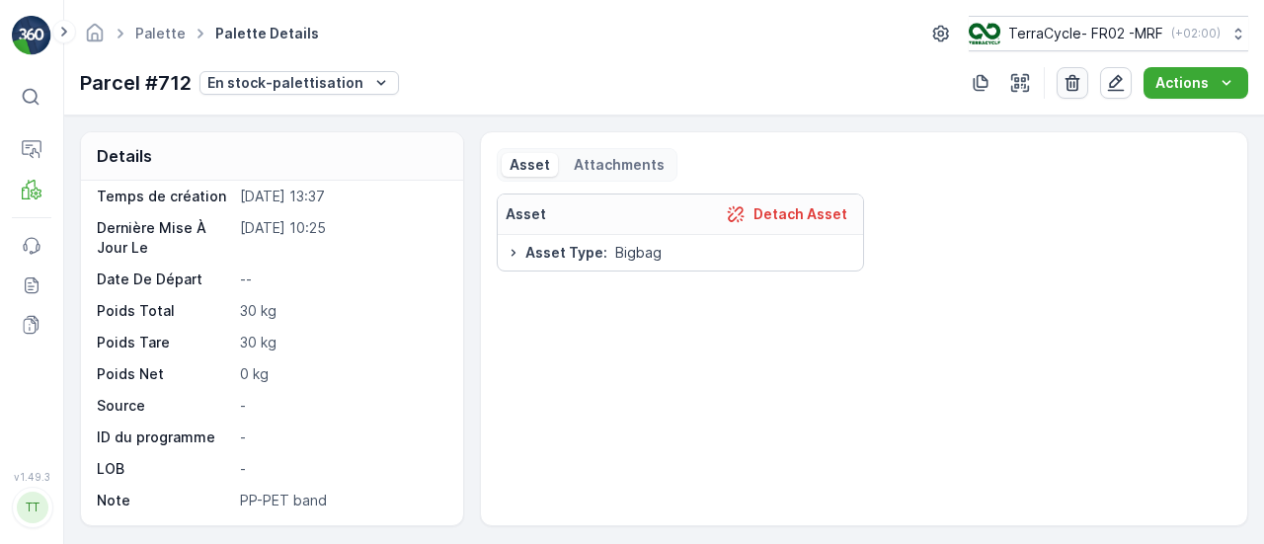
click at [1070, 86] on icon "button" at bounding box center [1073, 83] width 20 height 20
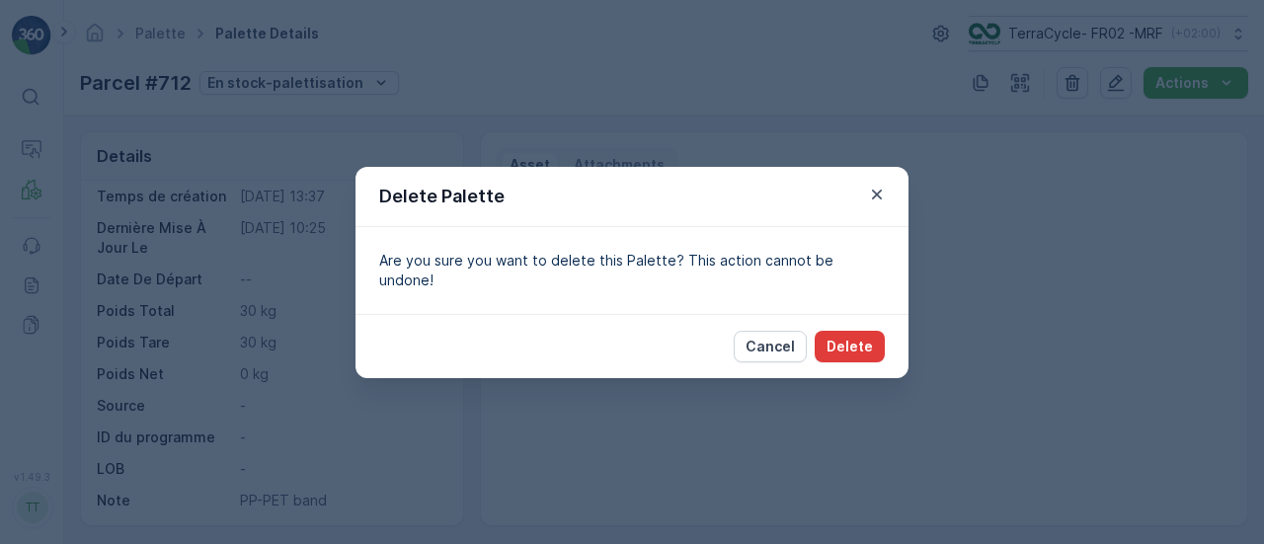
click at [845, 338] on p "Delete" at bounding box center [850, 347] width 46 height 20
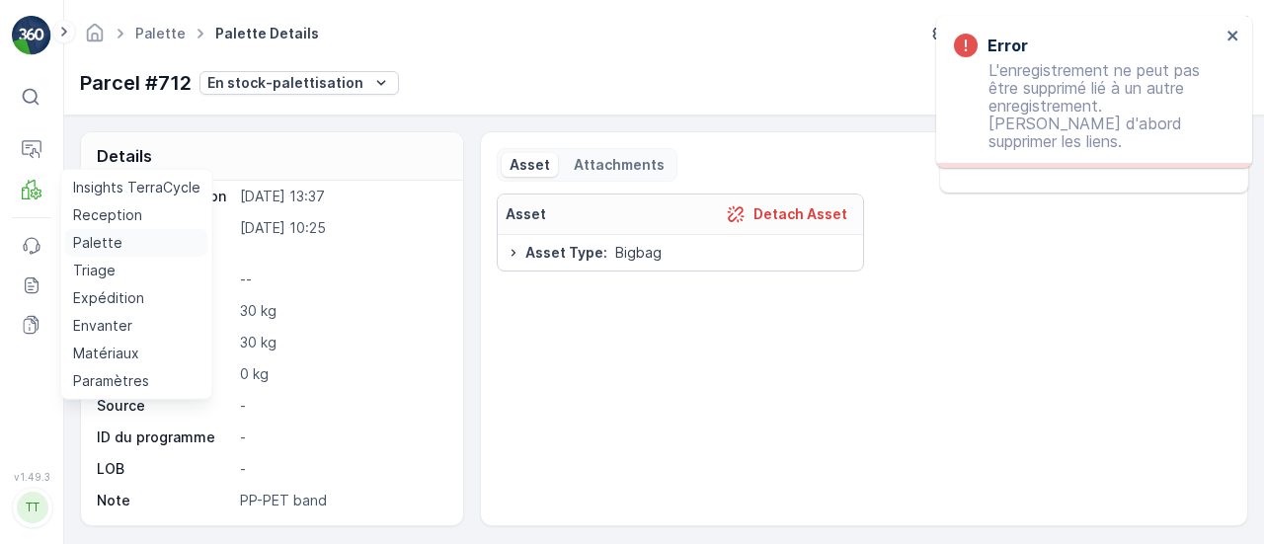
click at [106, 241] on p "Palette" at bounding box center [97, 243] width 49 height 20
